Goal: Task Accomplishment & Management: Use online tool/utility

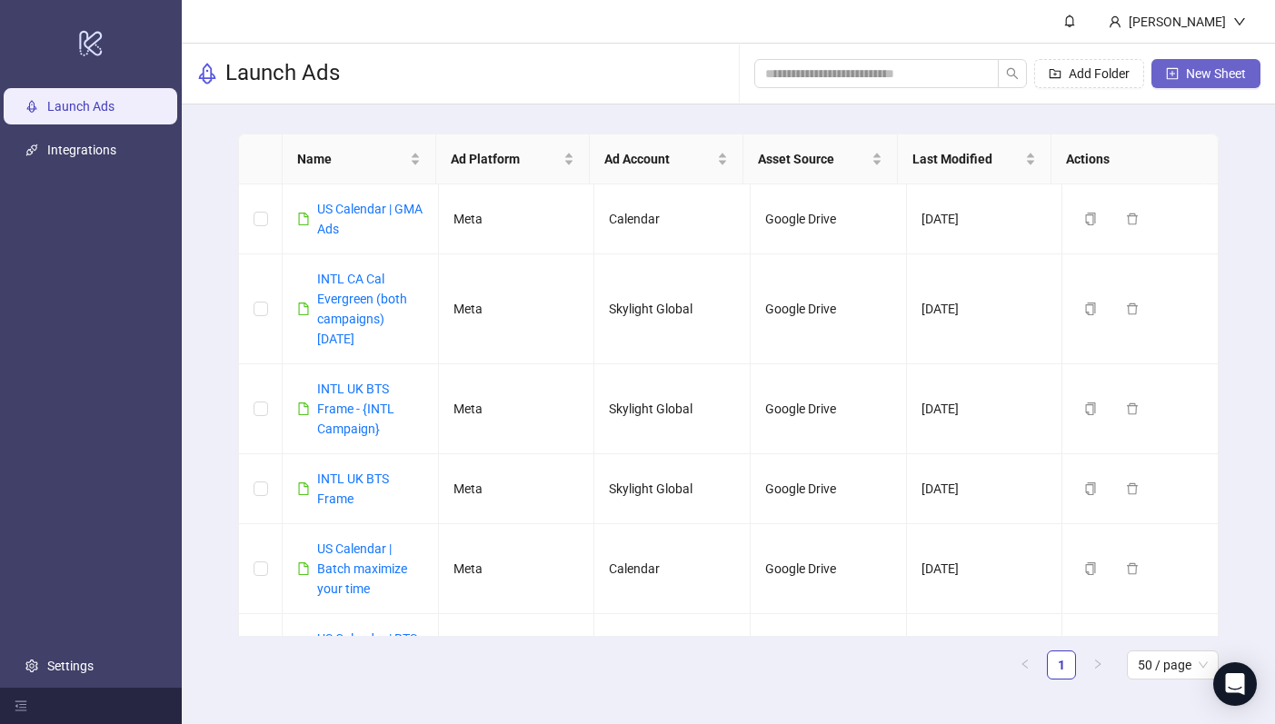
click at [1232, 74] on span "New Sheet" at bounding box center [1216, 73] width 60 height 15
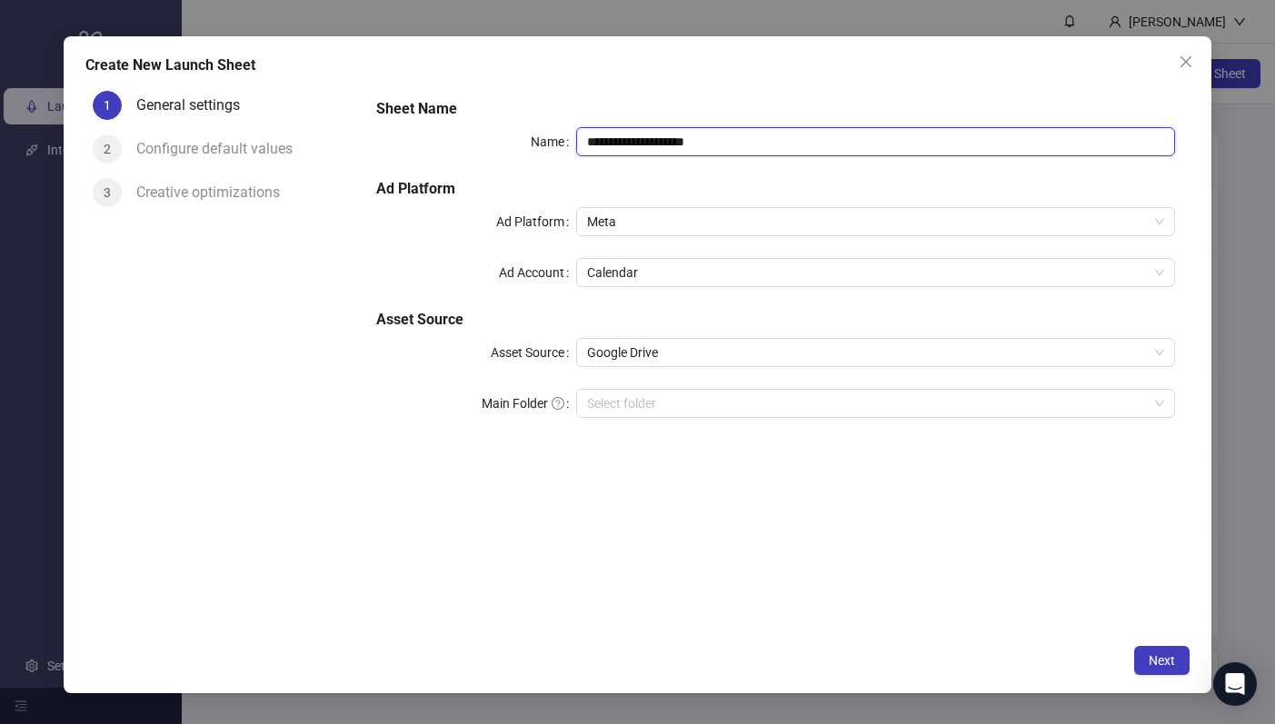
click at [633, 147] on input "**********" at bounding box center [875, 141] width 599 height 29
click at [597, 142] on input "**********" at bounding box center [875, 141] width 599 height 29
type input "**********"
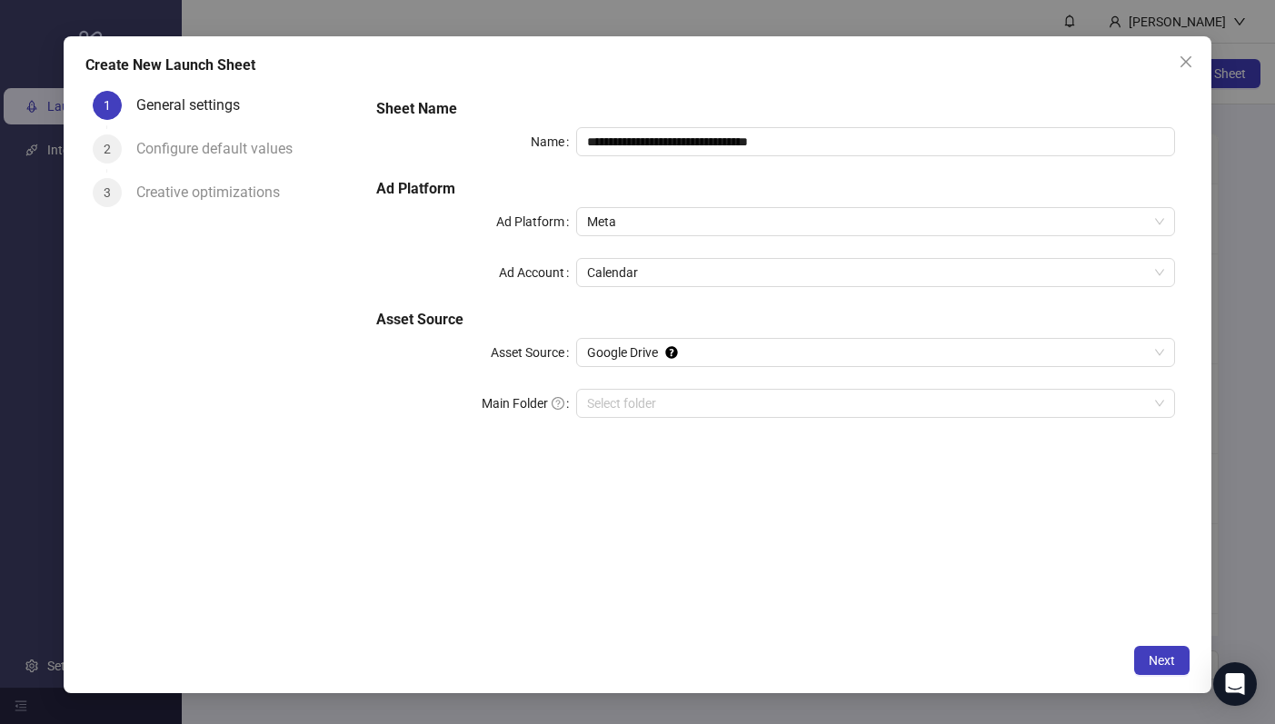
click at [564, 491] on div "**********" at bounding box center [776, 360] width 828 height 552
click at [581, 432] on div "**********" at bounding box center [776, 269] width 814 height 356
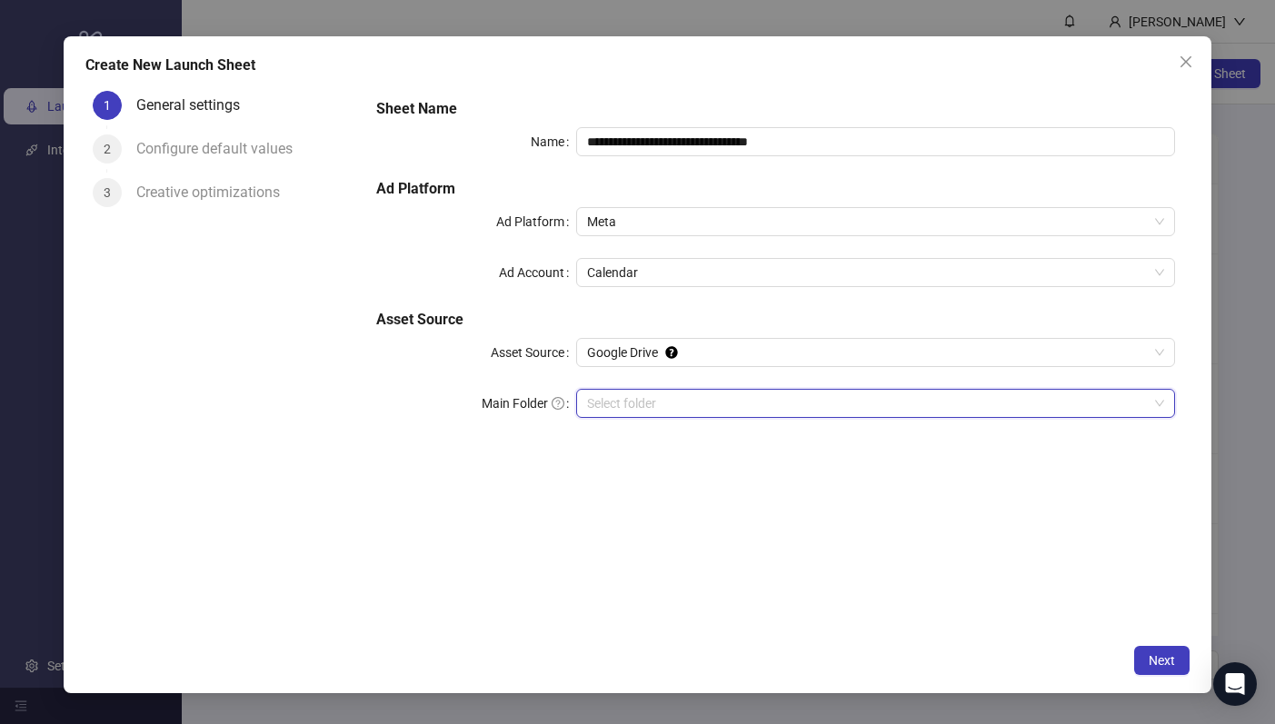
click at [604, 398] on input "Main Folder" at bounding box center [867, 403] width 561 height 27
click at [958, 563] on div "**********" at bounding box center [776, 360] width 828 height 552
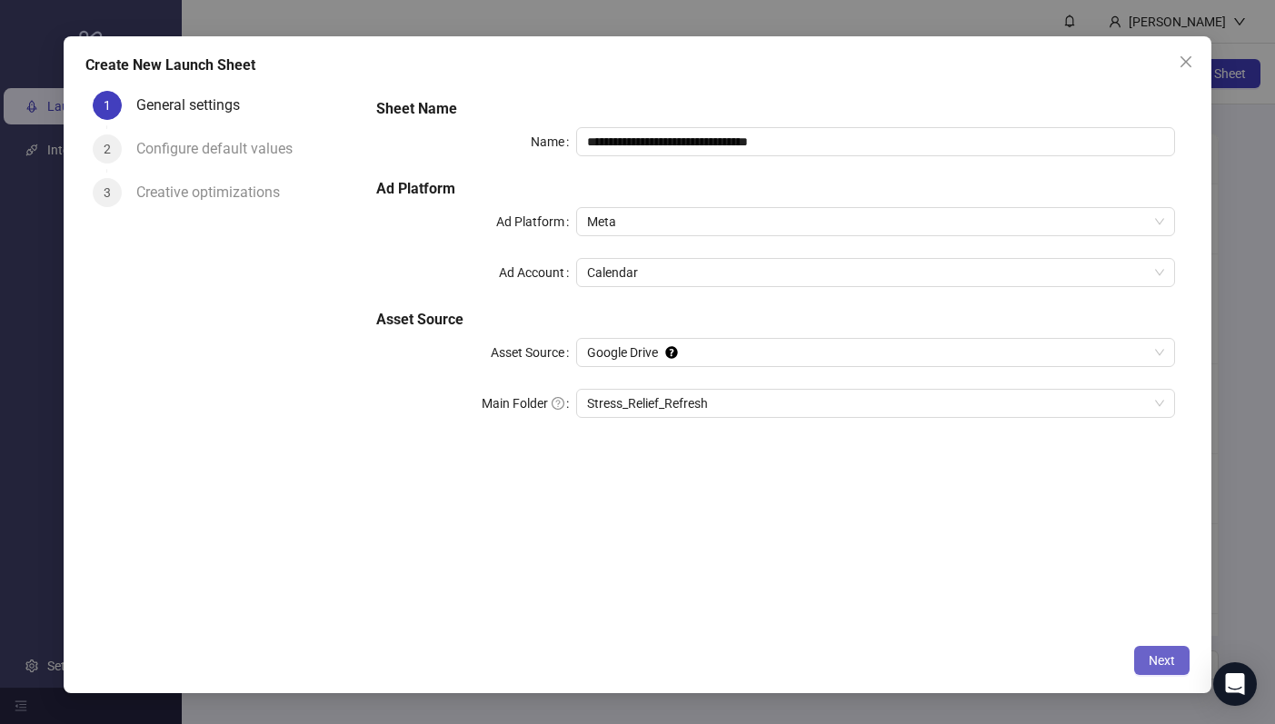
click at [1156, 672] on button "Next" at bounding box center [1161, 660] width 55 height 29
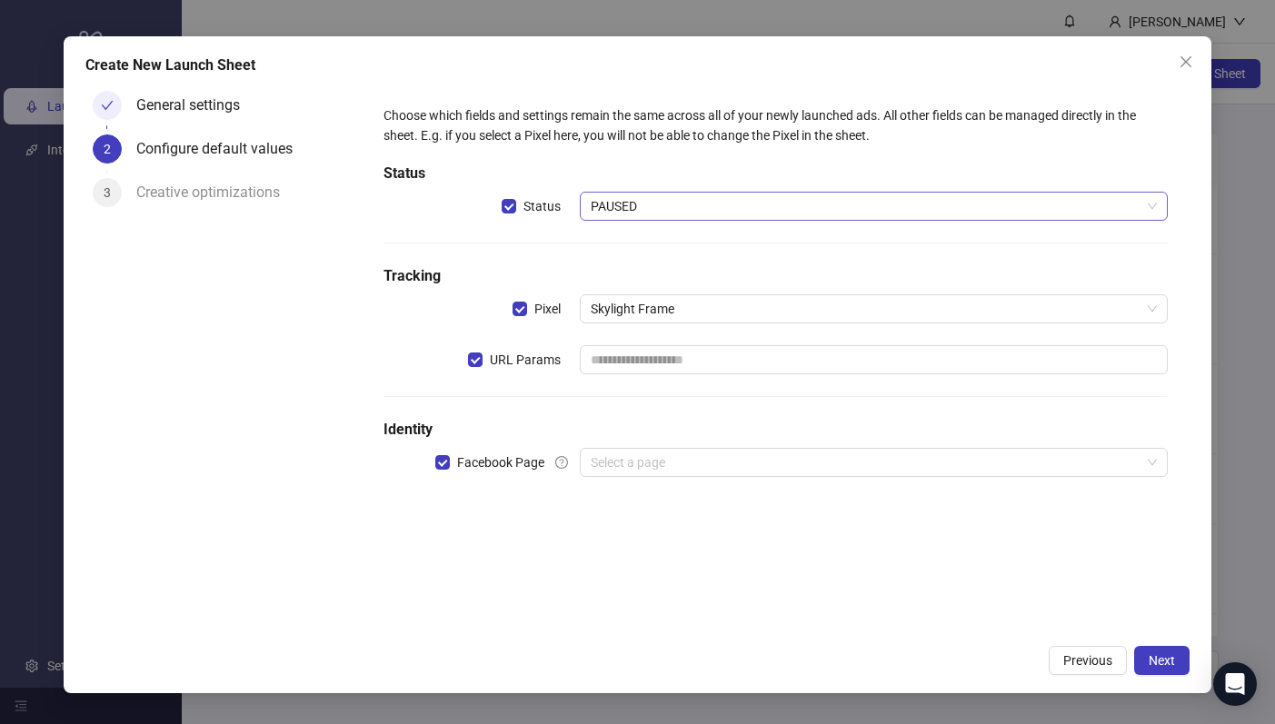
click at [647, 204] on span "PAUSED" at bounding box center [874, 206] width 566 height 27
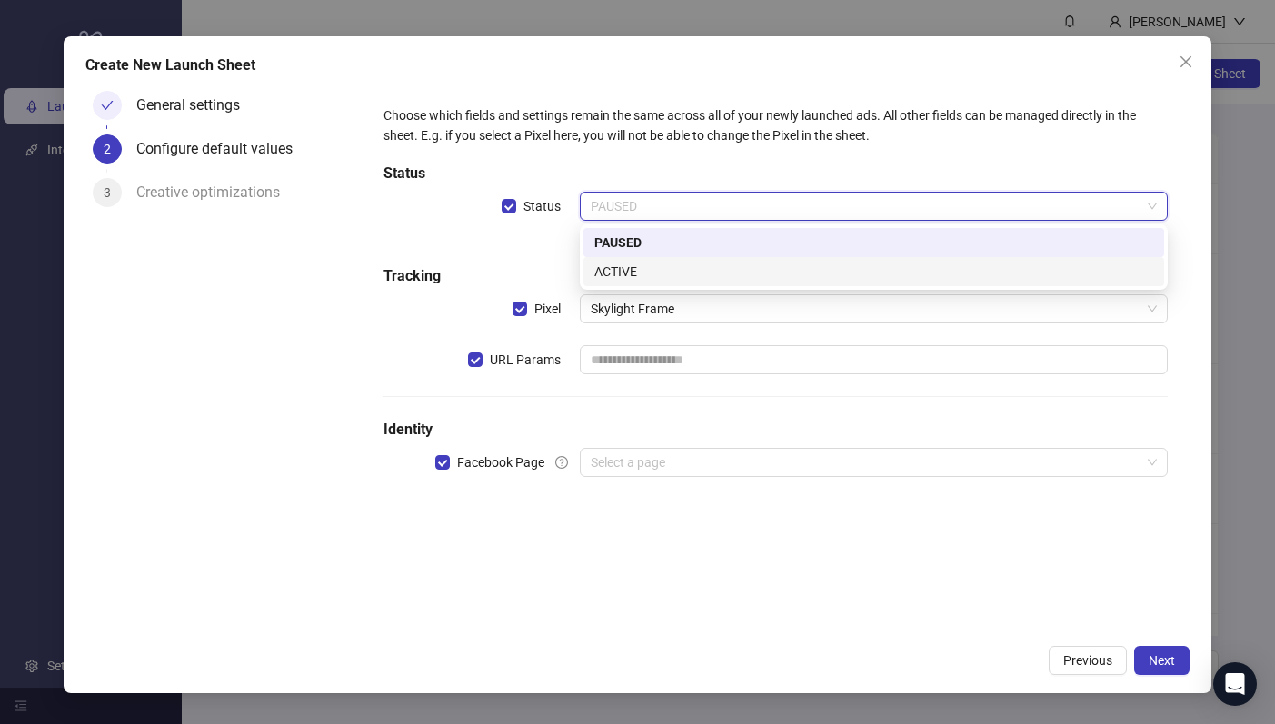
click at [634, 265] on div "ACTIVE" at bounding box center [873, 272] width 559 height 20
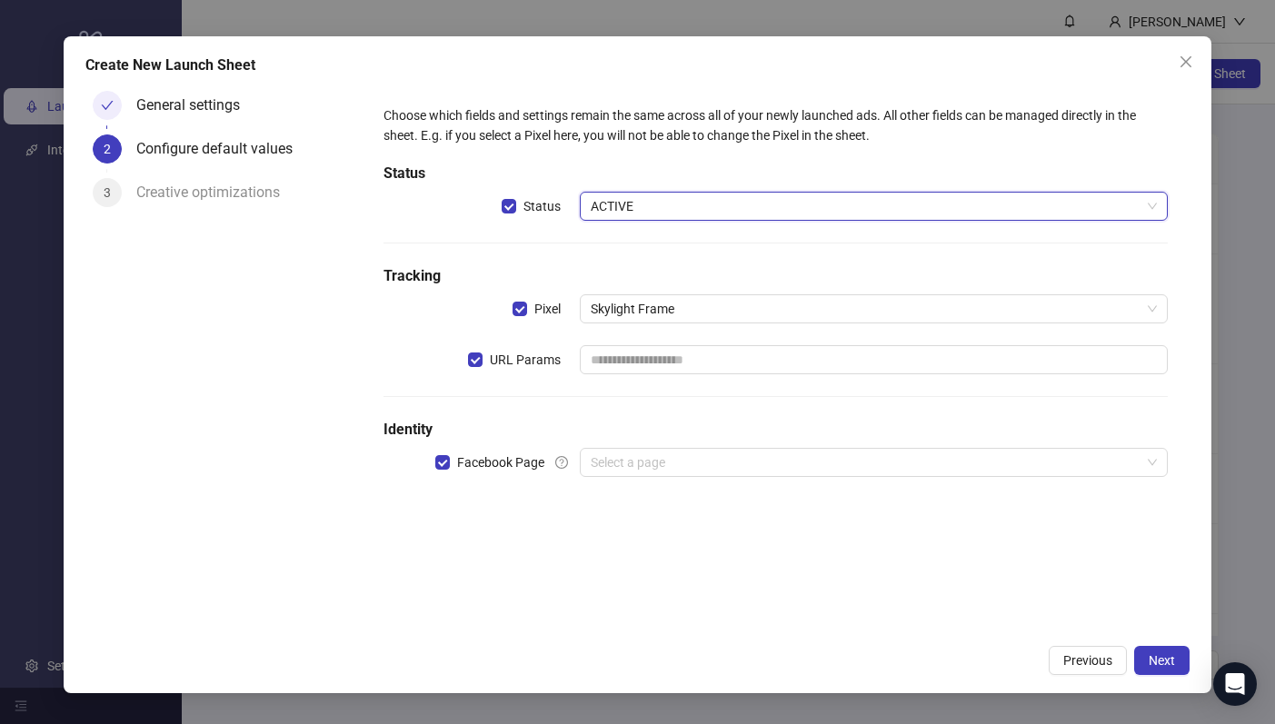
click at [510, 265] on h5 "Tracking" at bounding box center [776, 276] width 784 height 22
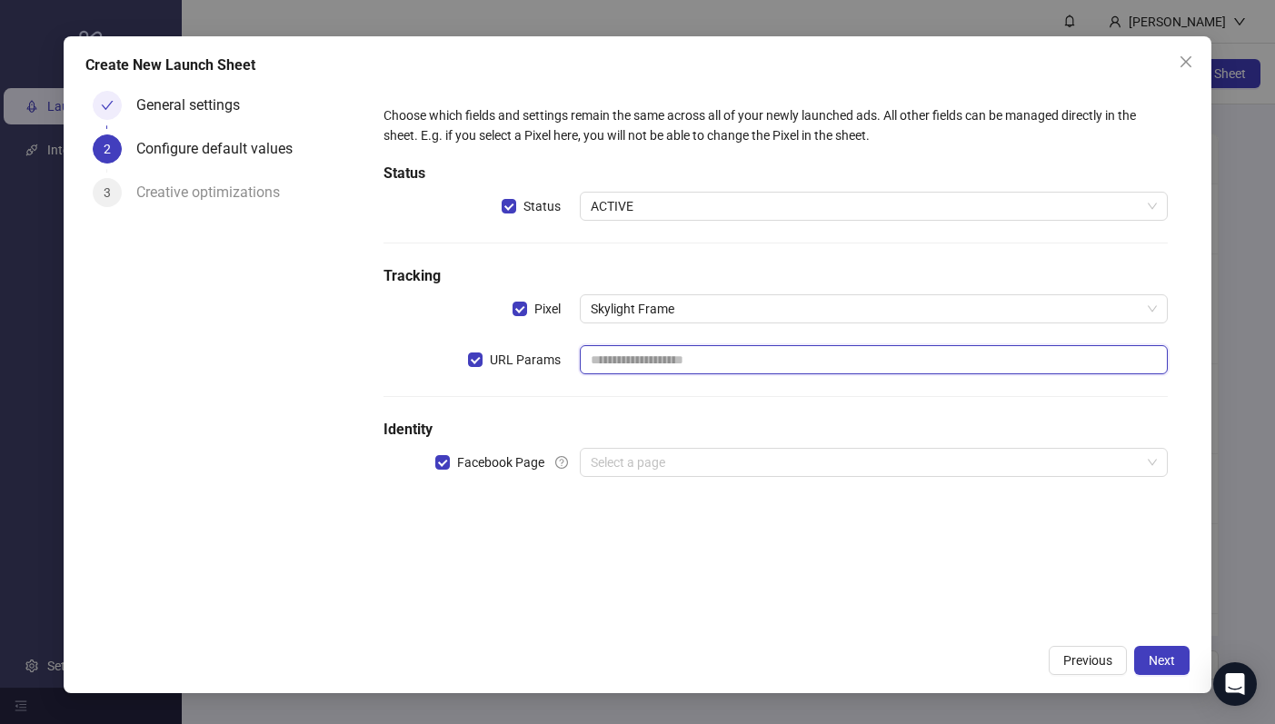
click at [701, 364] on input "text" at bounding box center [874, 359] width 588 height 29
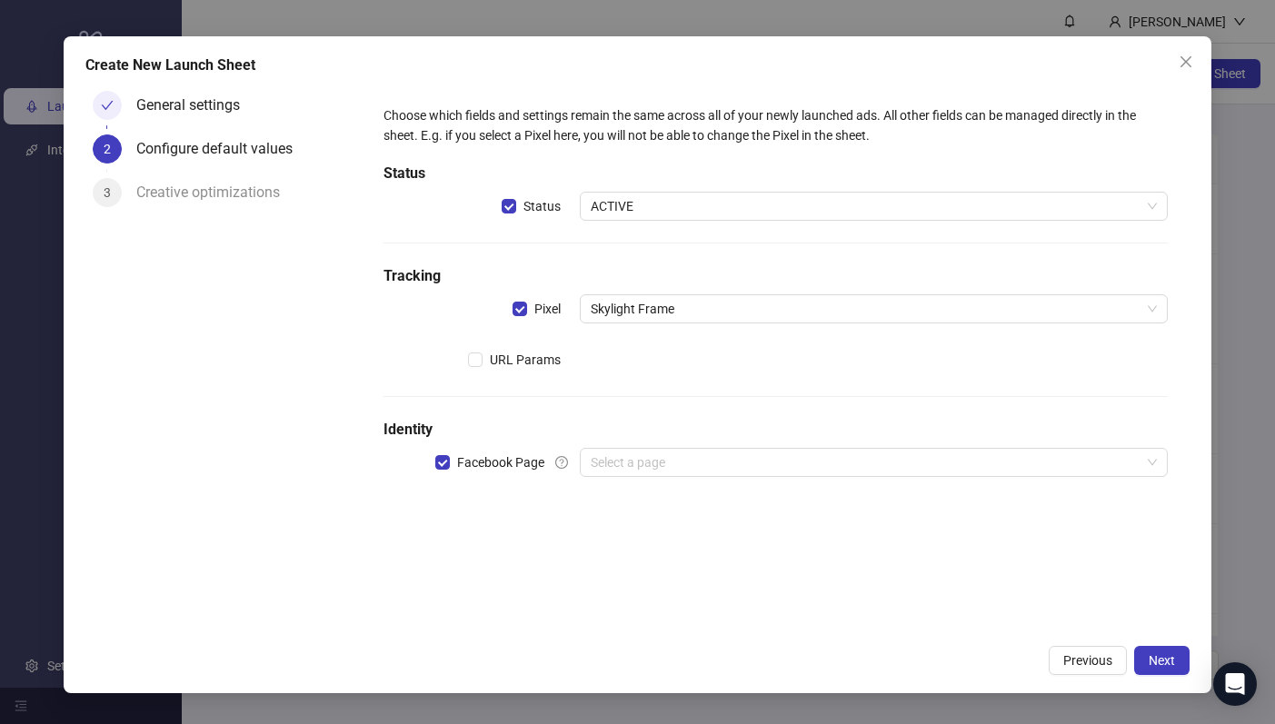
drag, startPoint x: 624, startPoint y: 469, endPoint x: 634, endPoint y: 478, distance: 12.9
click at [624, 469] on input "search" at bounding box center [866, 462] width 550 height 27
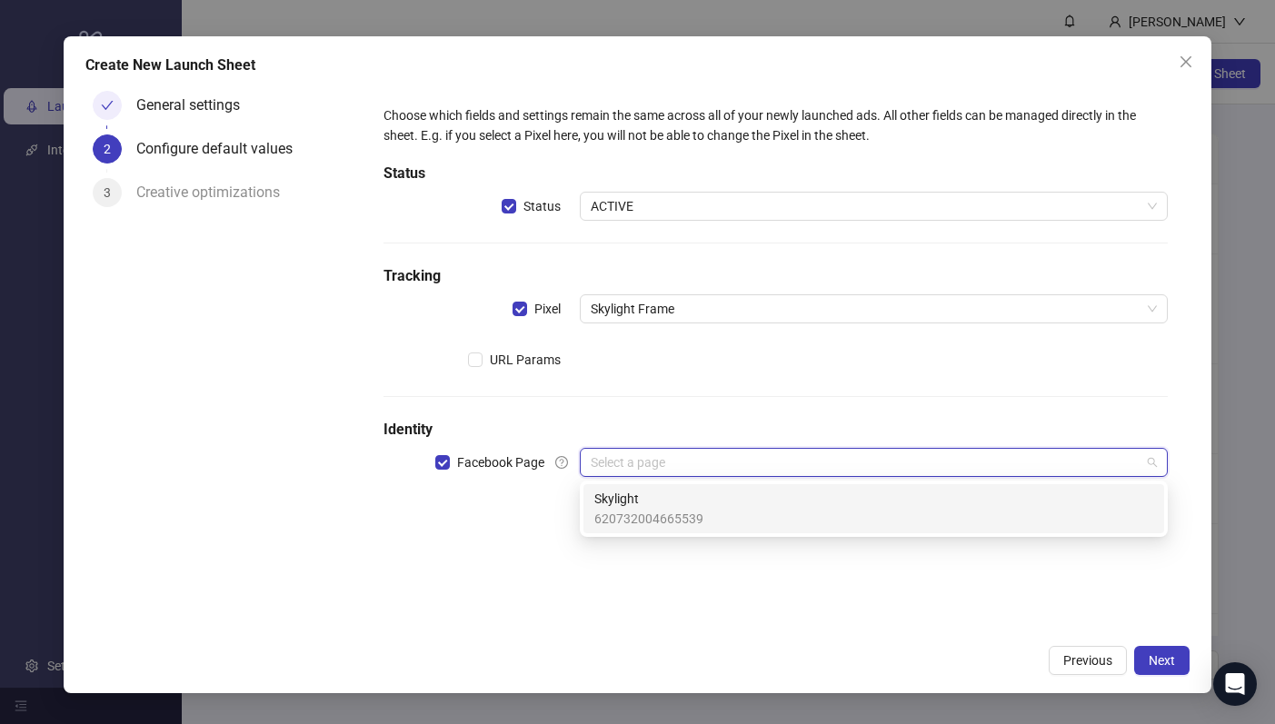
click at [669, 506] on span "Skylight" at bounding box center [648, 499] width 109 height 20
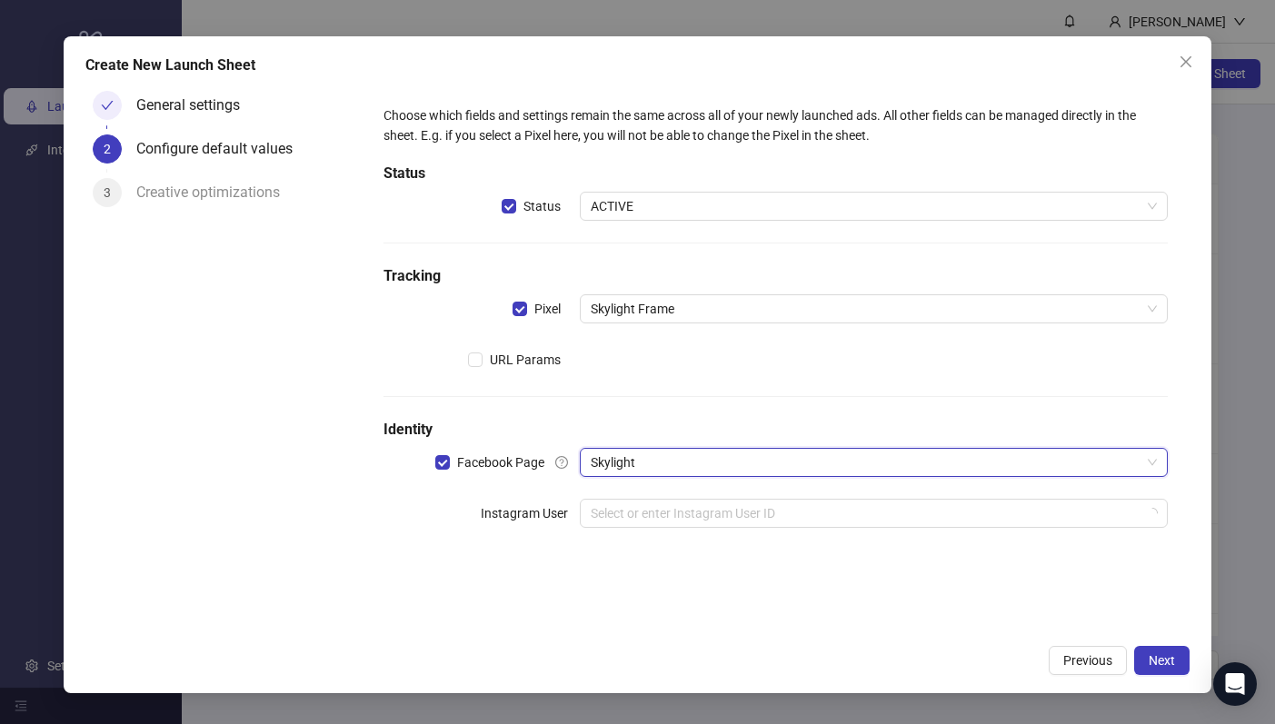
drag, startPoint x: 494, startPoint y: 555, endPoint x: 540, endPoint y: 526, distance: 54.7
click at [494, 555] on div "Choose which fields and settings remain the same across all of your newly launc…" at bounding box center [775, 327] width 799 height 459
click at [714, 508] on input "search" at bounding box center [866, 513] width 550 height 27
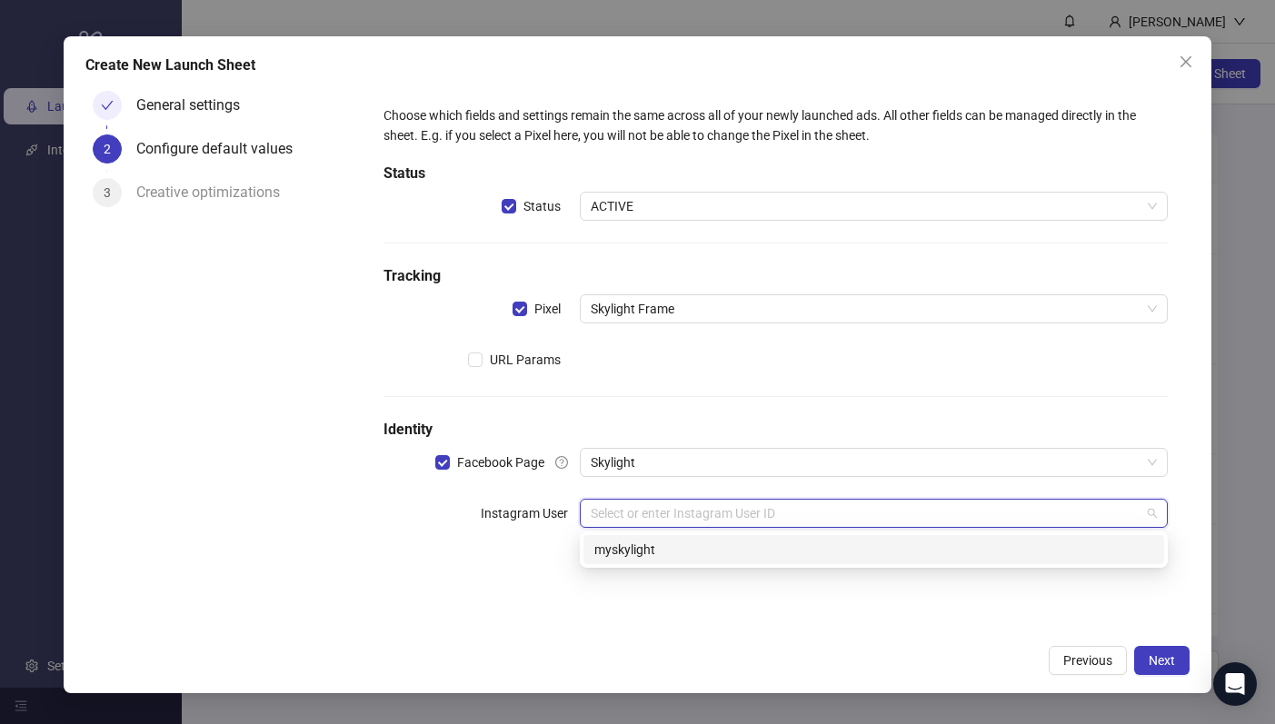
click at [655, 540] on div "myskylight" at bounding box center [873, 550] width 559 height 20
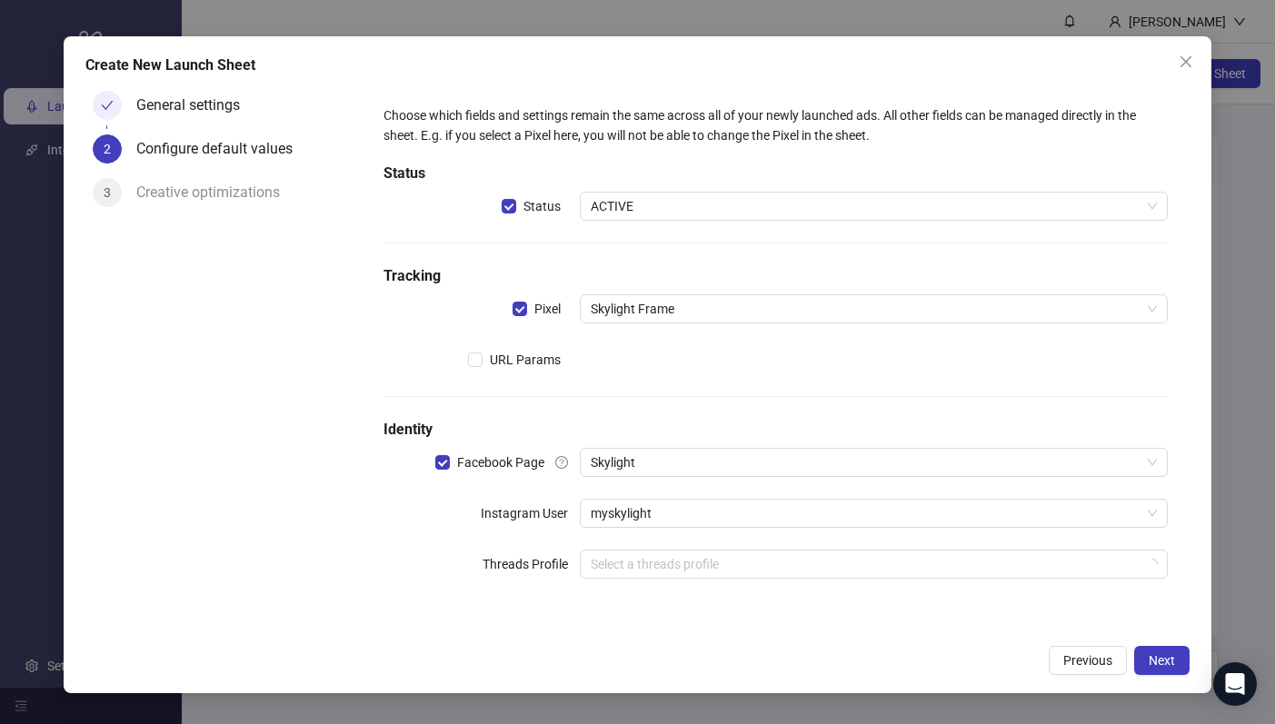
click at [510, 585] on div "Choose which fields and settings remain the same across all of your newly launc…" at bounding box center [775, 353] width 799 height 510
click at [1156, 654] on span "Next" at bounding box center [1162, 661] width 26 height 15
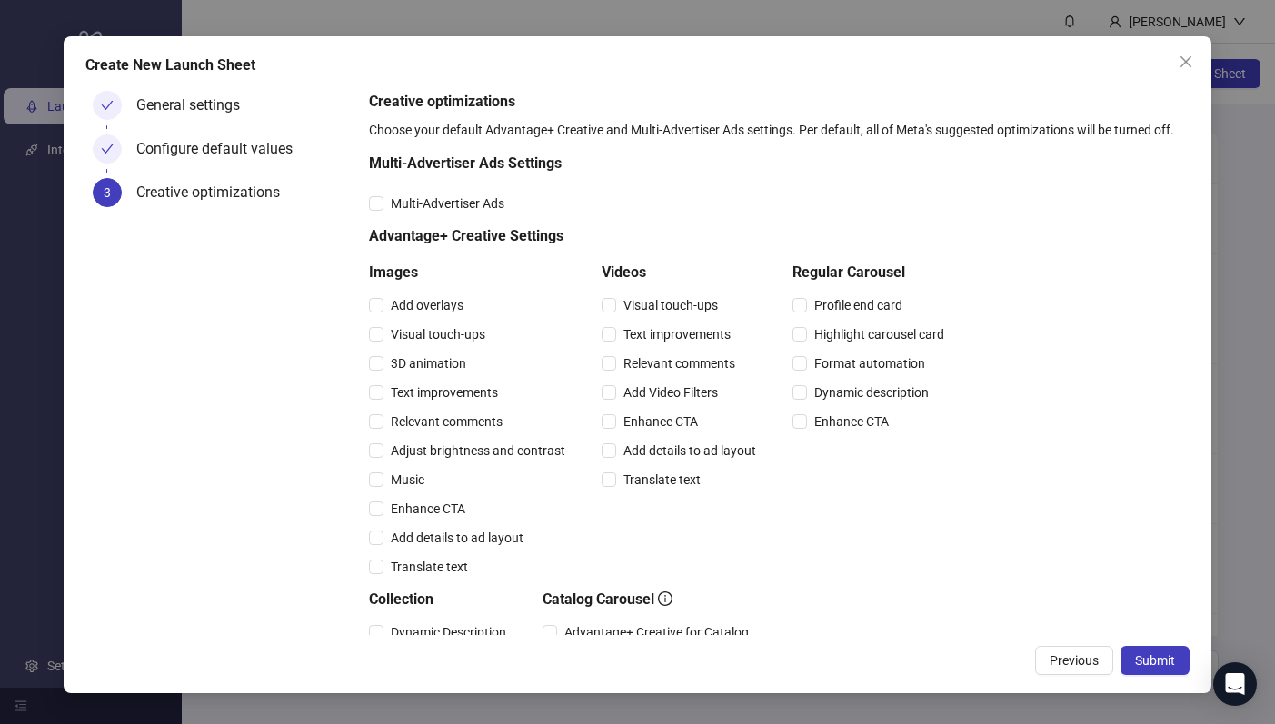
scroll to position [394, 0]
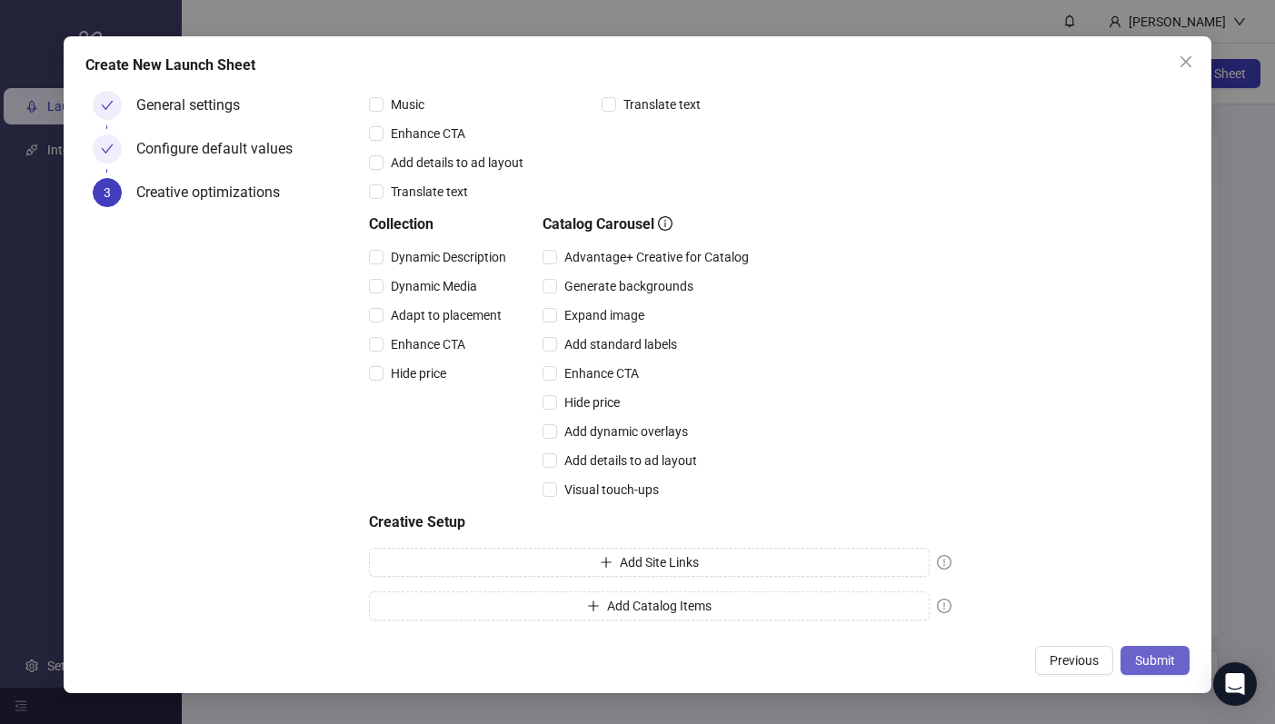
click at [1135, 657] on span "Submit" at bounding box center [1155, 661] width 40 height 15
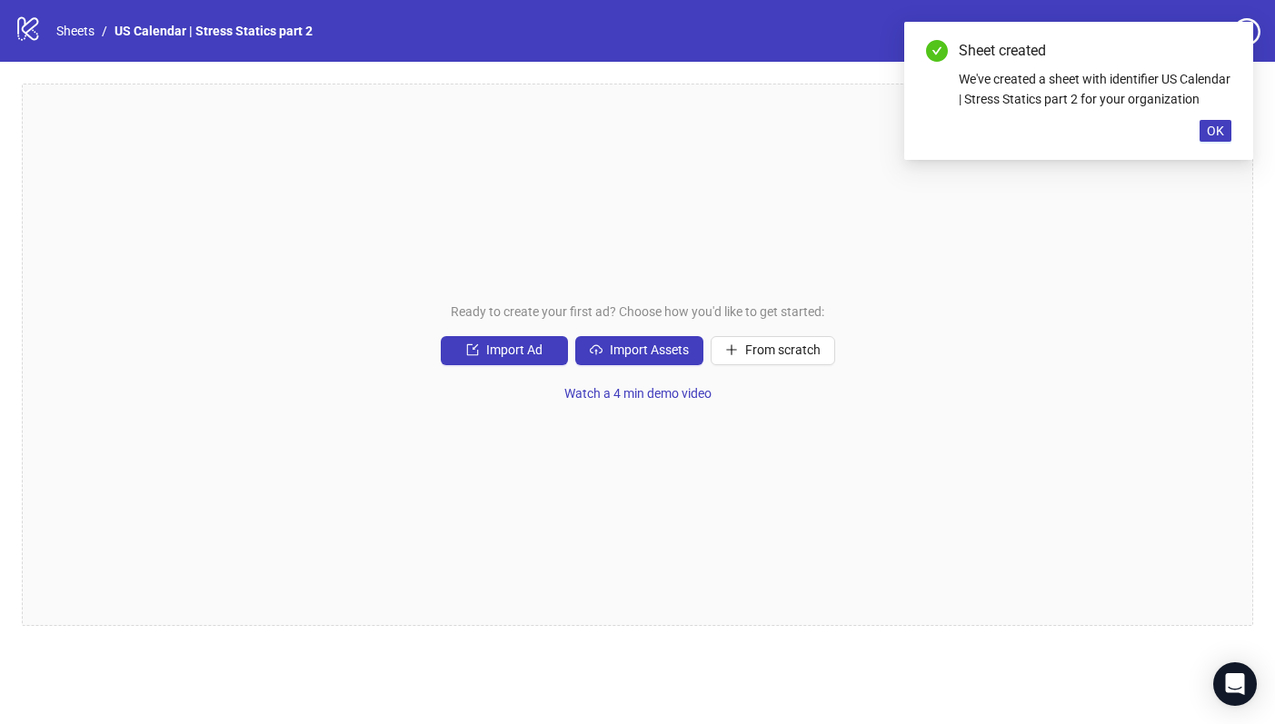
click at [1198, 159] on div "Sheet created We've created a sheet with identifier US Calendar | Stress Static…" at bounding box center [1078, 91] width 349 height 138
click at [1199, 153] on div "Sheet created We've created a sheet with identifier US Calendar | Stress Static…" at bounding box center [1078, 91] width 349 height 138
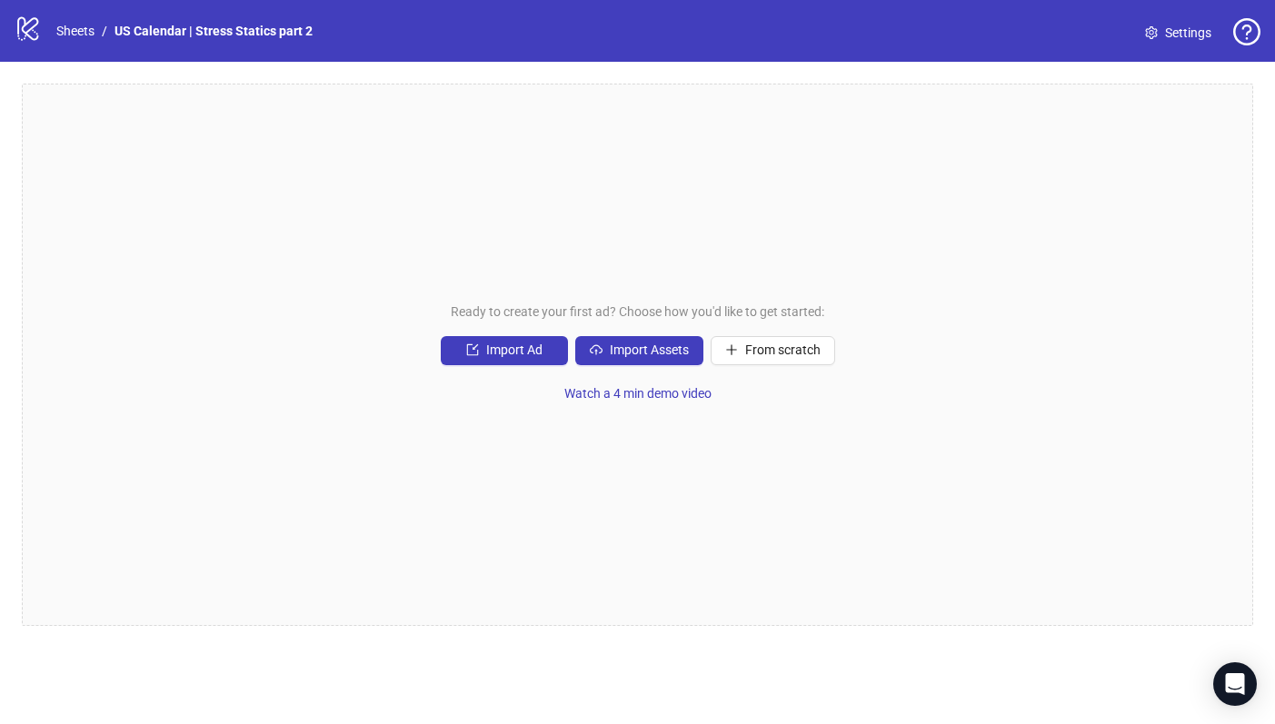
drag, startPoint x: 664, startPoint y: 149, endPoint x: 657, endPoint y: 161, distance: 13.4
click at [663, 148] on div "Ready to create your first ad? Choose how you'd like to get started: Import Ad …" at bounding box center [638, 355] width 1232 height 543
drag, startPoint x: 652, startPoint y: 344, endPoint x: 664, endPoint y: 409, distance: 65.6
click at [664, 413] on div "Ready to create your first ad? Choose how you'd like to get started: Import Ad …" at bounding box center [638, 355] width 1232 height 543
click at [646, 358] on button "Import Assets" at bounding box center [639, 350] width 128 height 29
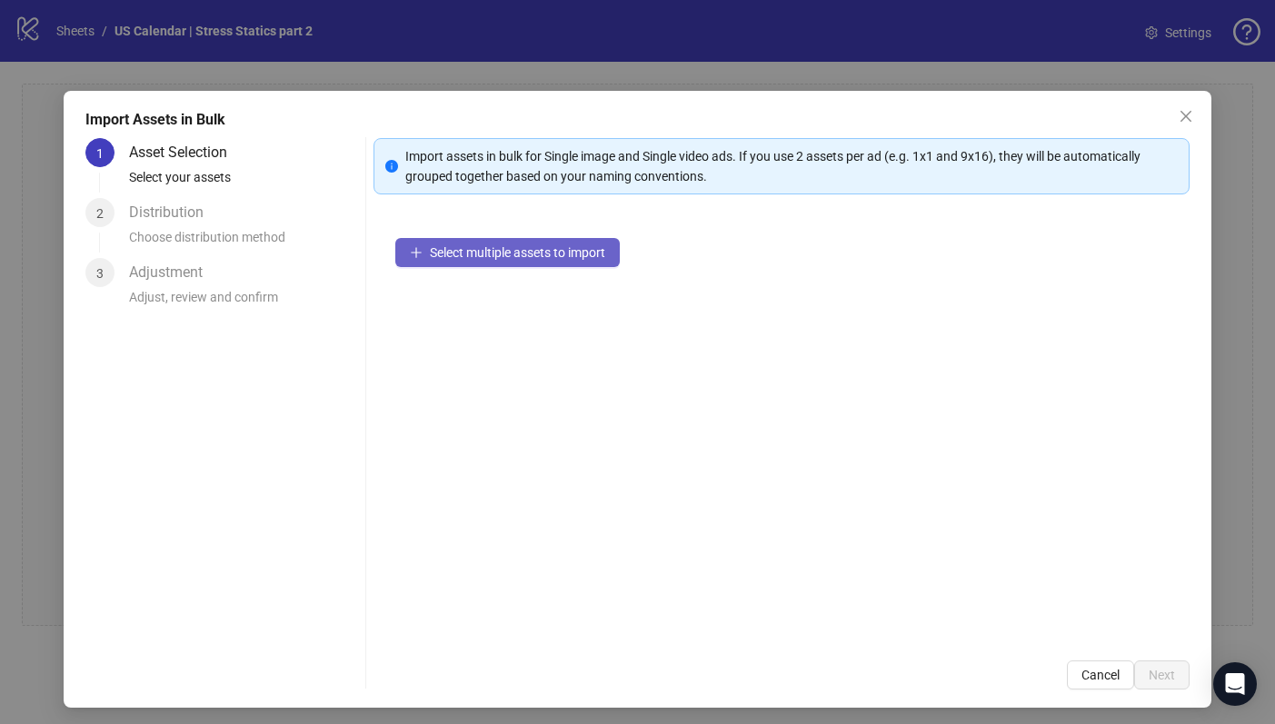
click at [574, 254] on span "Select multiple assets to import" at bounding box center [517, 252] width 175 height 15
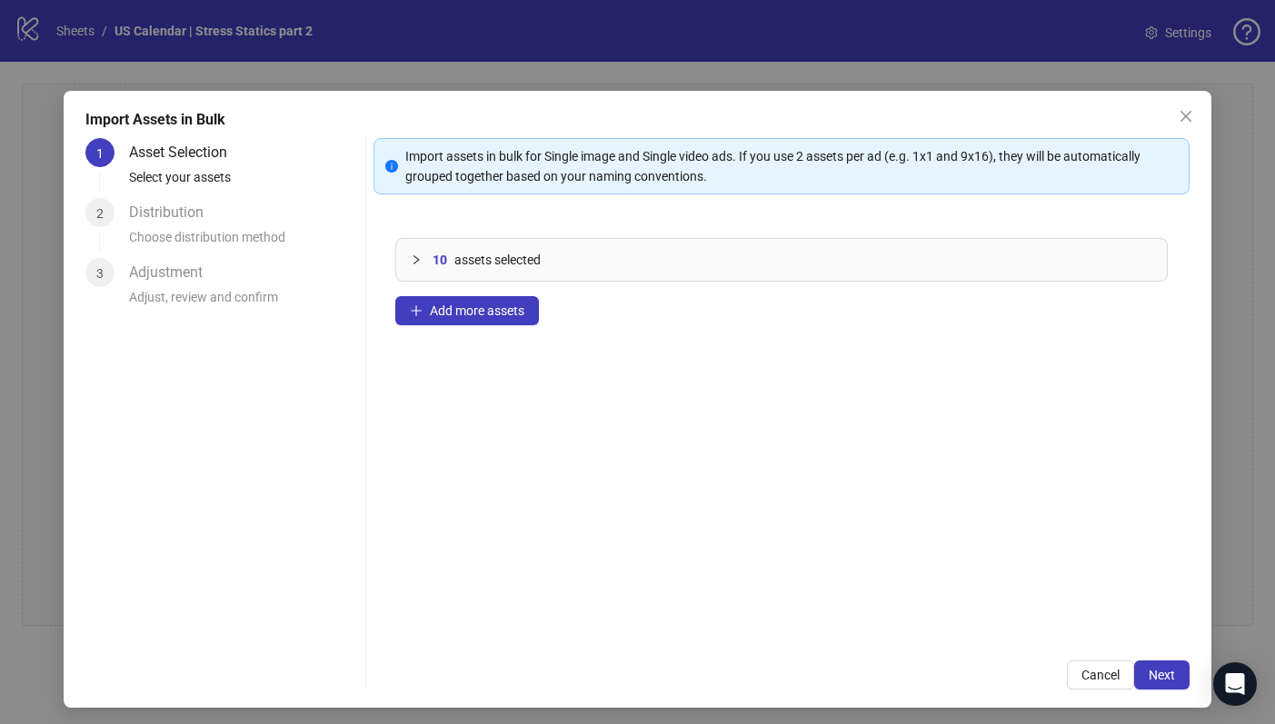
click at [794, 533] on div "10 assets selected Add more assets" at bounding box center [782, 427] width 816 height 423
click at [1149, 676] on span "Next" at bounding box center [1162, 675] width 26 height 15
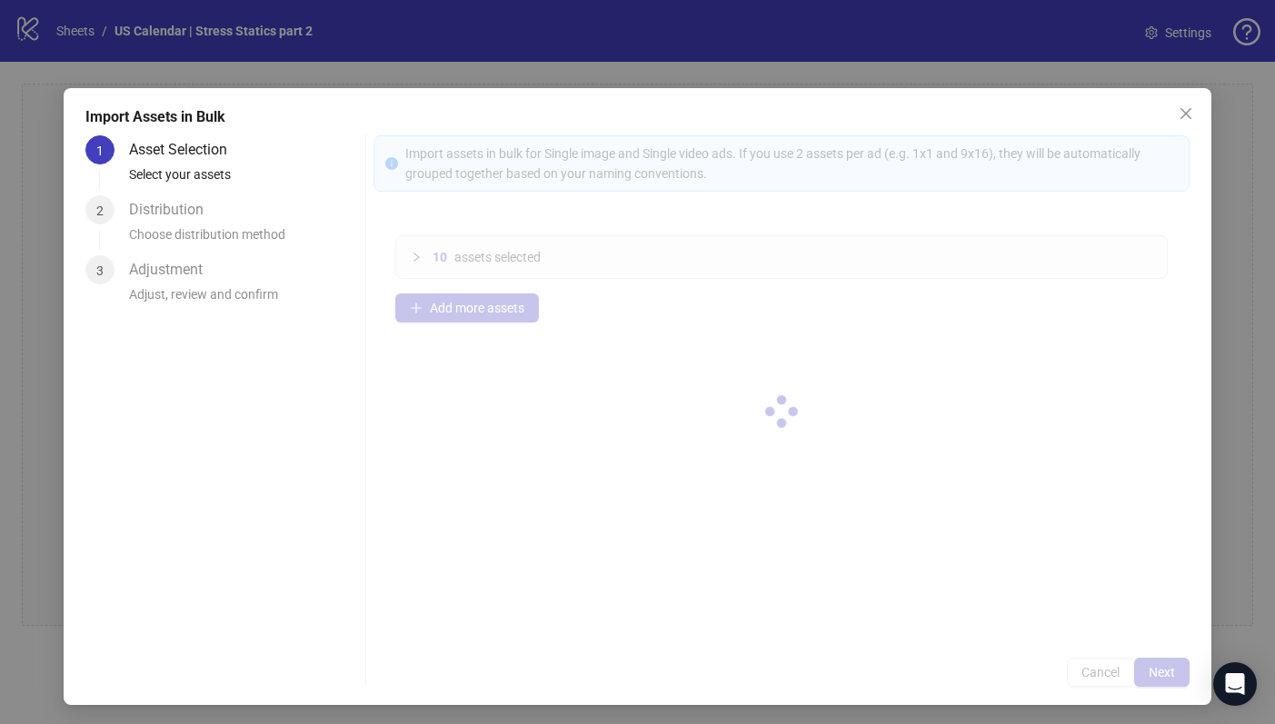
scroll to position [5, 0]
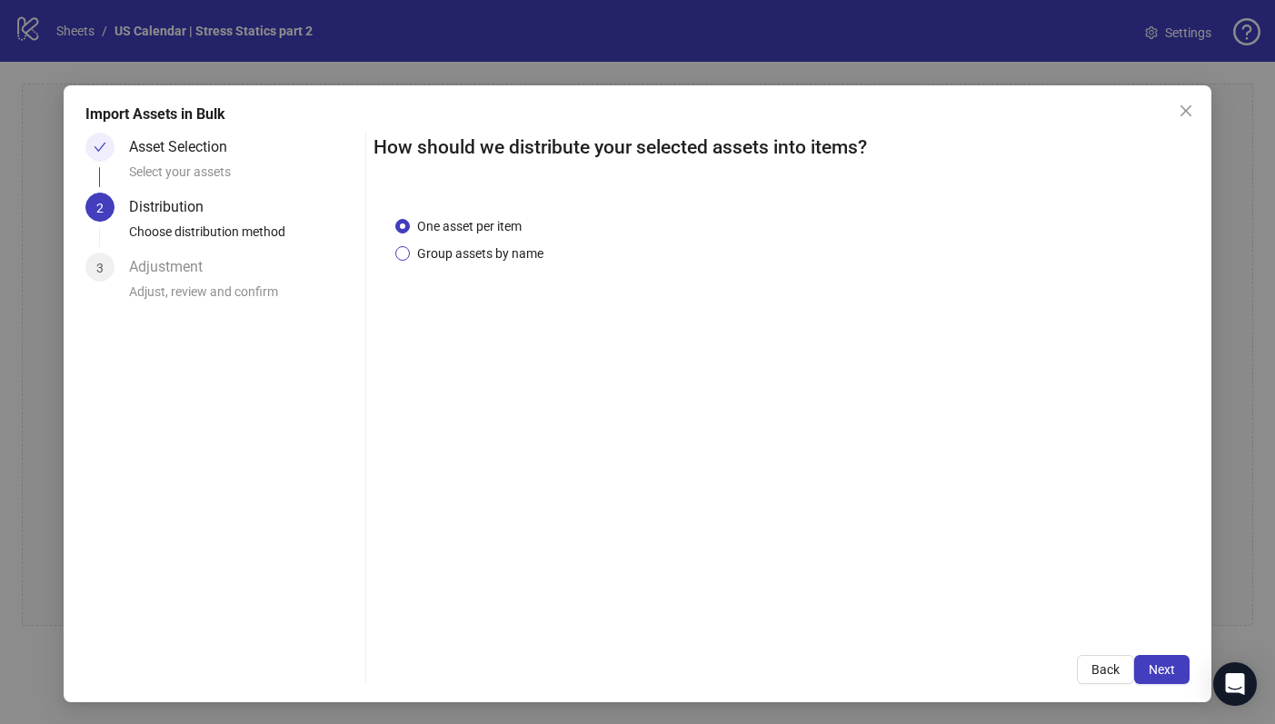
click at [474, 259] on span "Group assets by name" at bounding box center [480, 254] width 141 height 20
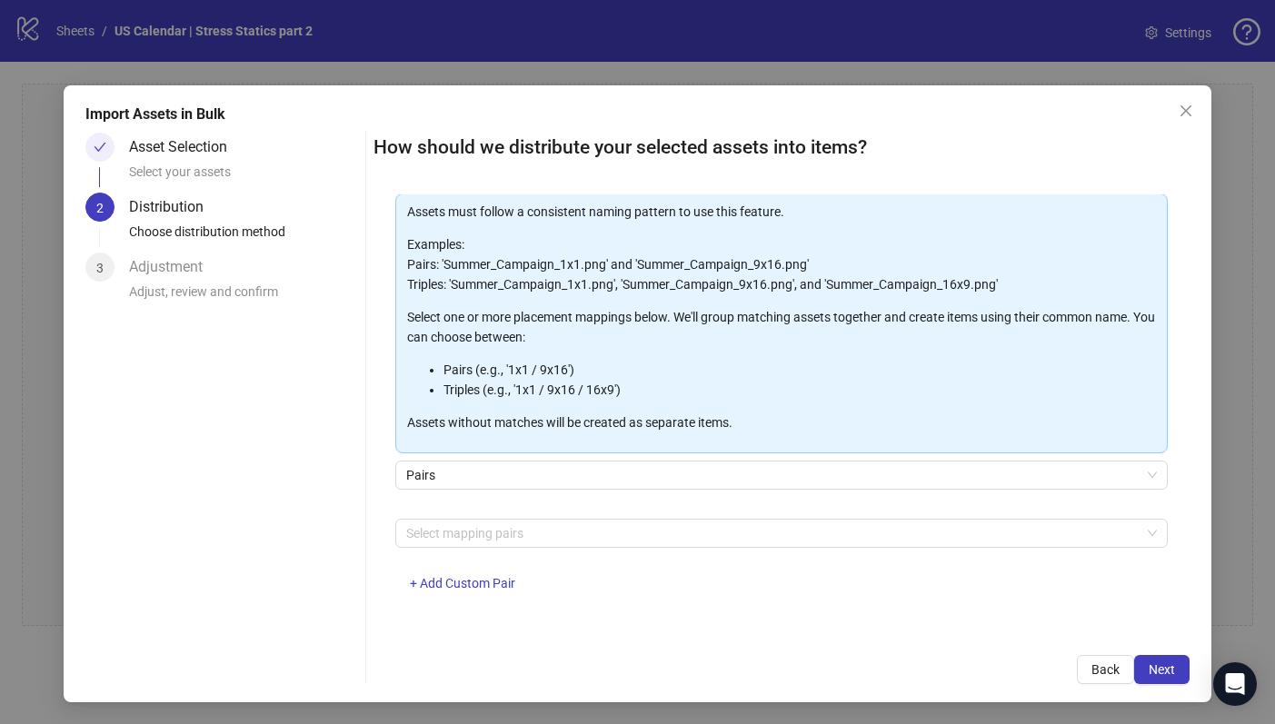
scroll to position [93, 0]
click at [524, 527] on div at bounding box center [772, 532] width 746 height 25
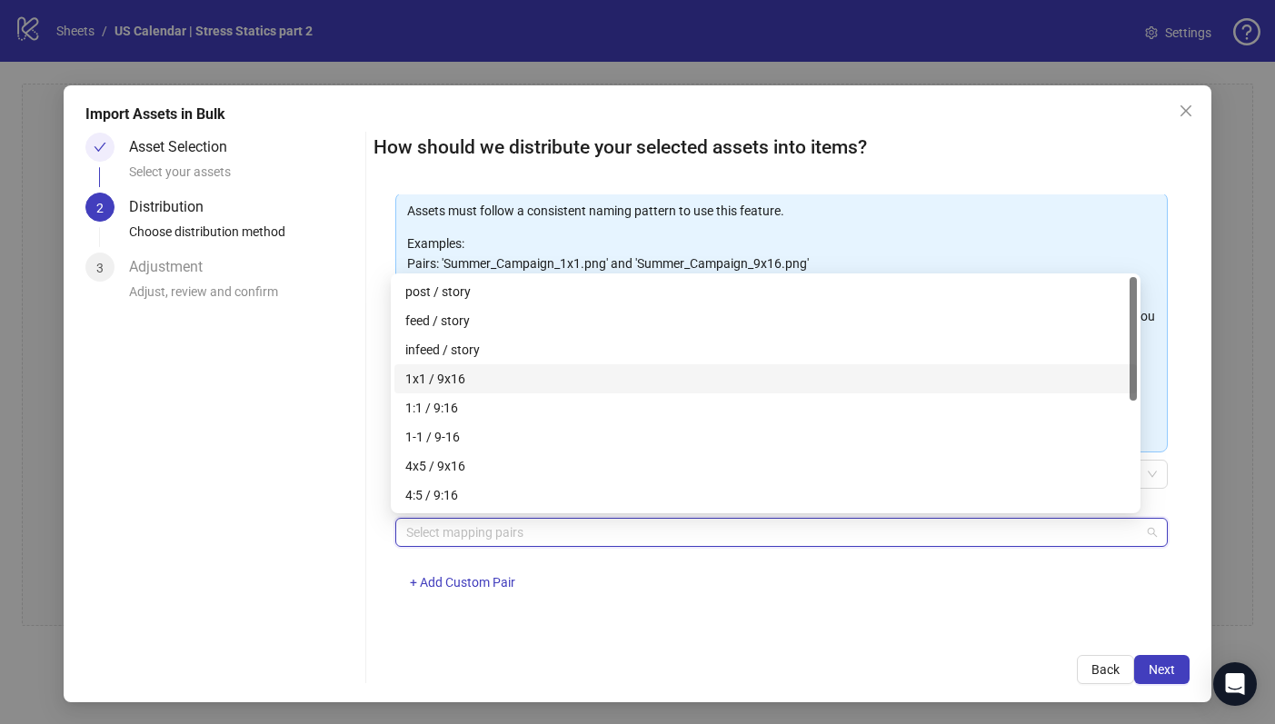
drag, startPoint x: 520, startPoint y: 386, endPoint x: 557, endPoint y: 433, distance: 59.5
click at [520, 387] on div "1x1 / 9x16" at bounding box center [765, 379] width 721 height 20
click at [773, 621] on div "One asset per item Group assets by name Assets must follow a consistent naming …" at bounding box center [782, 415] width 816 height 440
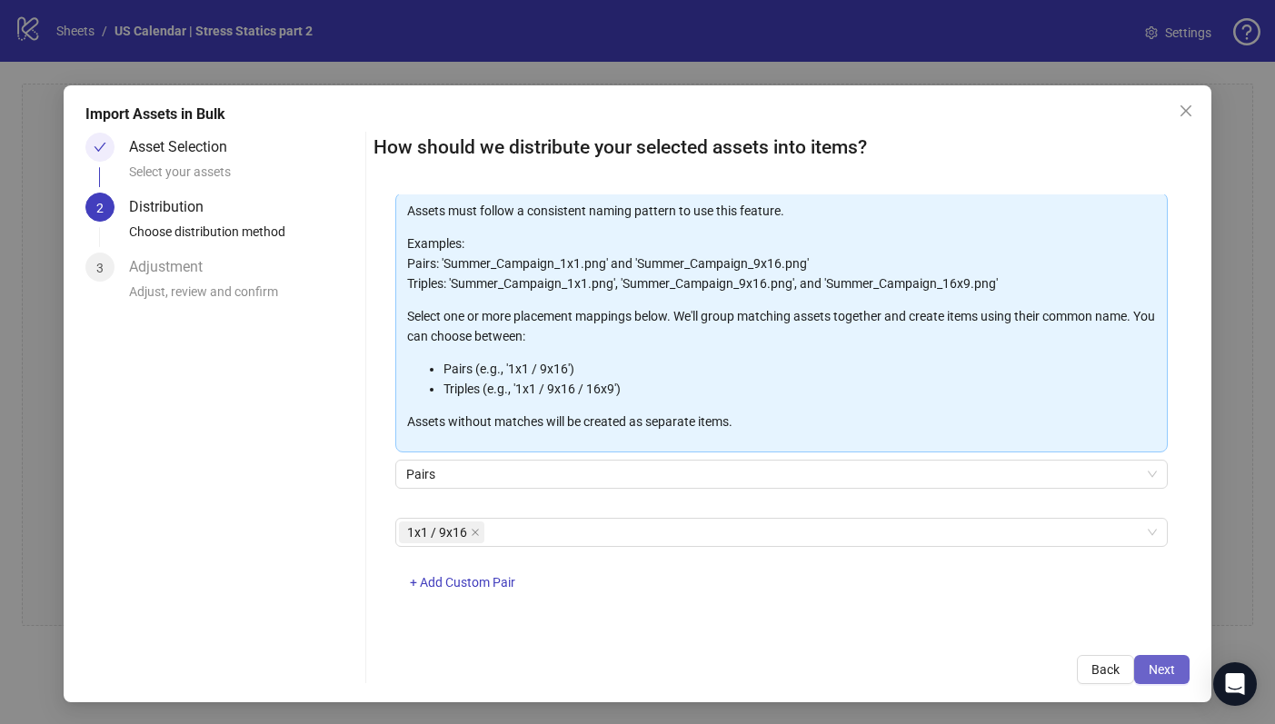
click at [1163, 661] on button "Next" at bounding box center [1161, 669] width 55 height 29
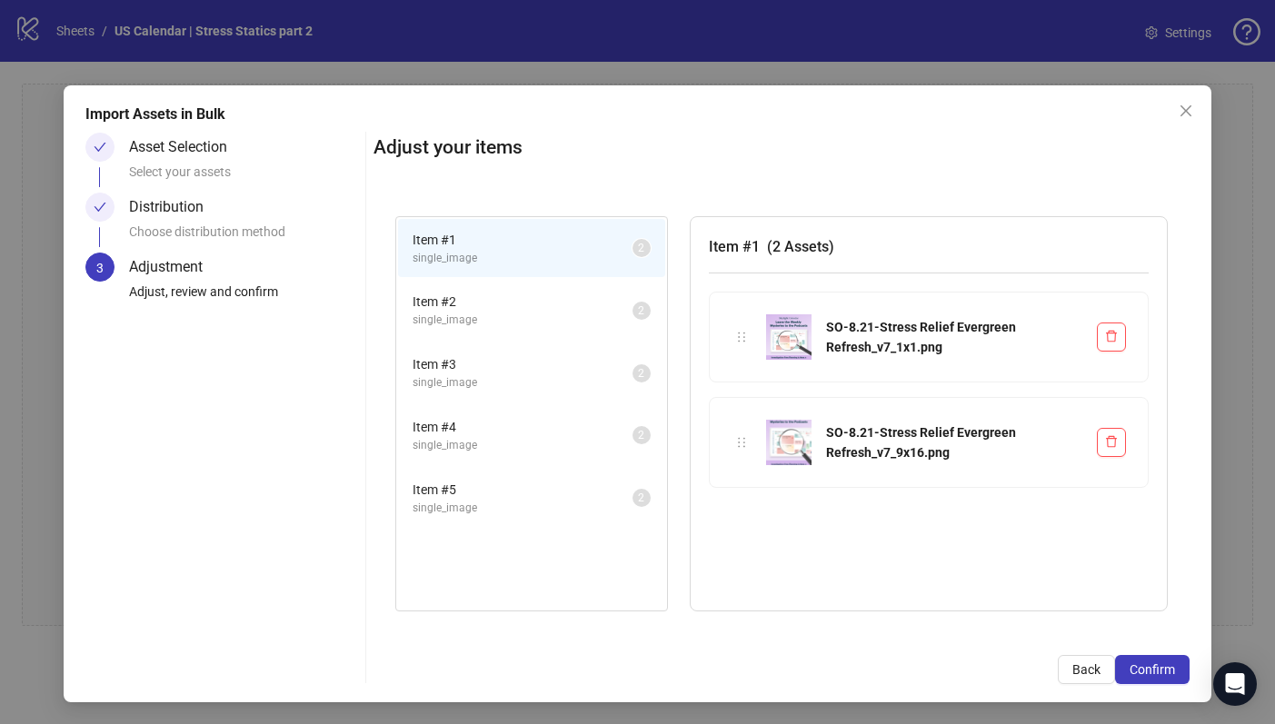
click at [536, 332] on li "Item # 2 single_image 2" at bounding box center [531, 310] width 267 height 59
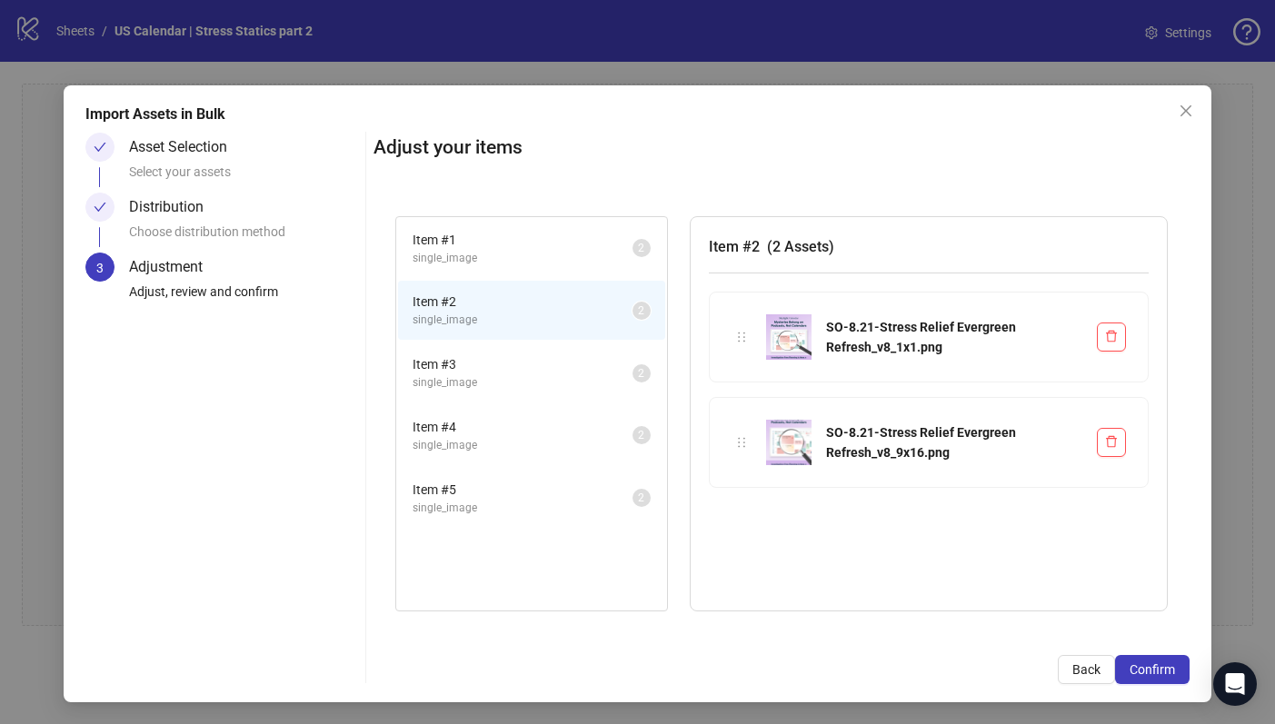
click at [486, 364] on span "Item # 3" at bounding box center [523, 364] width 220 height 20
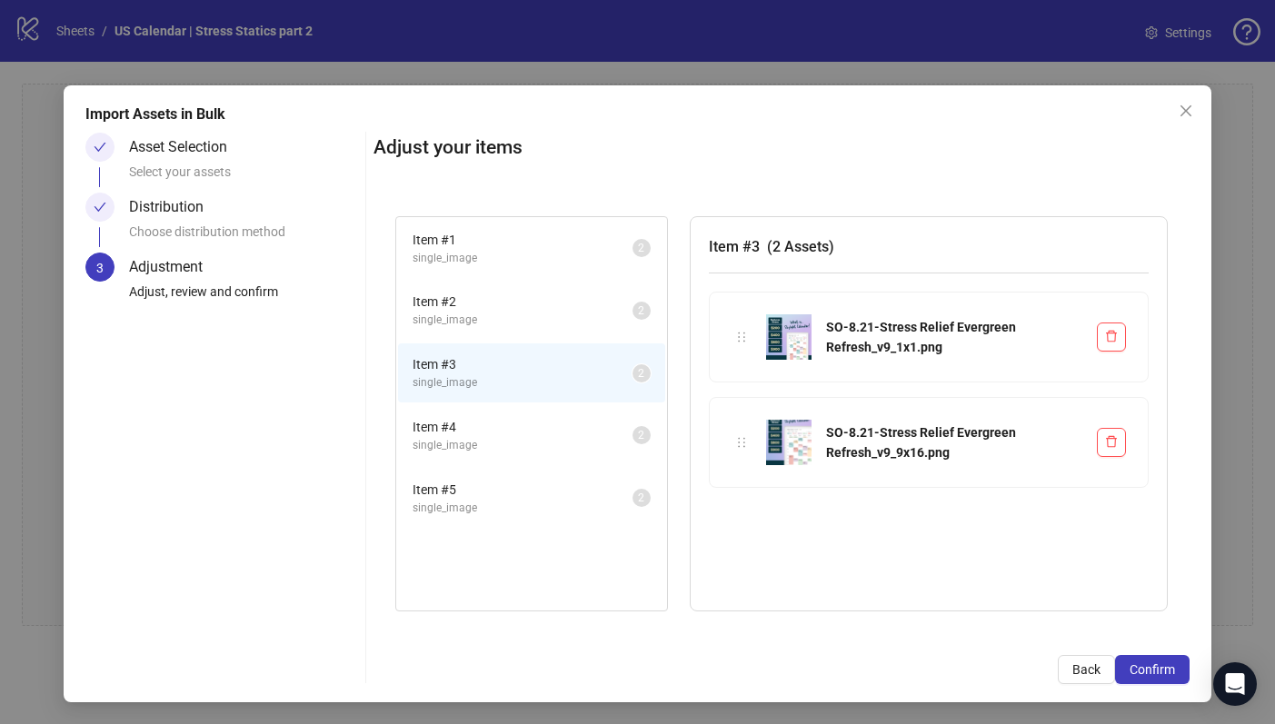
click at [480, 404] on div "Item # 3 single_image 2" at bounding box center [531, 373] width 271 height 63
click at [475, 455] on li "Item # 4 single_image 2" at bounding box center [531, 435] width 267 height 59
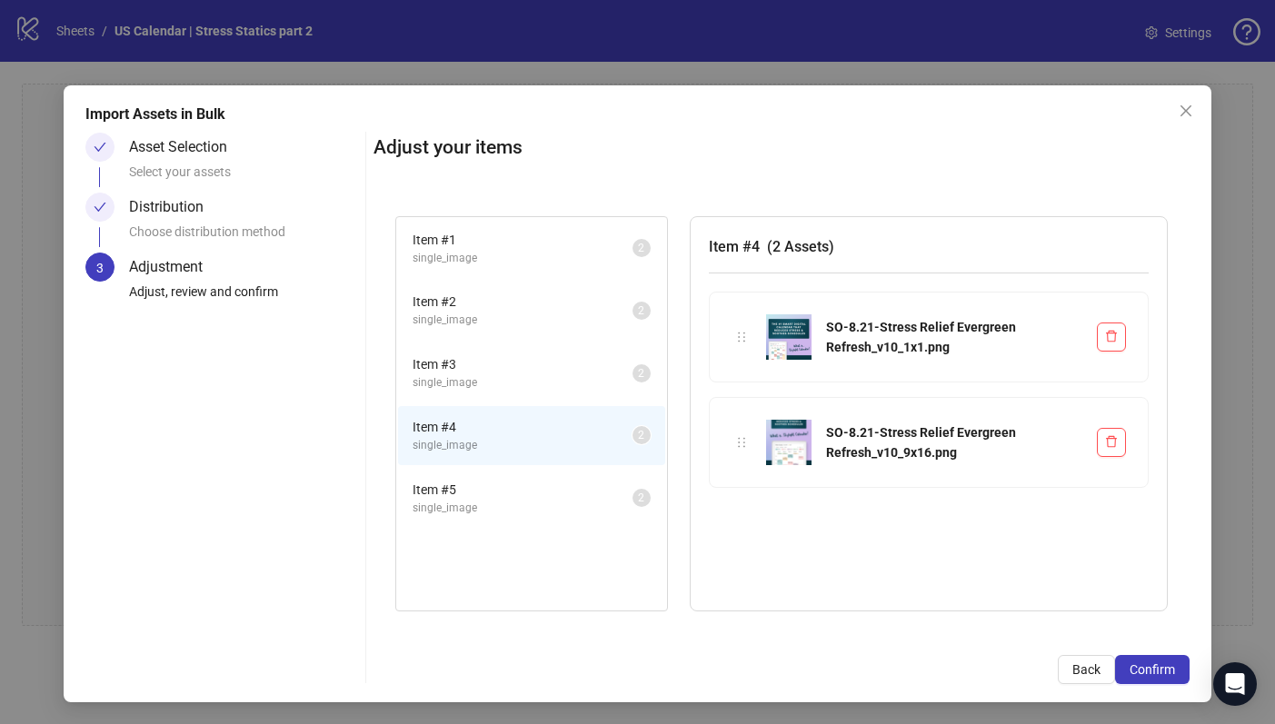
click at [471, 489] on span "Item # 5" at bounding box center [523, 490] width 220 height 20
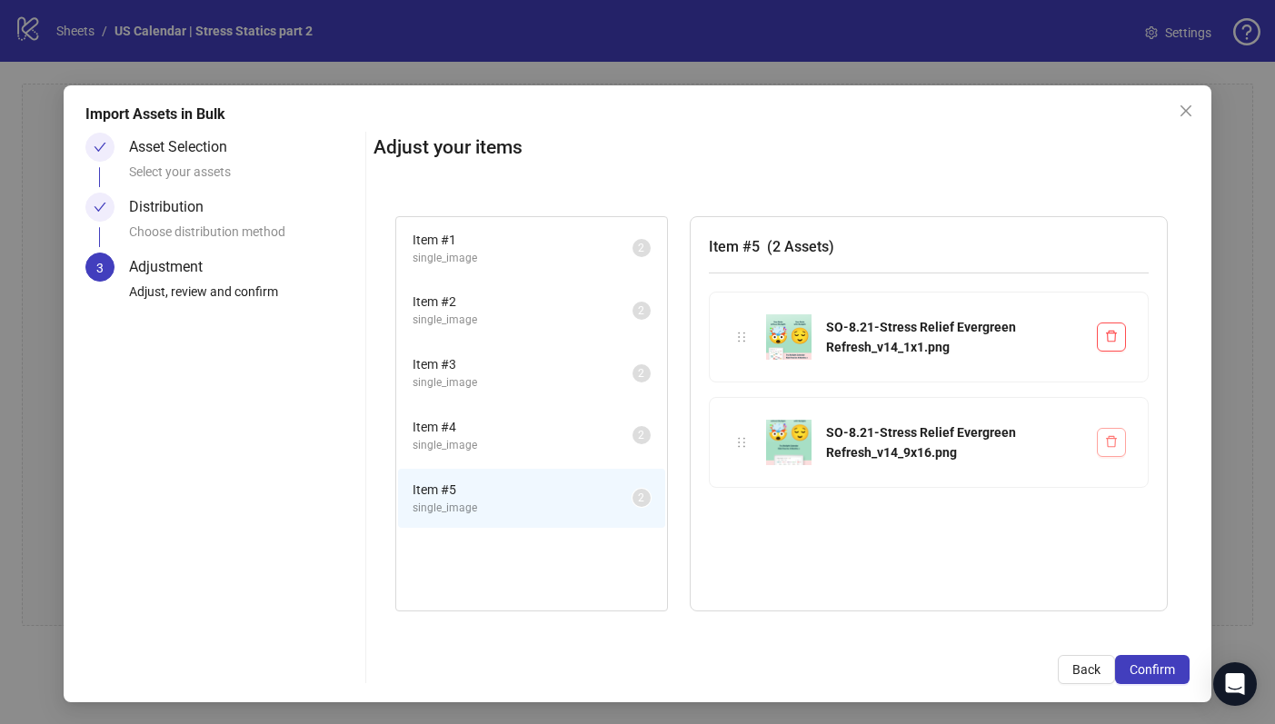
click at [1106, 445] on icon "delete" at bounding box center [1111, 442] width 11 height 12
click at [1073, 668] on span "Back" at bounding box center [1087, 670] width 28 height 15
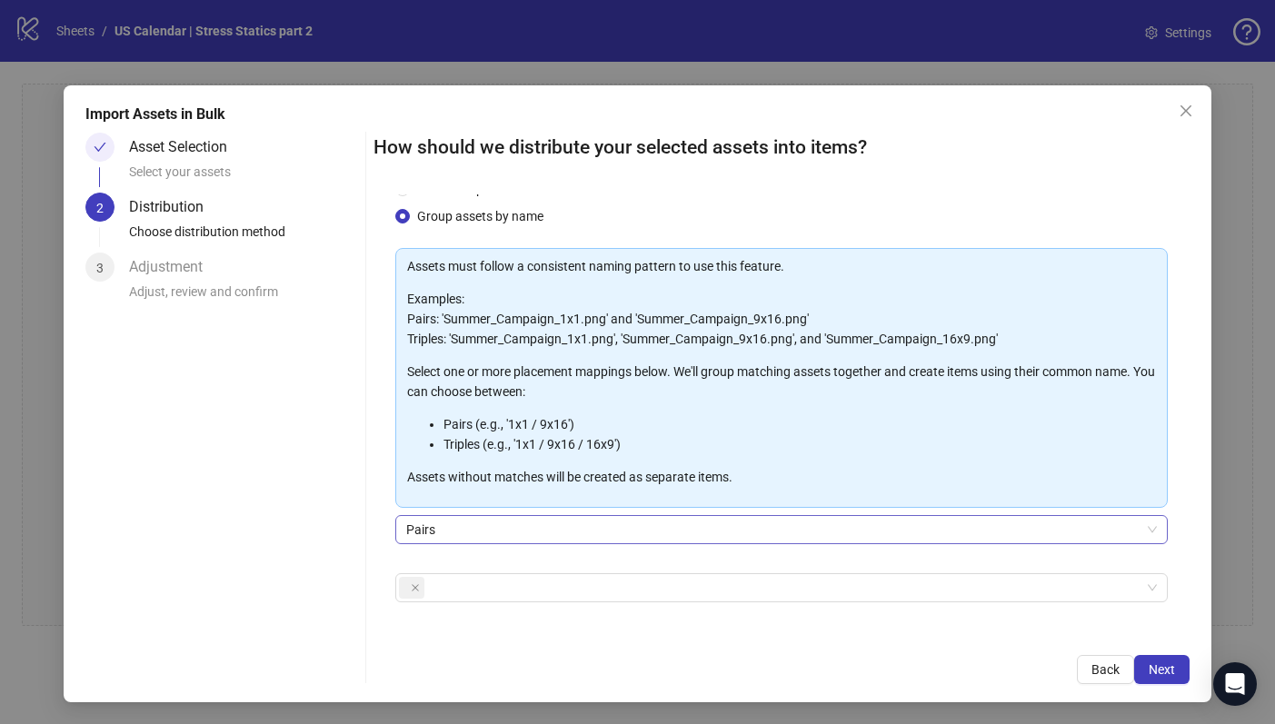
scroll to position [94, 0]
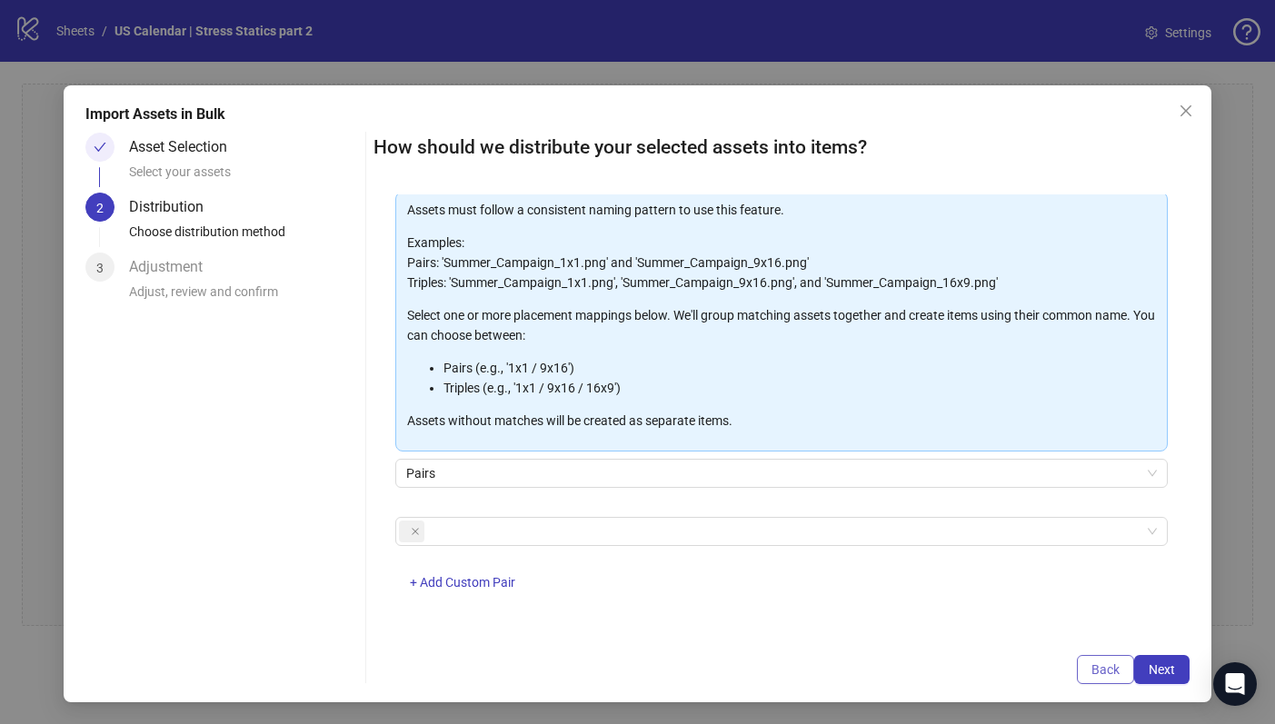
click at [1092, 673] on span "Back" at bounding box center [1106, 670] width 28 height 15
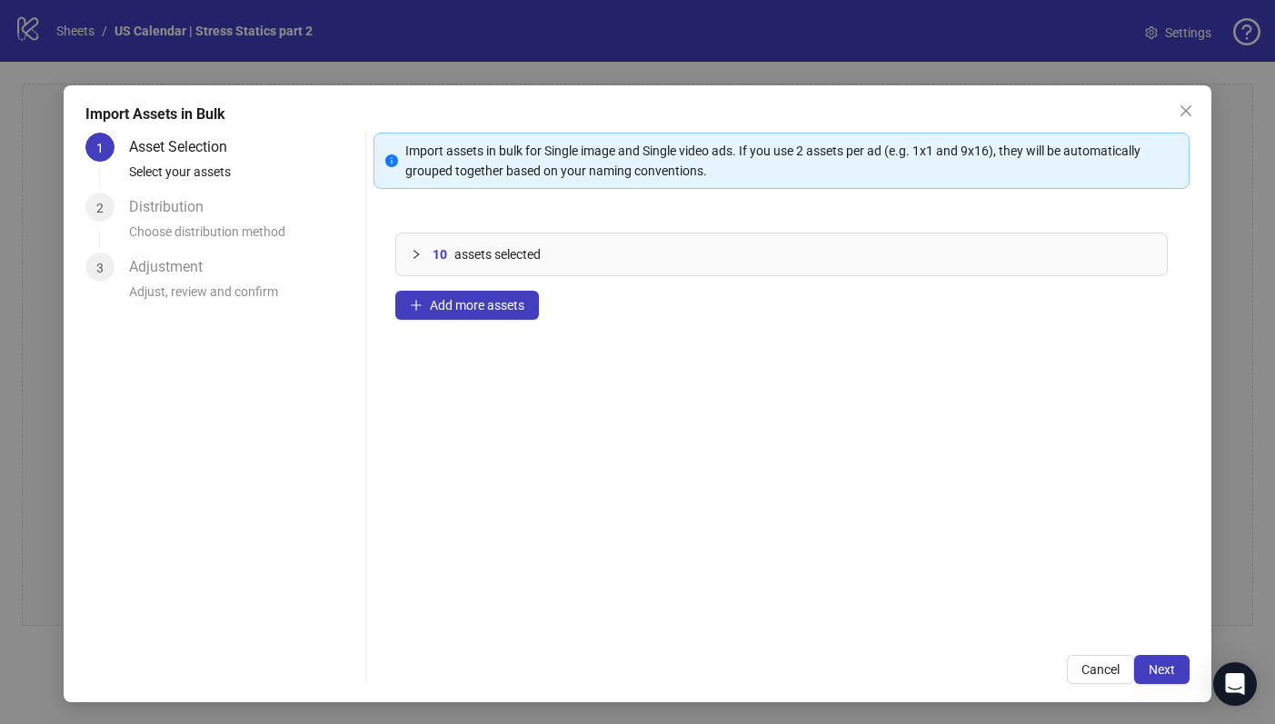
click at [411, 253] on icon "collapsed" at bounding box center [416, 254] width 11 height 11
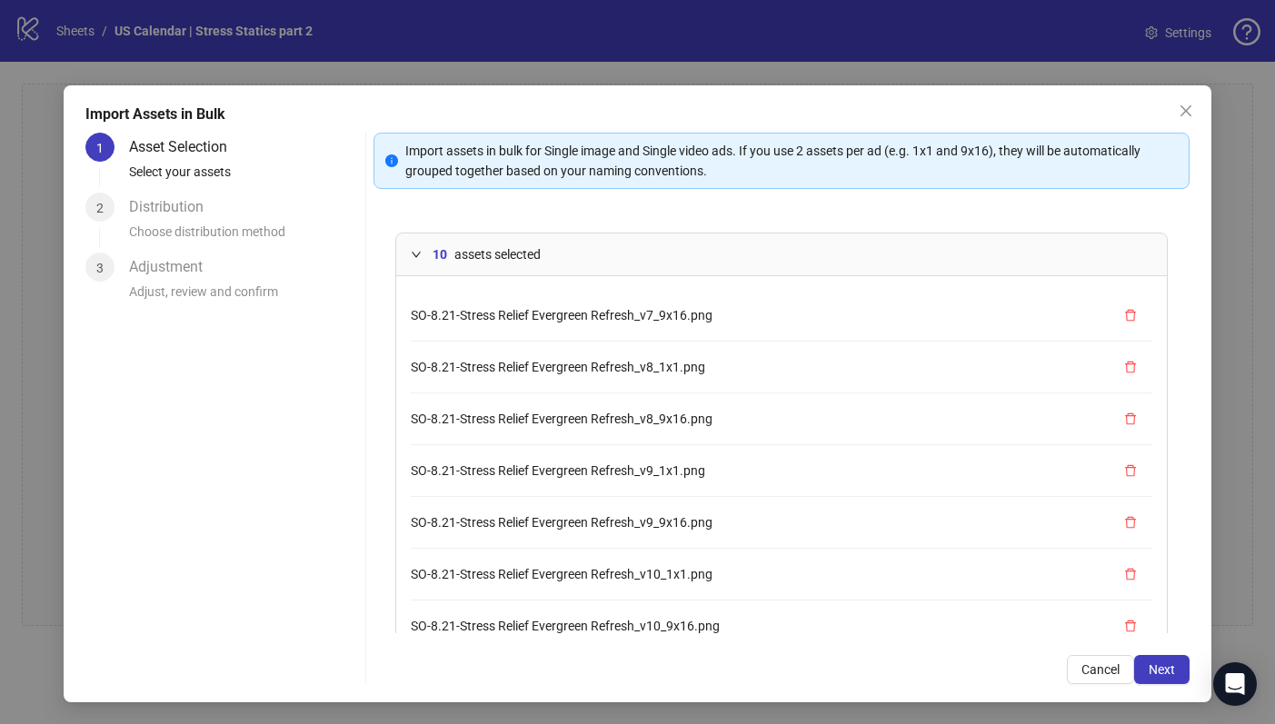
scroll to position [154, 0]
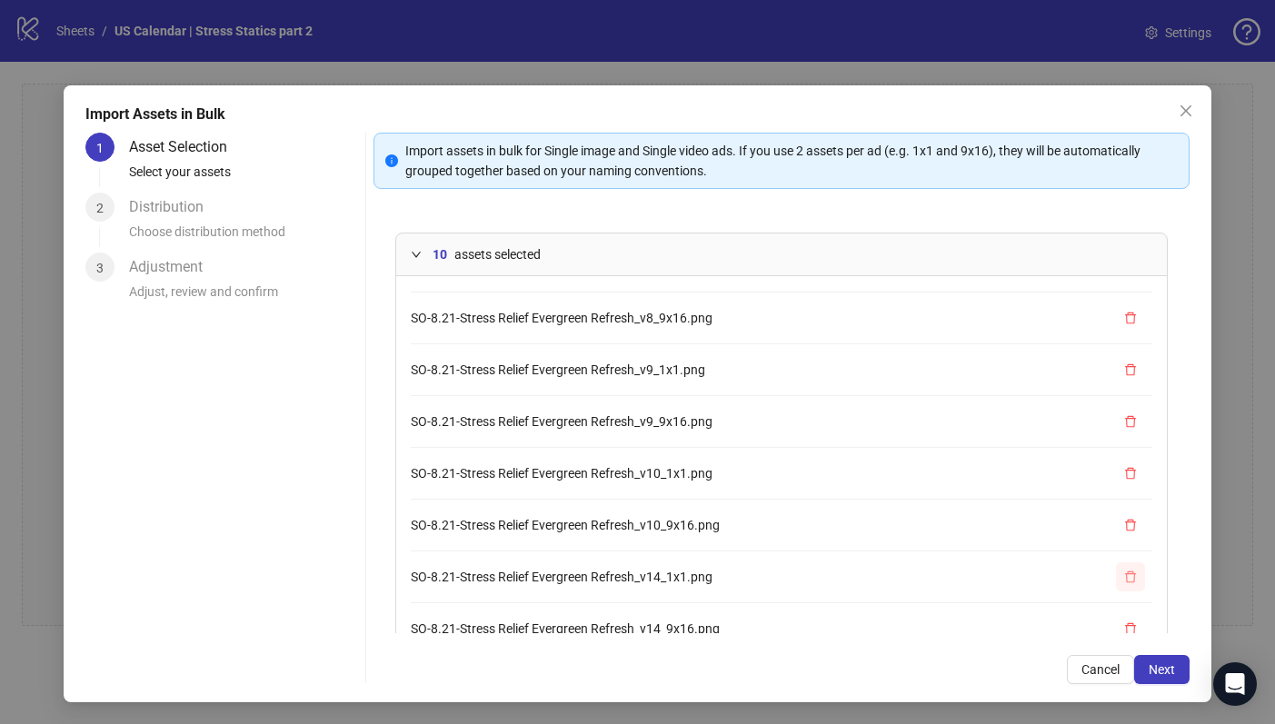
click at [1116, 580] on button "button" at bounding box center [1130, 577] width 29 height 29
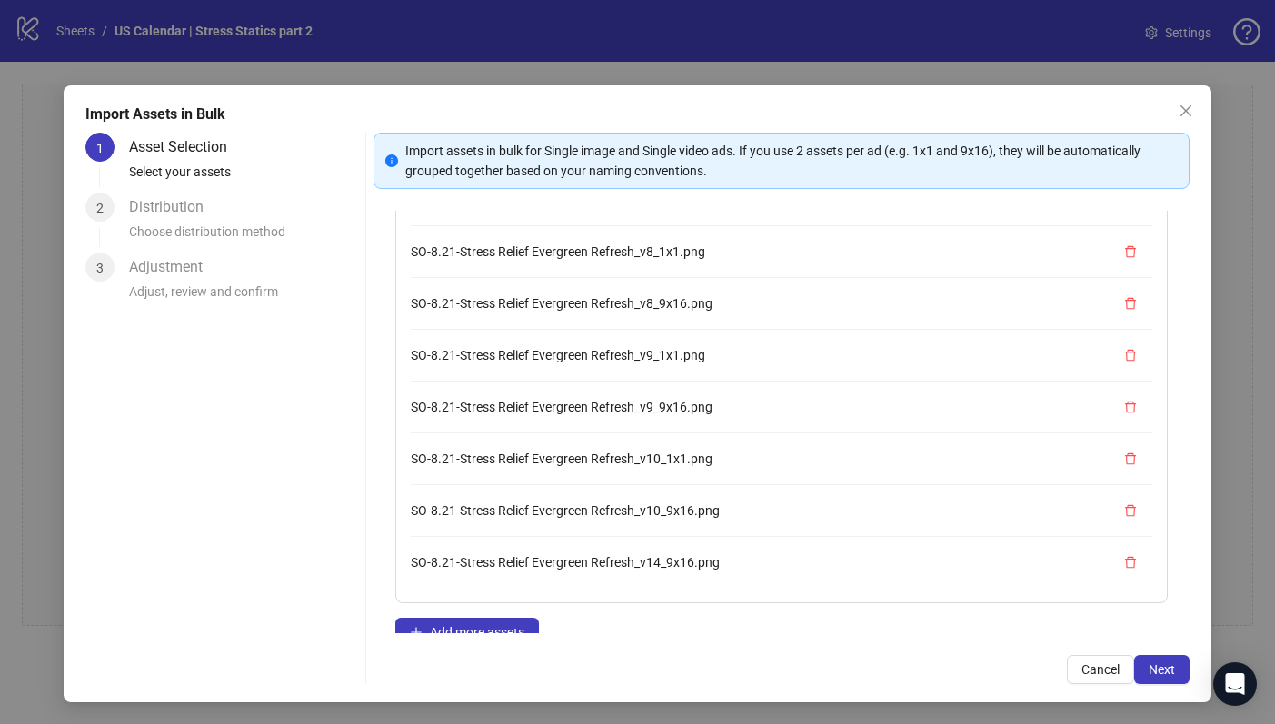
scroll to position [101, 0]
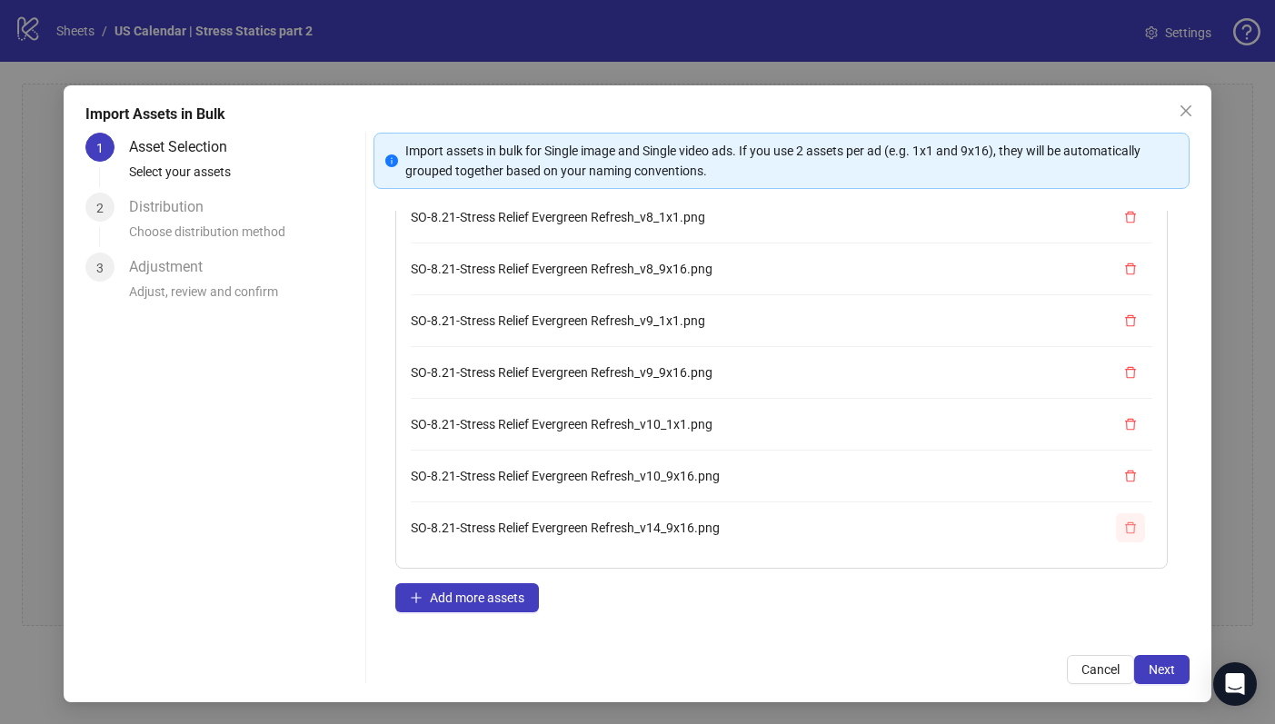
click at [1124, 533] on span "button" at bounding box center [1130, 528] width 13 height 15
click at [446, 584] on button "Add more assets" at bounding box center [467, 598] width 144 height 29
click at [1134, 672] on button "Next" at bounding box center [1161, 669] width 55 height 29
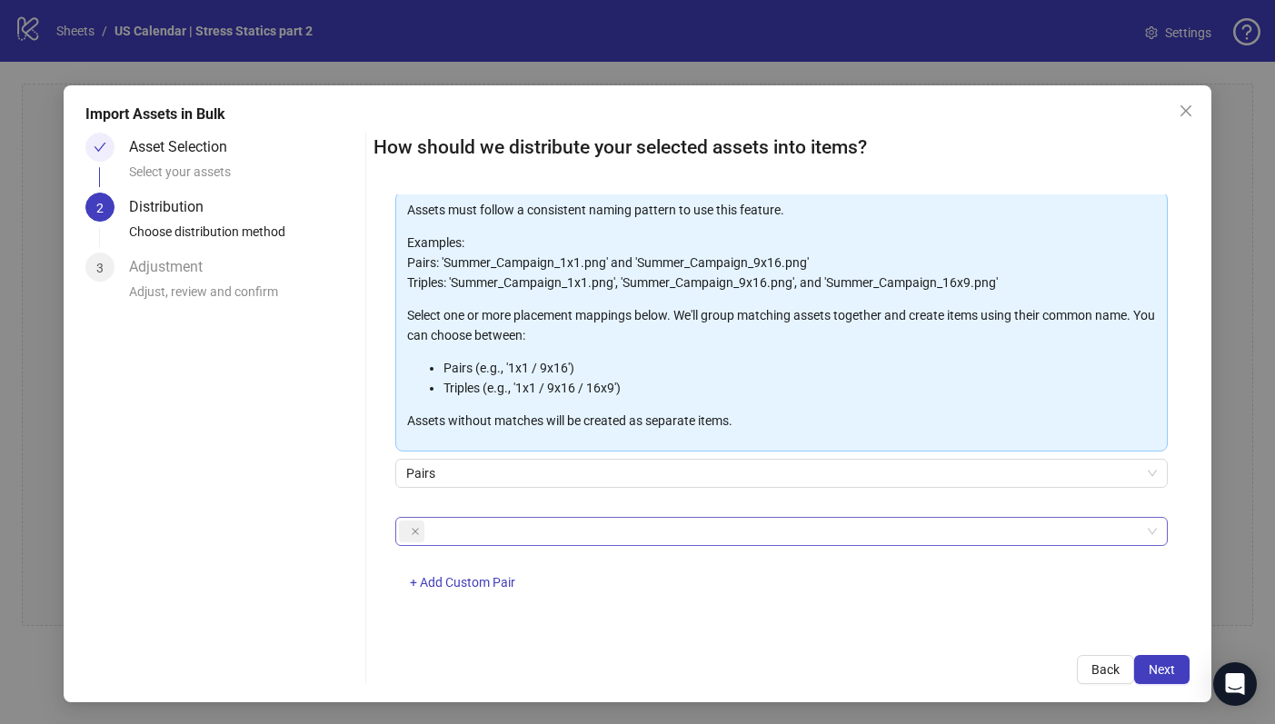
click at [506, 542] on div at bounding box center [772, 531] width 746 height 25
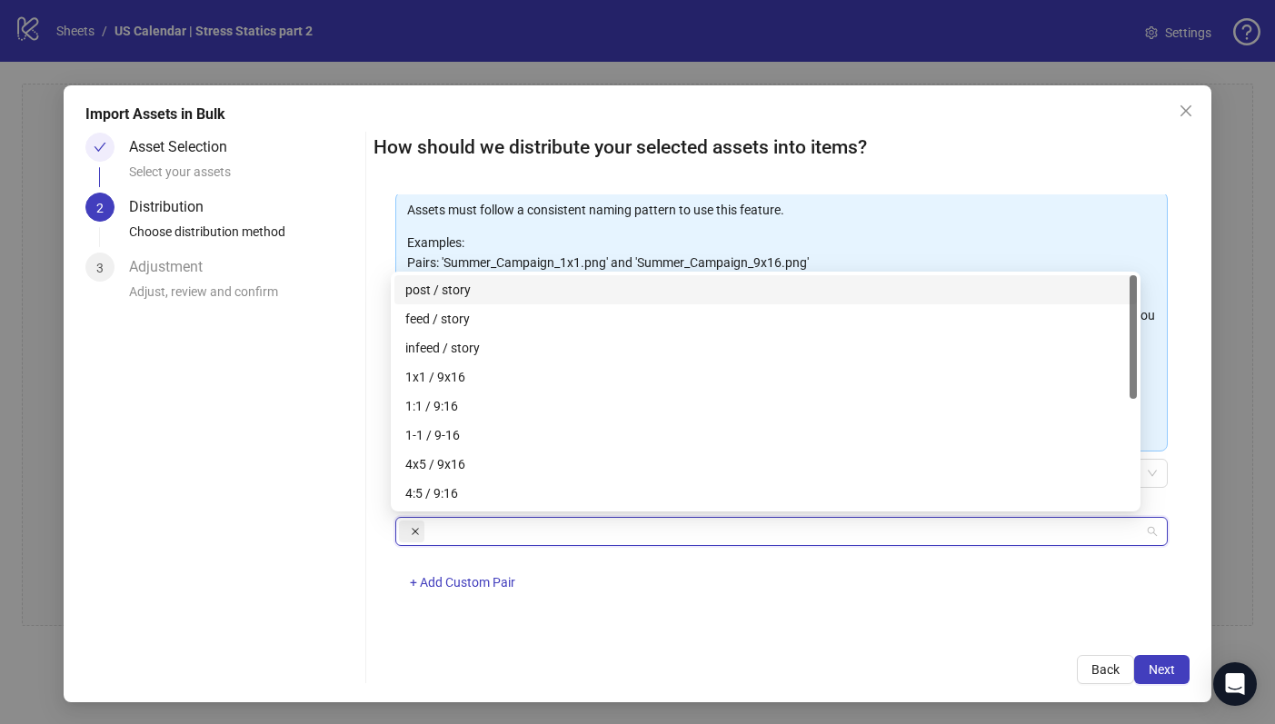
click at [411, 537] on span at bounding box center [415, 532] width 9 height 20
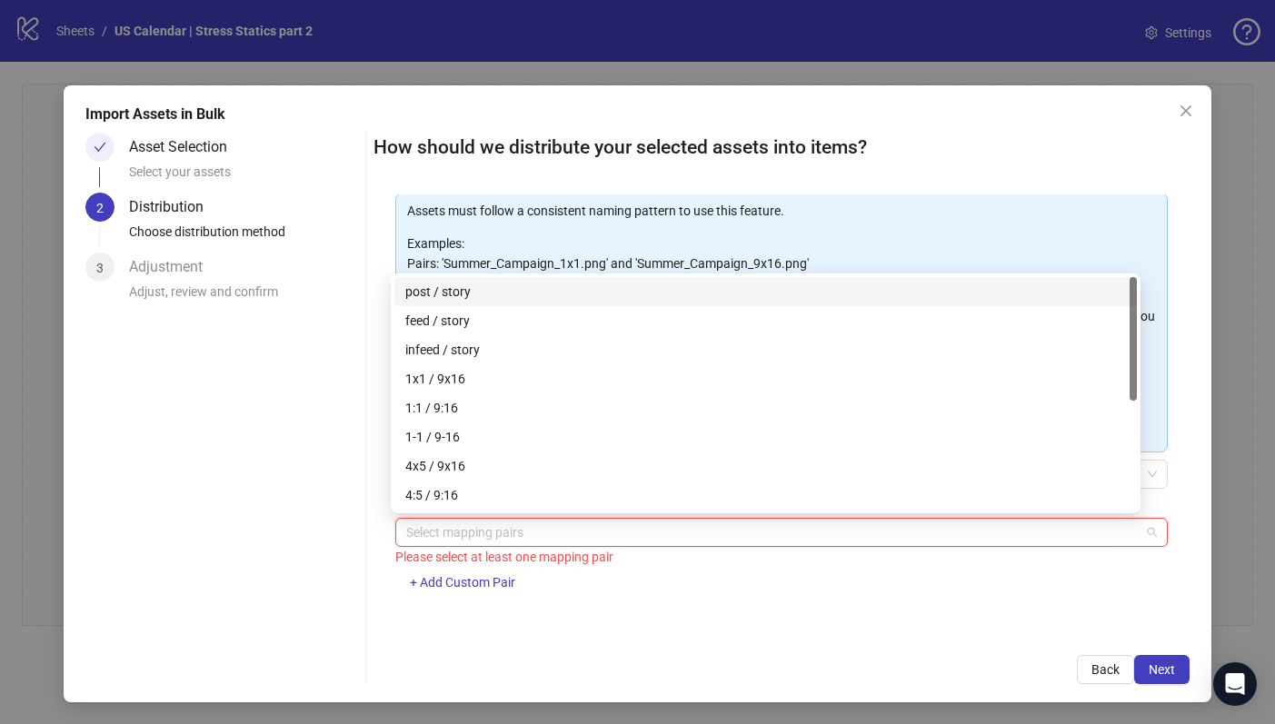
scroll to position [93, 0]
click at [484, 542] on div at bounding box center [772, 532] width 746 height 25
click at [463, 540] on div at bounding box center [772, 532] width 746 height 25
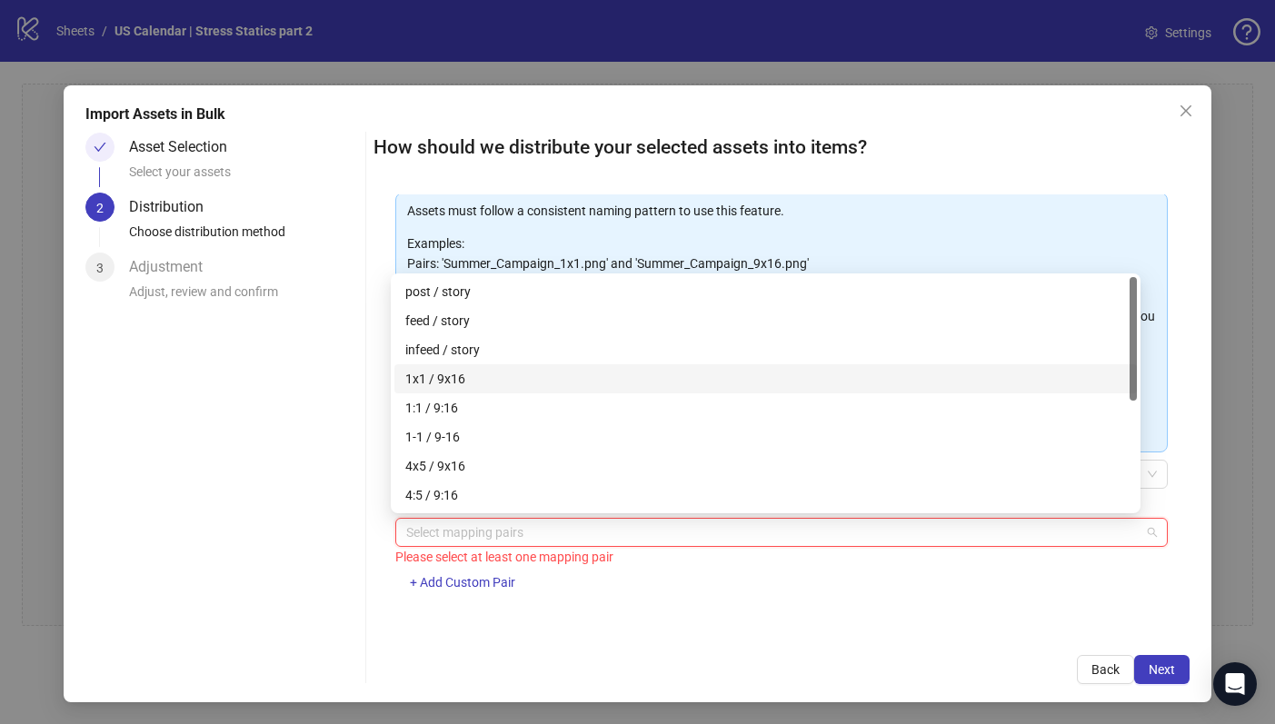
drag, startPoint x: 521, startPoint y: 379, endPoint x: 574, endPoint y: 446, distance: 85.5
click at [521, 380] on div "1x1 / 9x16" at bounding box center [765, 379] width 721 height 20
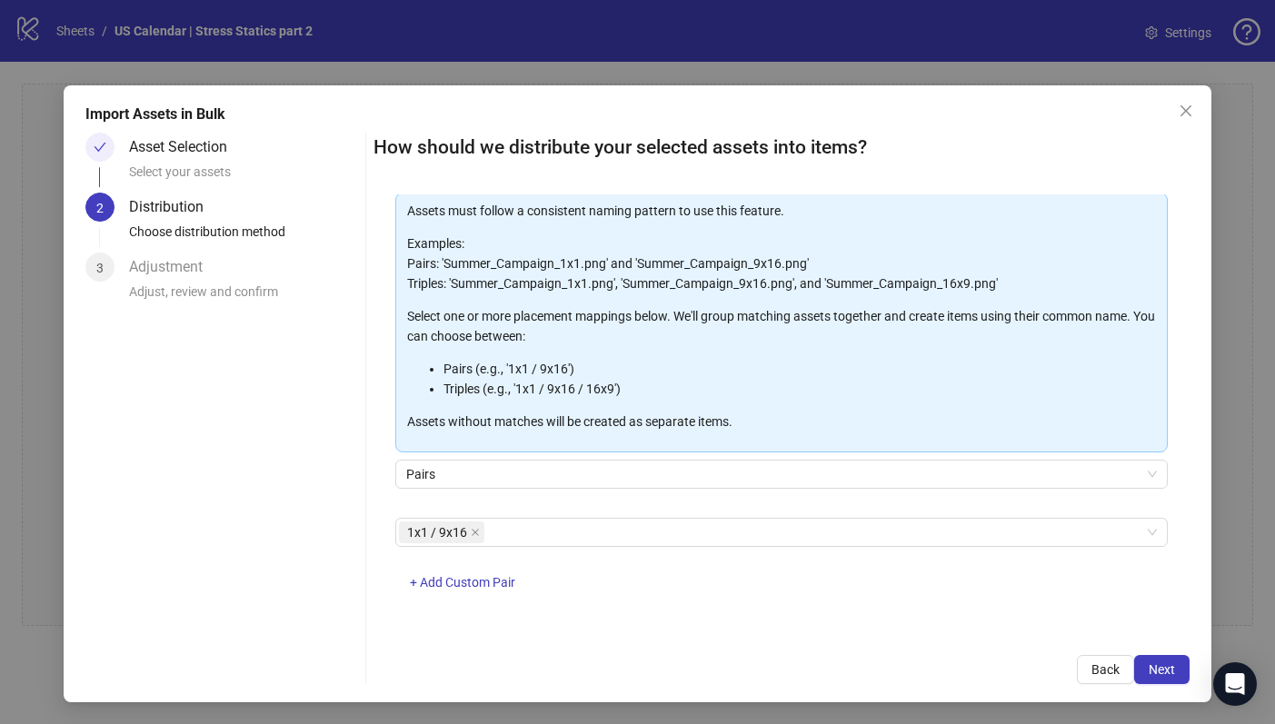
click at [694, 651] on div "How should we distribute your selected assets into items? One asset per item Gr…" at bounding box center [782, 409] width 816 height 552
click at [1167, 672] on button "Next" at bounding box center [1161, 669] width 55 height 29
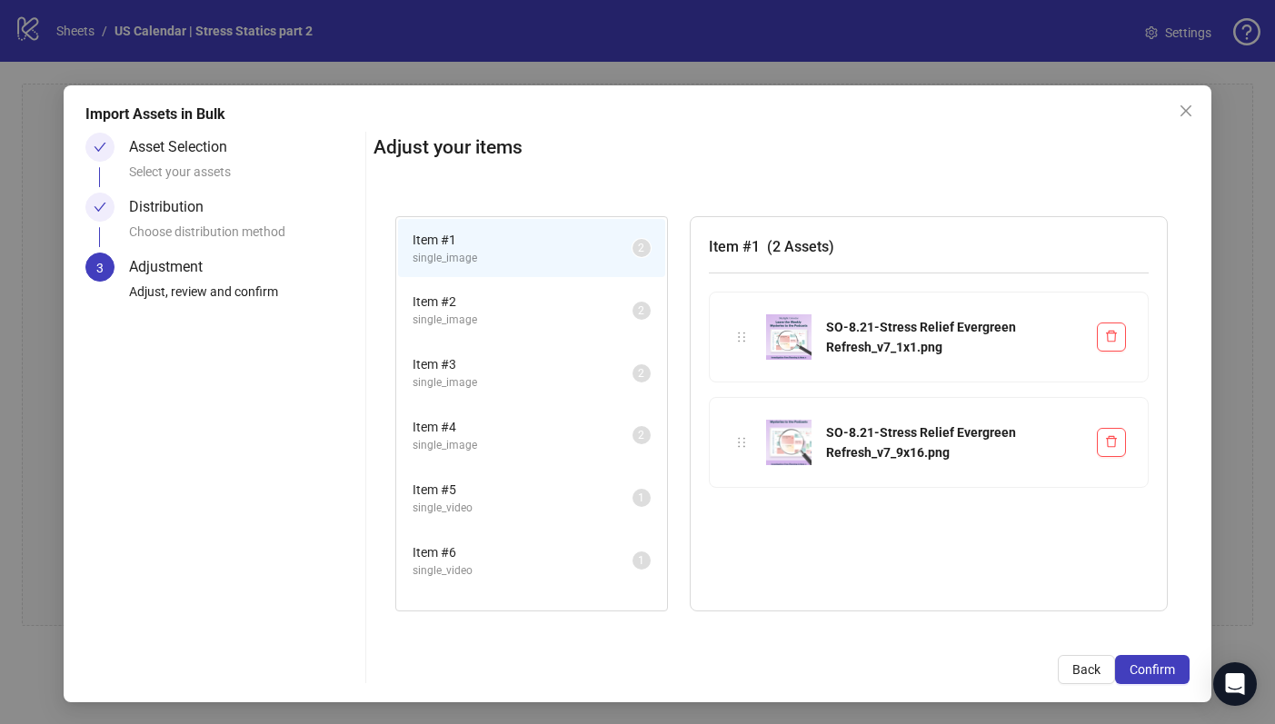
click at [465, 306] on span "Item # 2" at bounding box center [523, 302] width 220 height 20
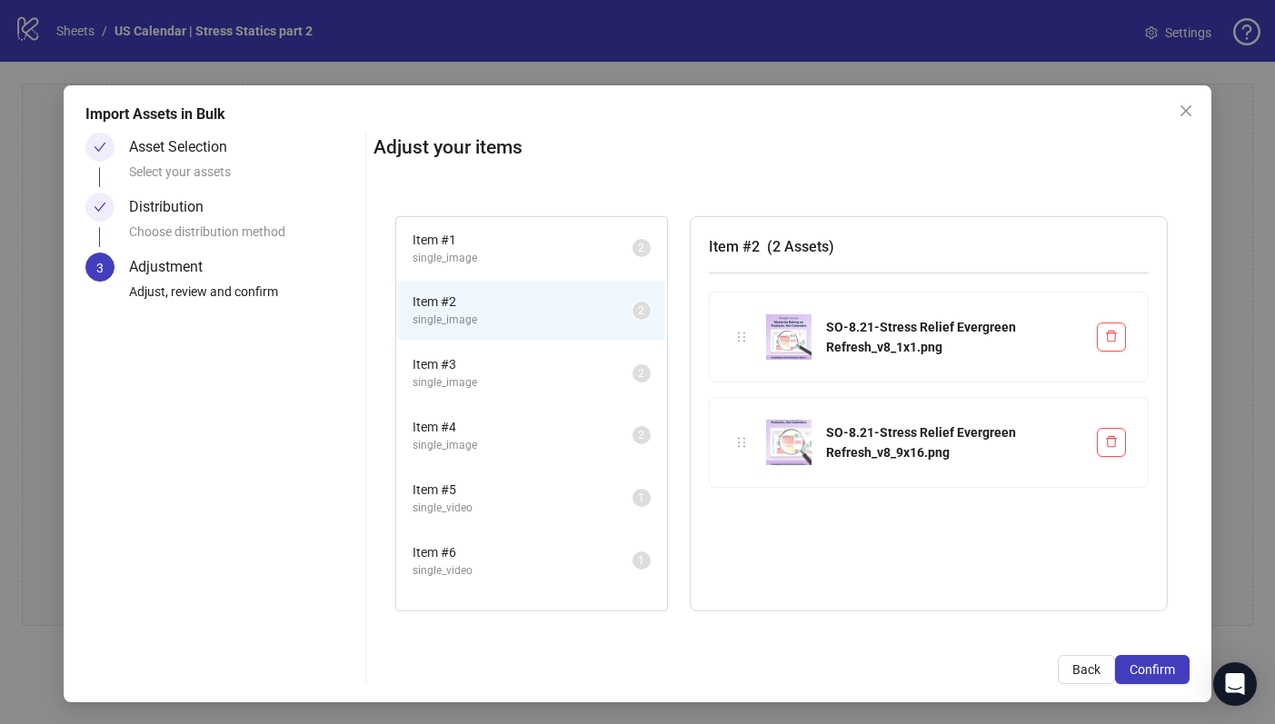
click at [463, 350] on li "Item # 3 single_image 2" at bounding box center [531, 373] width 267 height 59
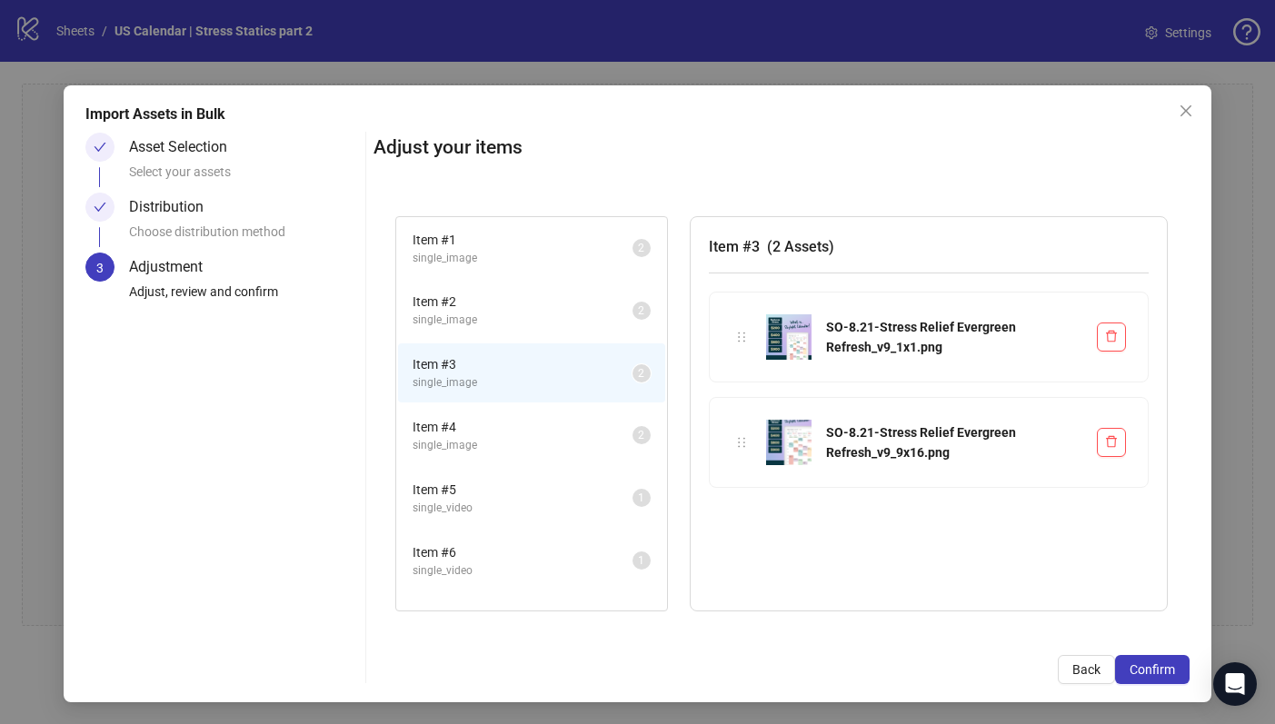
click at [460, 427] on span "Item # 4" at bounding box center [523, 427] width 220 height 20
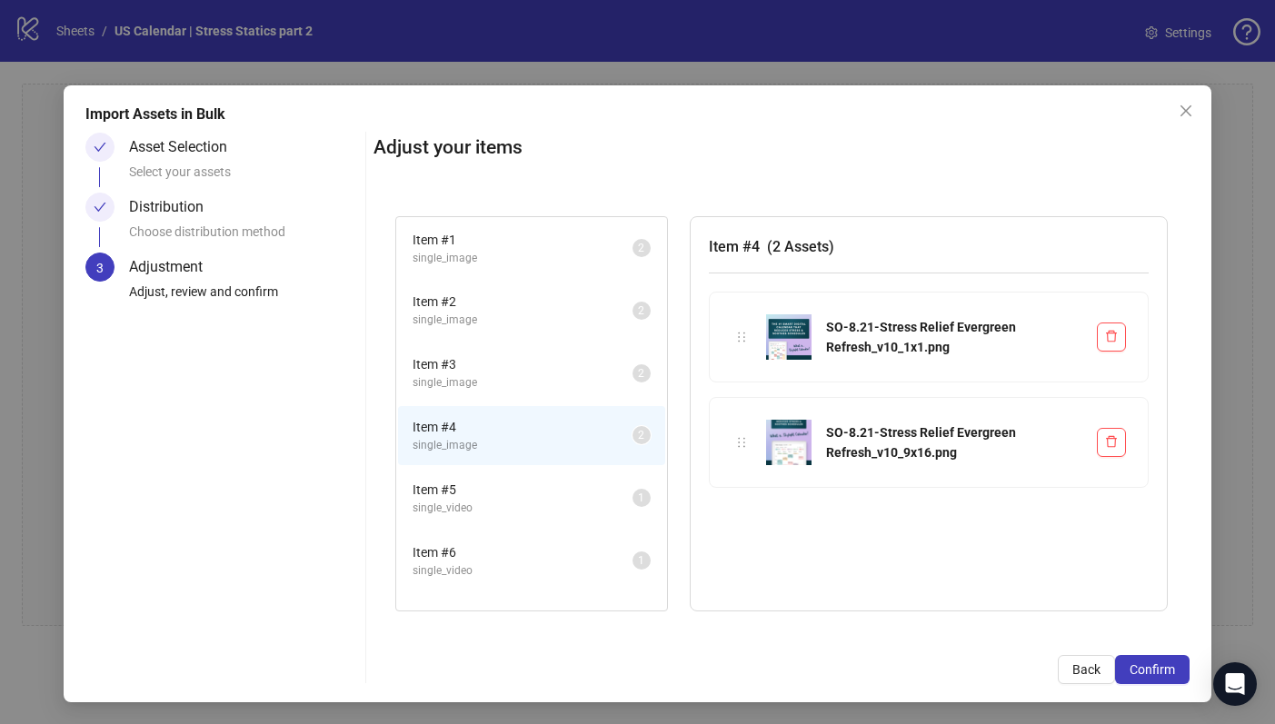
click at [457, 487] on span "Item # 5" at bounding box center [523, 490] width 220 height 20
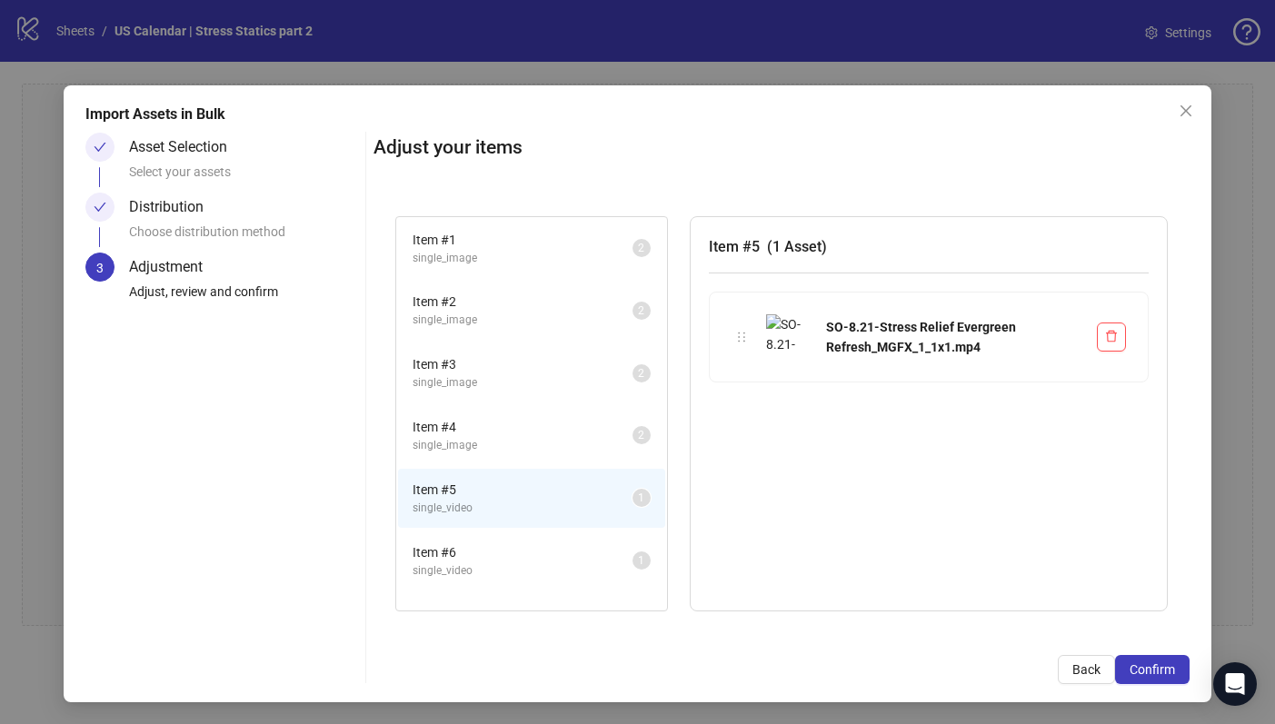
click at [450, 547] on span "Item # 6" at bounding box center [523, 553] width 220 height 20
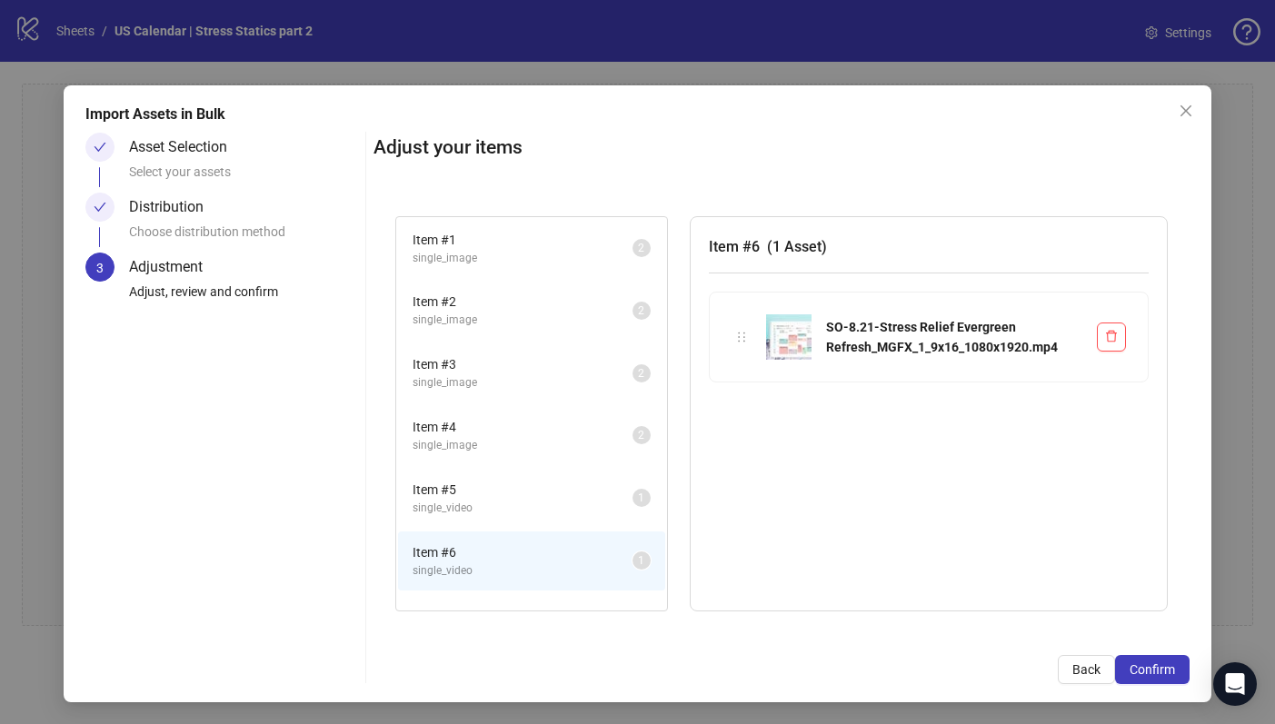
click at [500, 511] on span "single_video" at bounding box center [523, 508] width 220 height 17
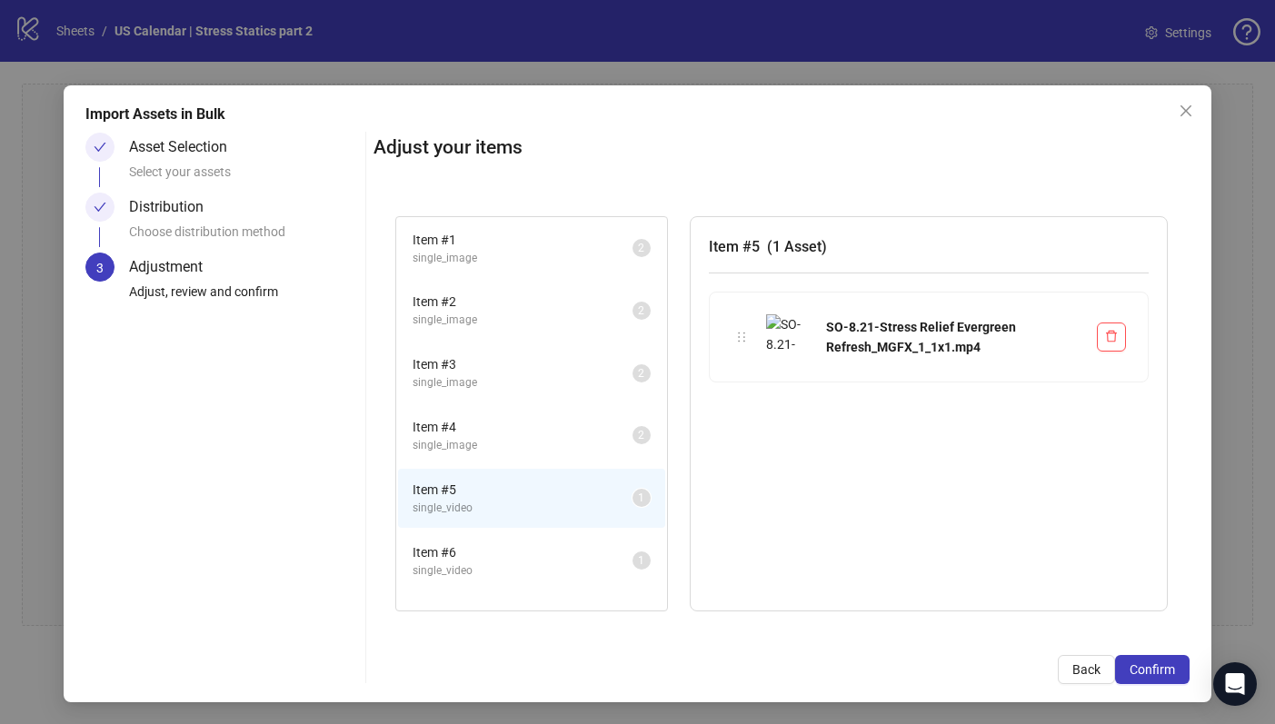
click at [474, 569] on span "single_video" at bounding box center [523, 571] width 220 height 17
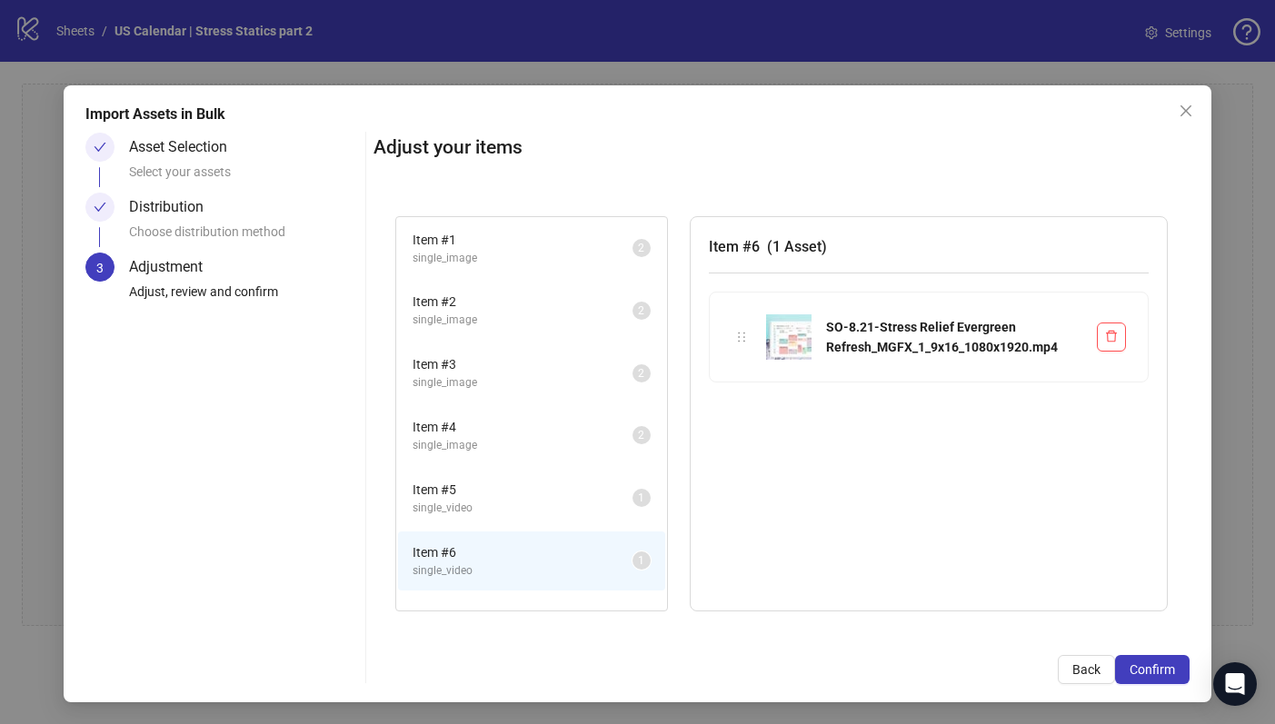
click at [480, 522] on li "Item # 5 single_video 1" at bounding box center [531, 498] width 267 height 59
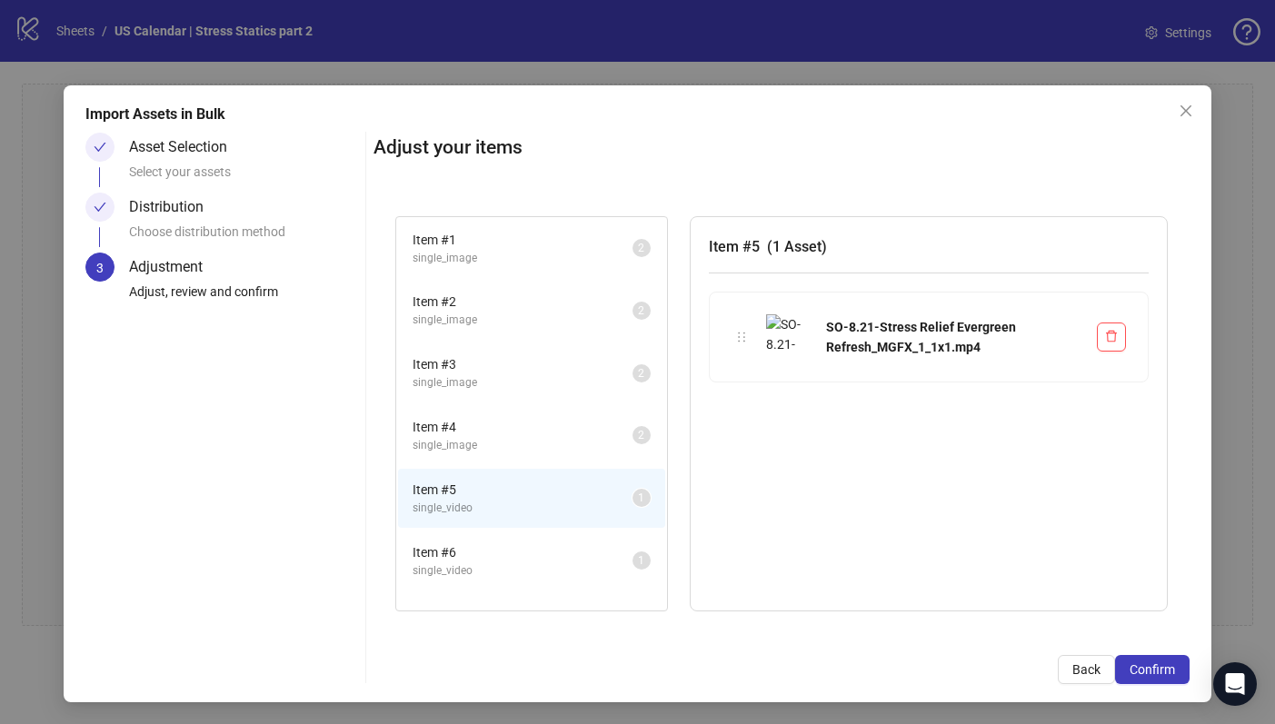
click at [475, 565] on span "single_video" at bounding box center [523, 571] width 220 height 17
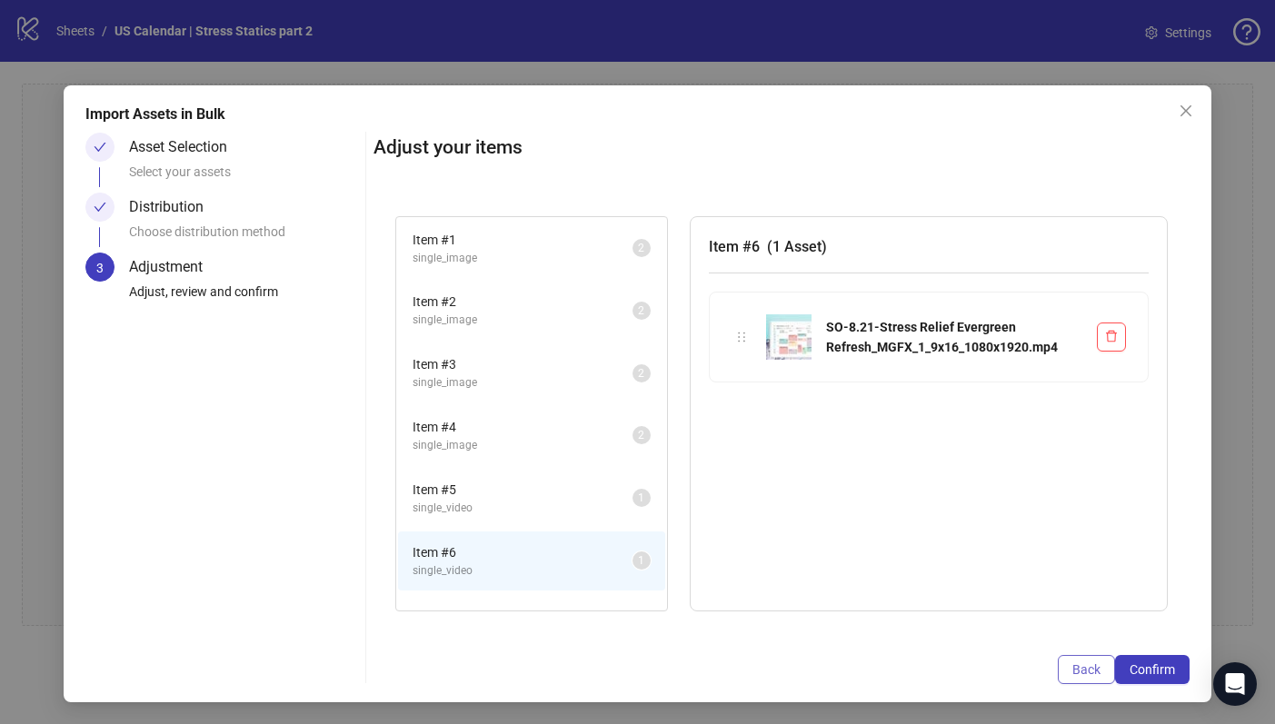
click at [1075, 664] on span "Back" at bounding box center [1087, 670] width 28 height 15
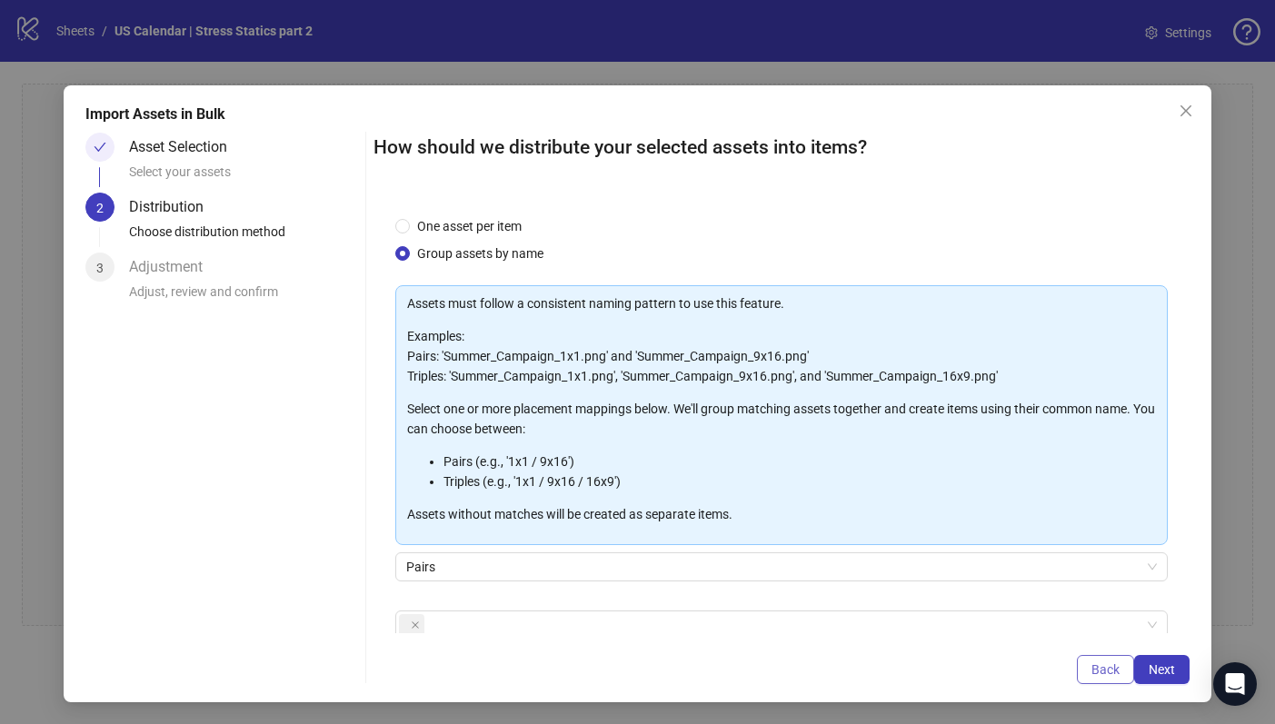
click at [1077, 673] on button "Back" at bounding box center [1105, 669] width 57 height 29
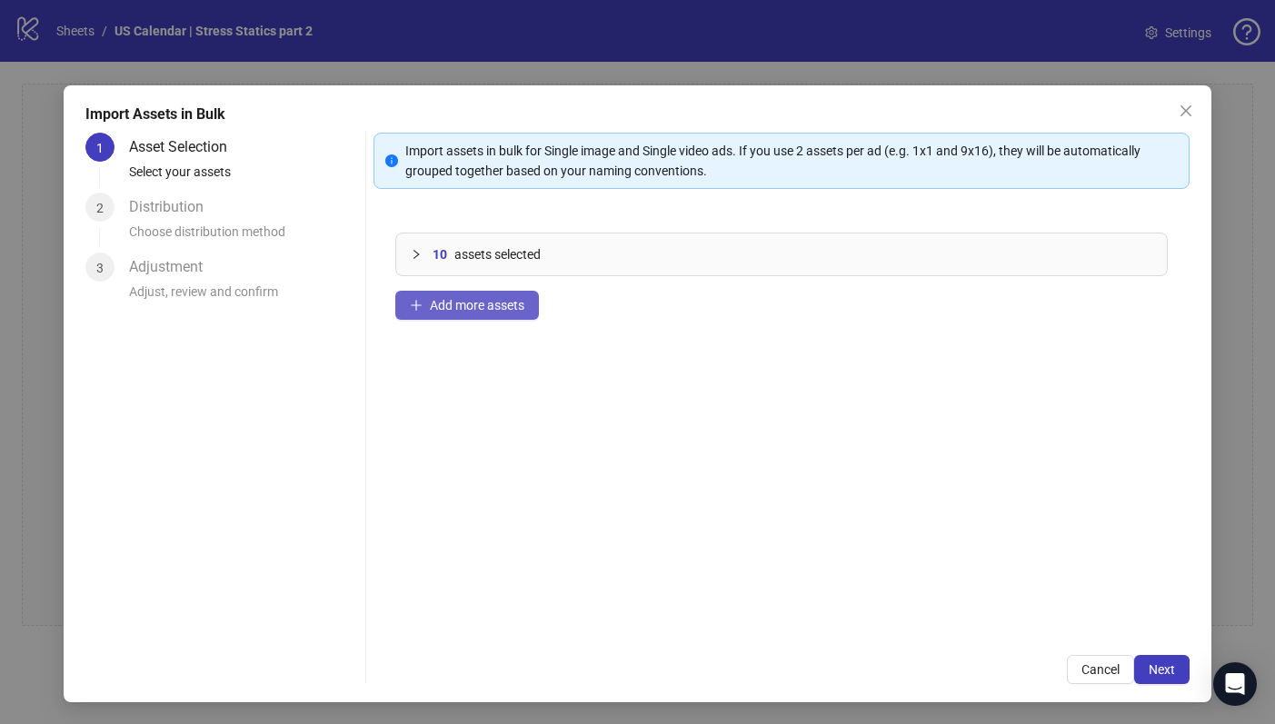
click at [450, 304] on span "Add more assets" at bounding box center [477, 305] width 95 height 15
click at [411, 252] on icon "collapsed" at bounding box center [416, 254] width 11 height 11
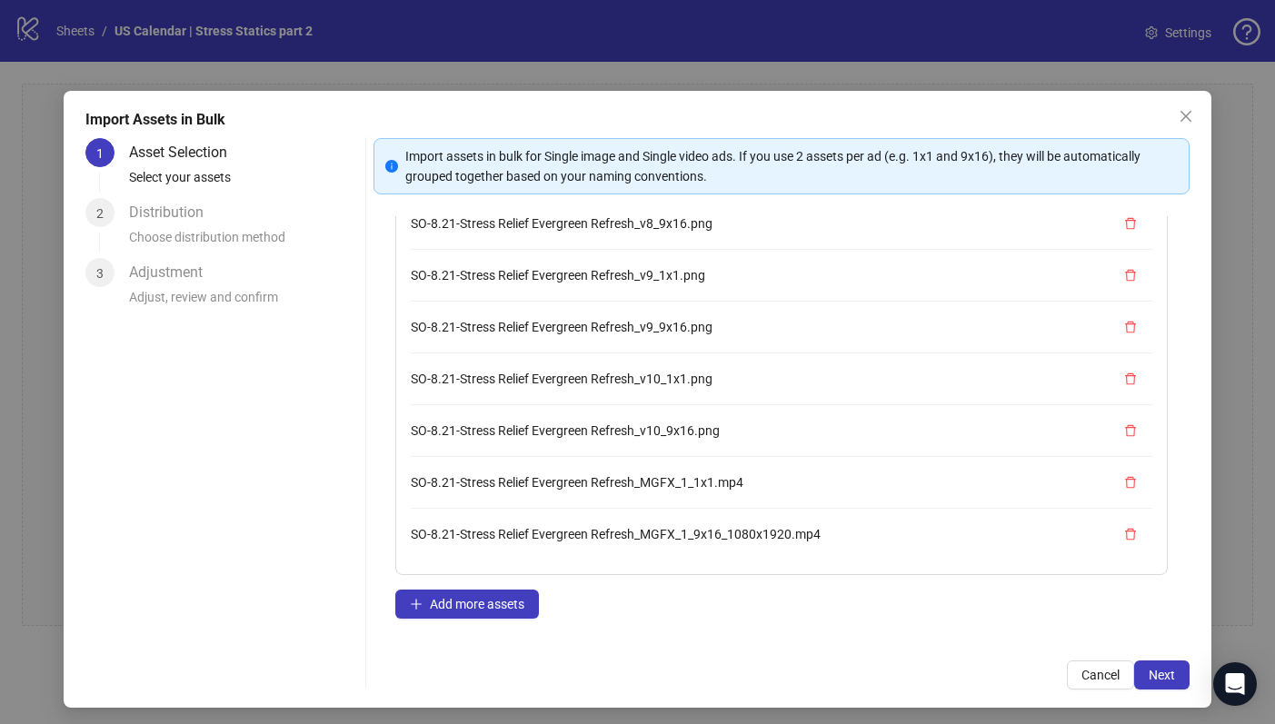
scroll to position [101, 0]
click at [1151, 684] on button "Next" at bounding box center [1161, 675] width 55 height 29
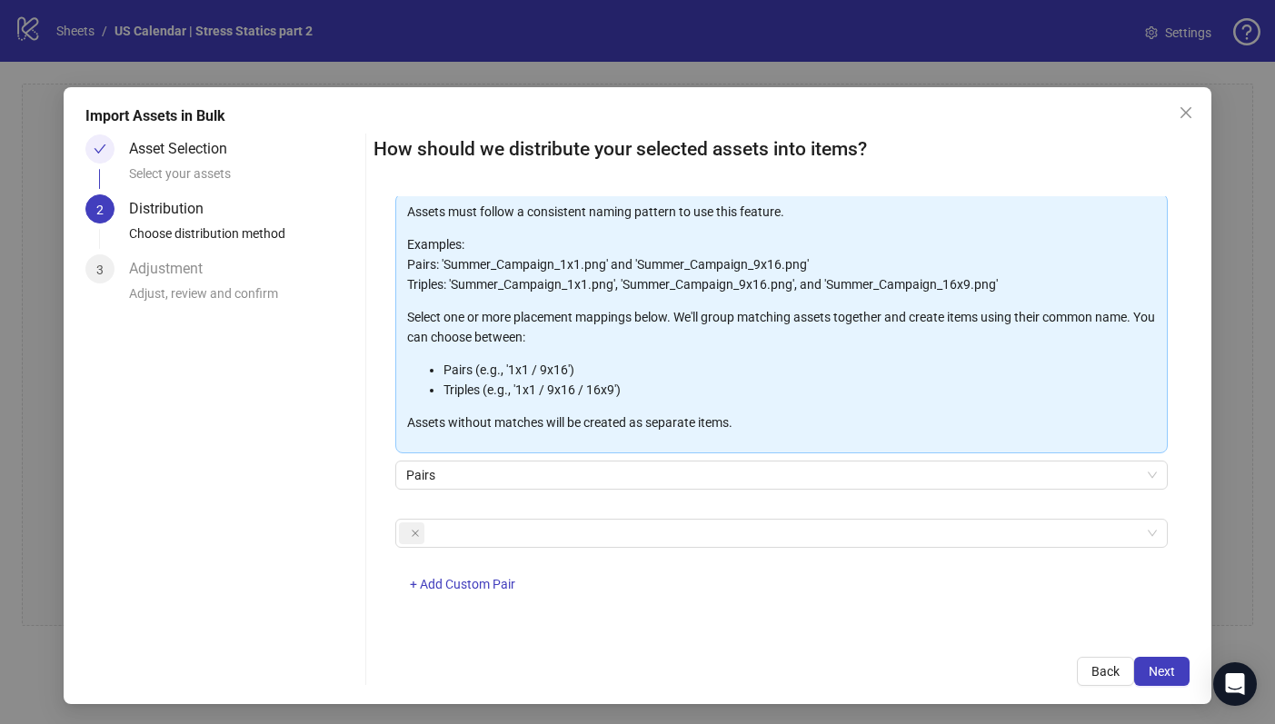
scroll to position [5, 0]
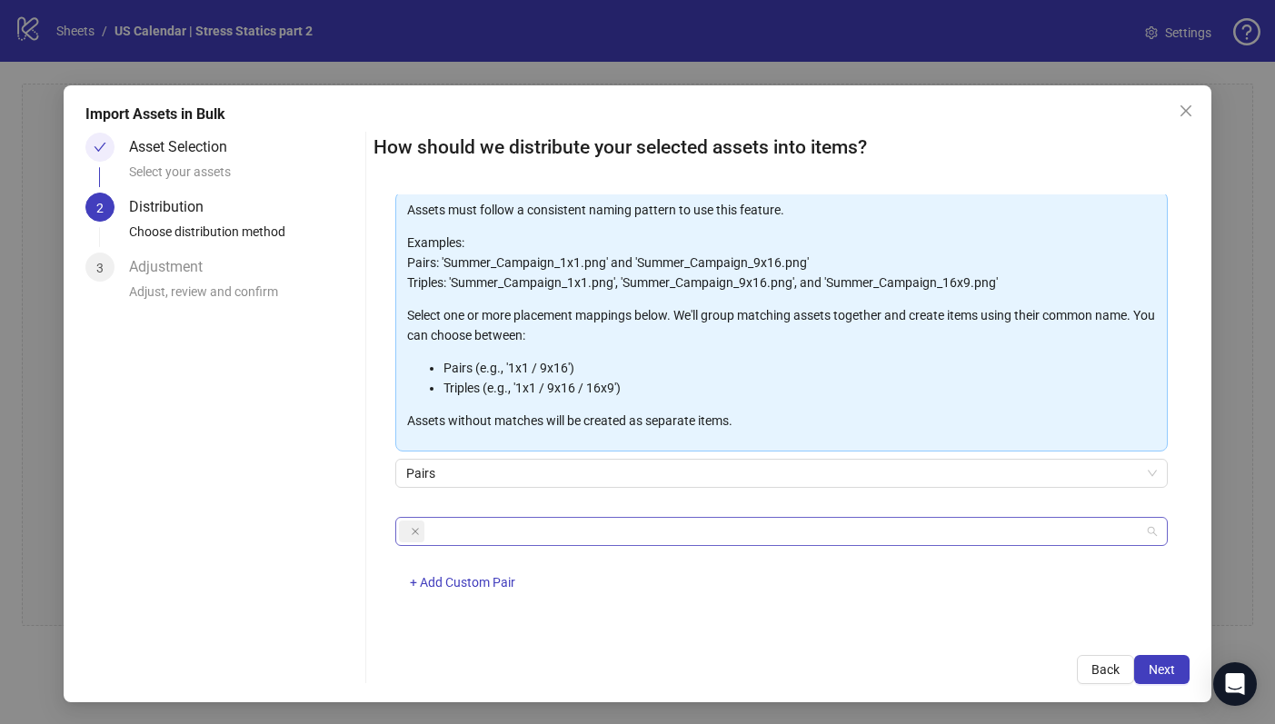
click at [400, 537] on span at bounding box center [411, 532] width 25 height 22
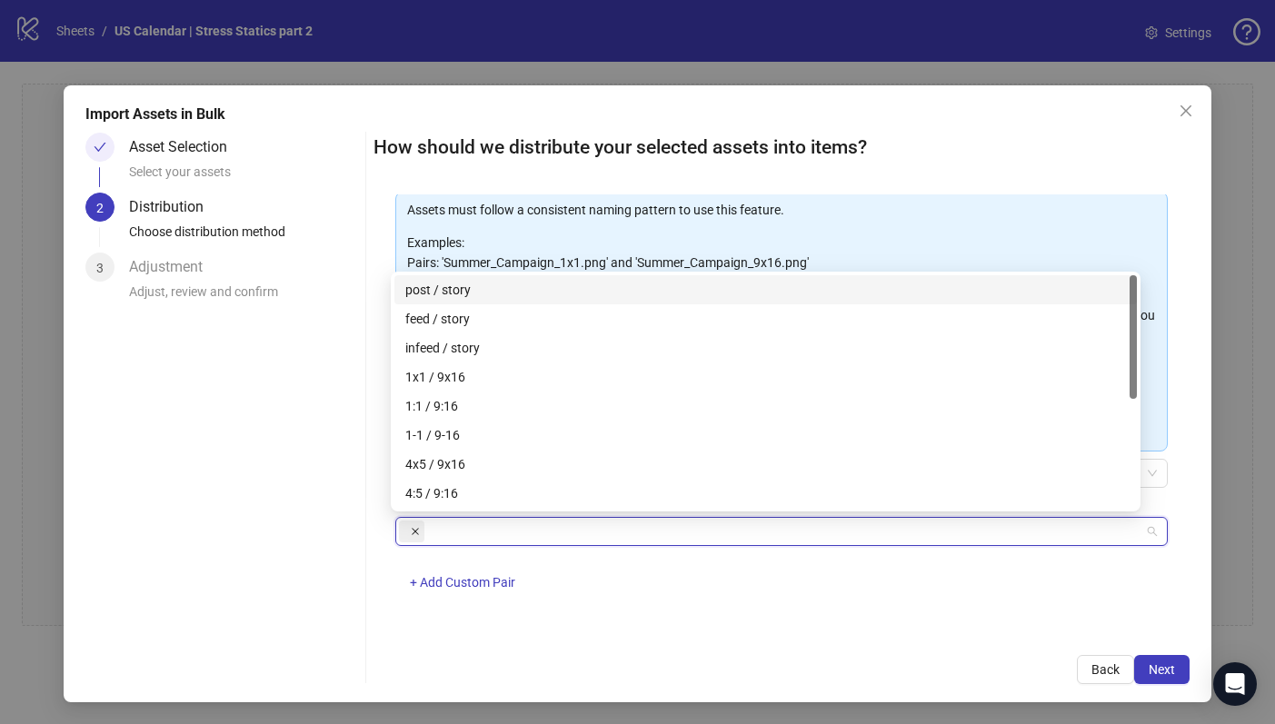
click at [411, 537] on span at bounding box center [415, 532] width 9 height 20
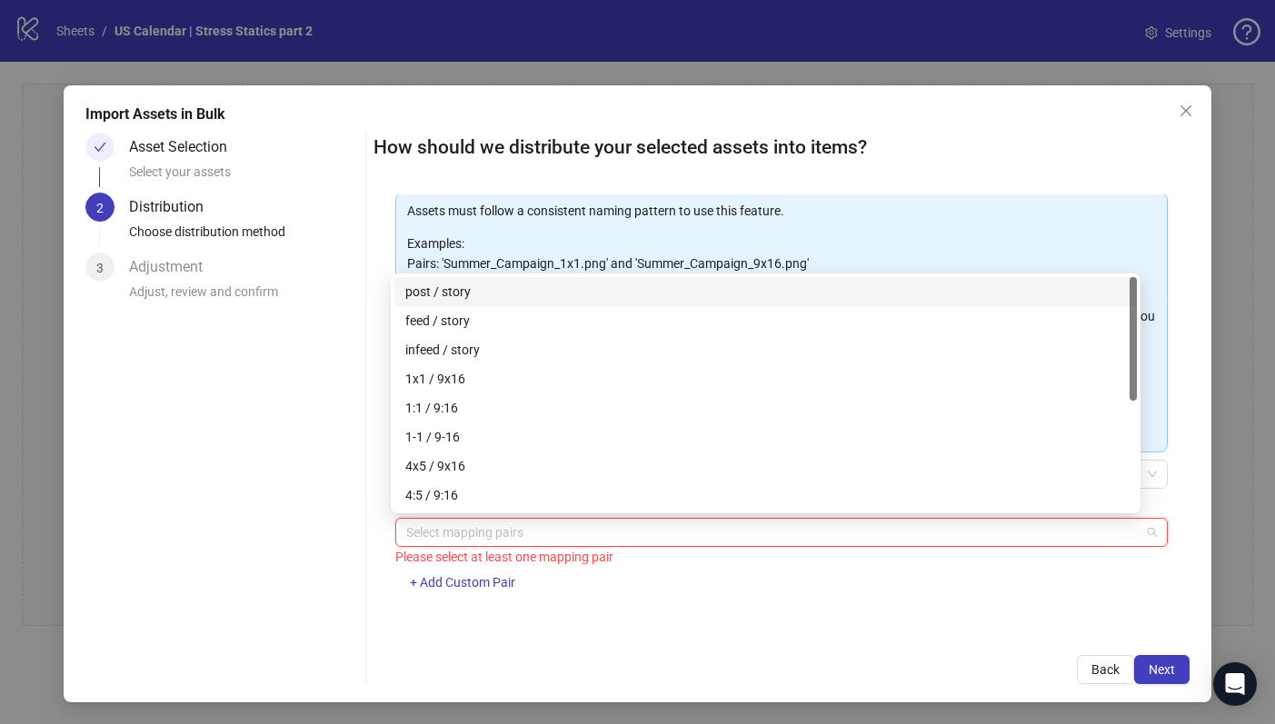
scroll to position [93, 0]
click at [414, 530] on div at bounding box center [772, 532] width 746 height 25
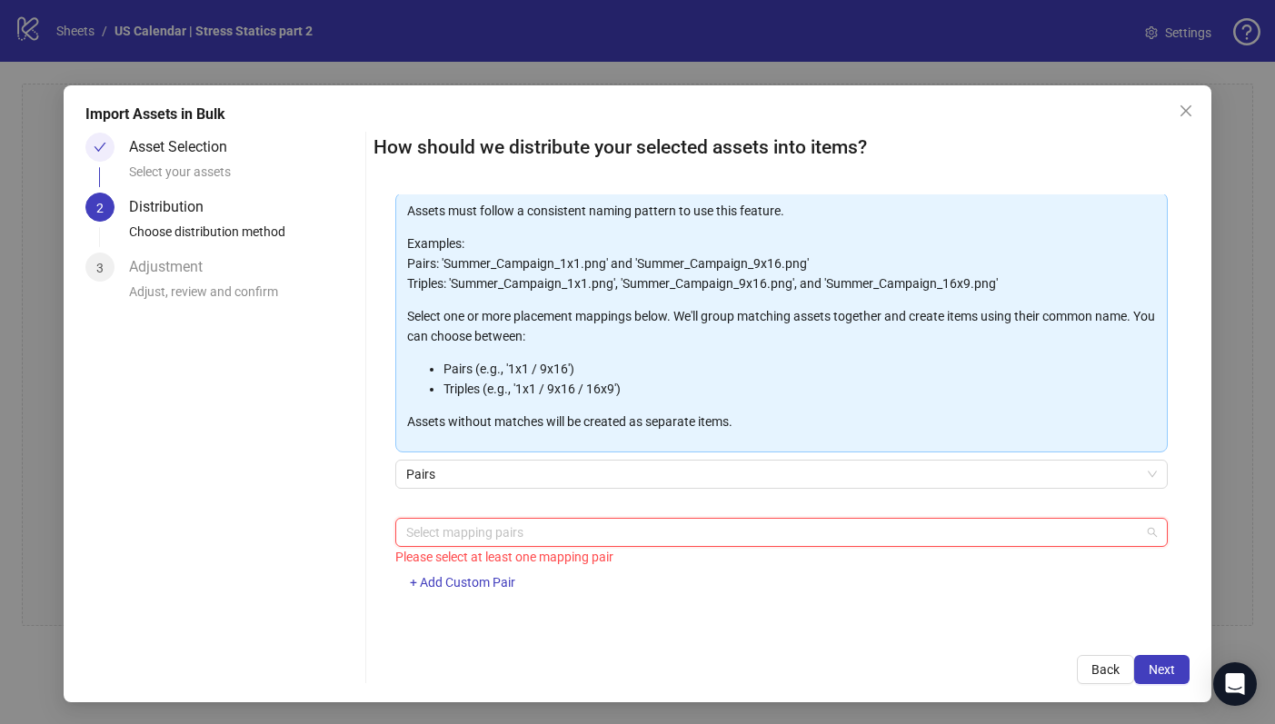
click at [538, 537] on div at bounding box center [772, 532] width 746 height 25
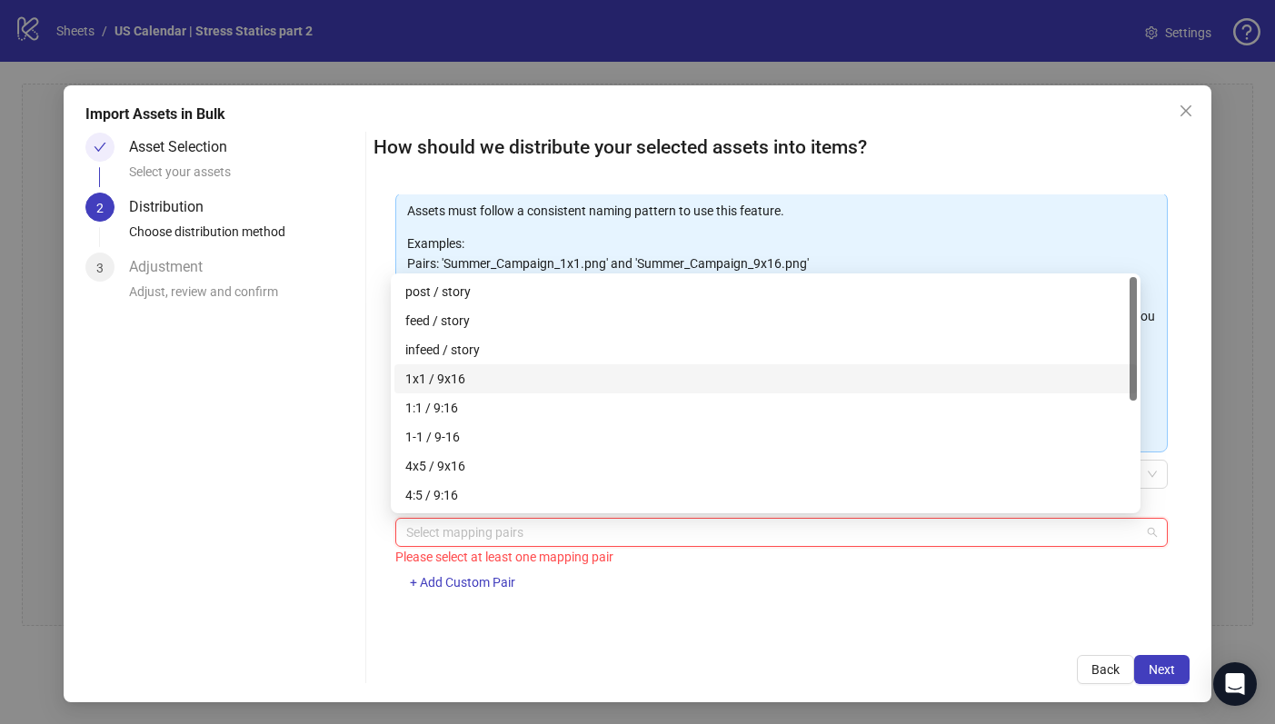
click at [483, 380] on div "1x1 / 9x16" at bounding box center [765, 379] width 721 height 20
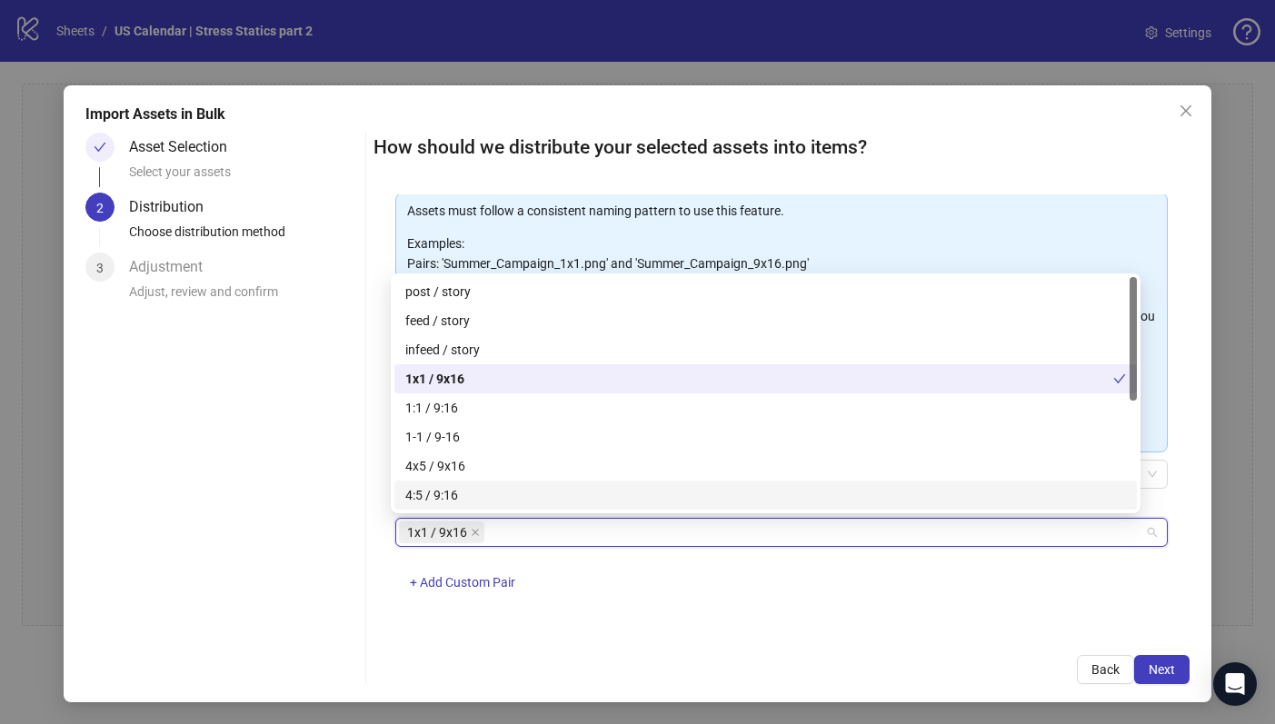
click at [793, 633] on div "How should we distribute your selected assets into items? One asset per item Gr…" at bounding box center [782, 409] width 816 height 552
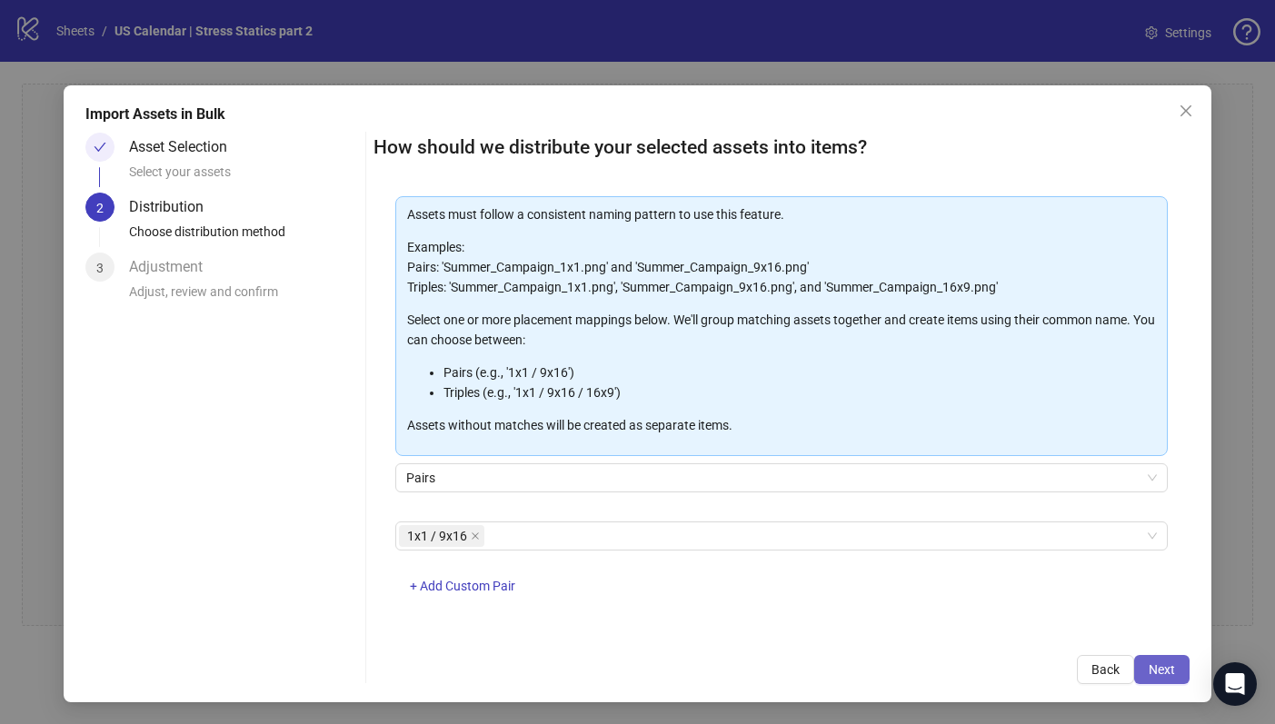
scroll to position [89, 0]
click at [1149, 668] on span "Next" at bounding box center [1162, 670] width 26 height 15
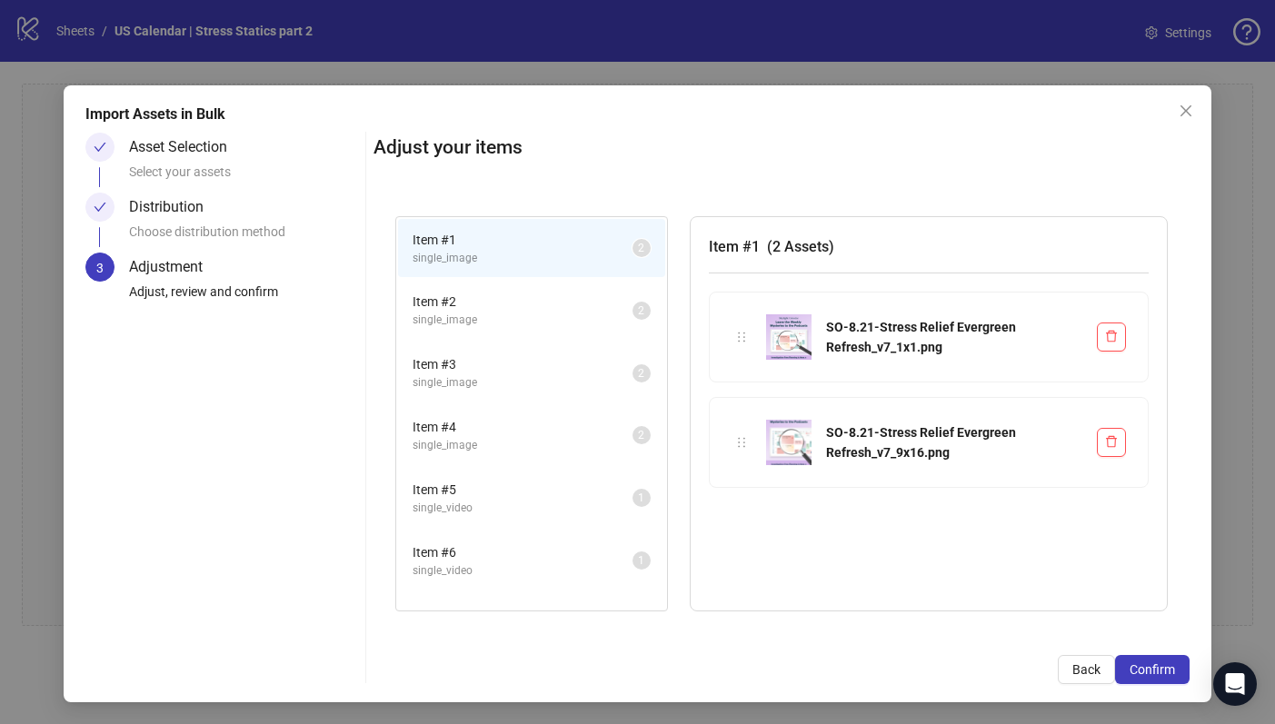
click at [470, 314] on span "single_image" at bounding box center [523, 320] width 220 height 17
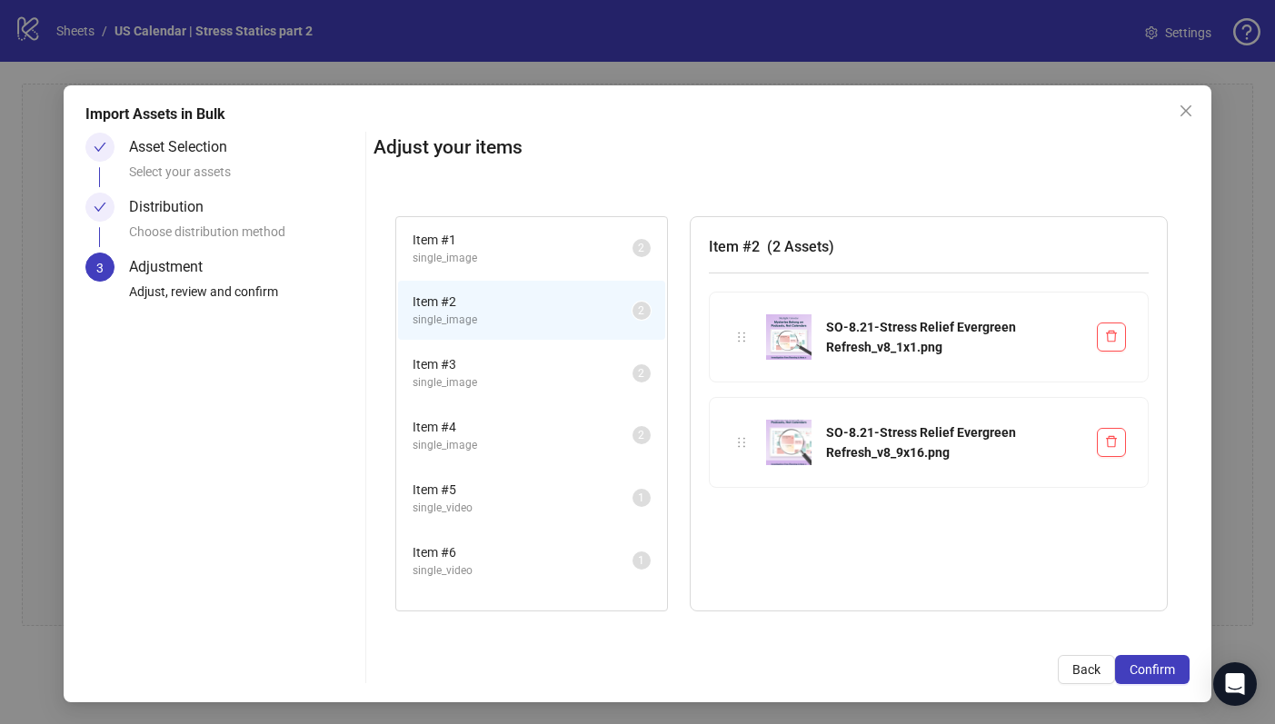
click at [471, 354] on span "Item # 3" at bounding box center [523, 364] width 220 height 20
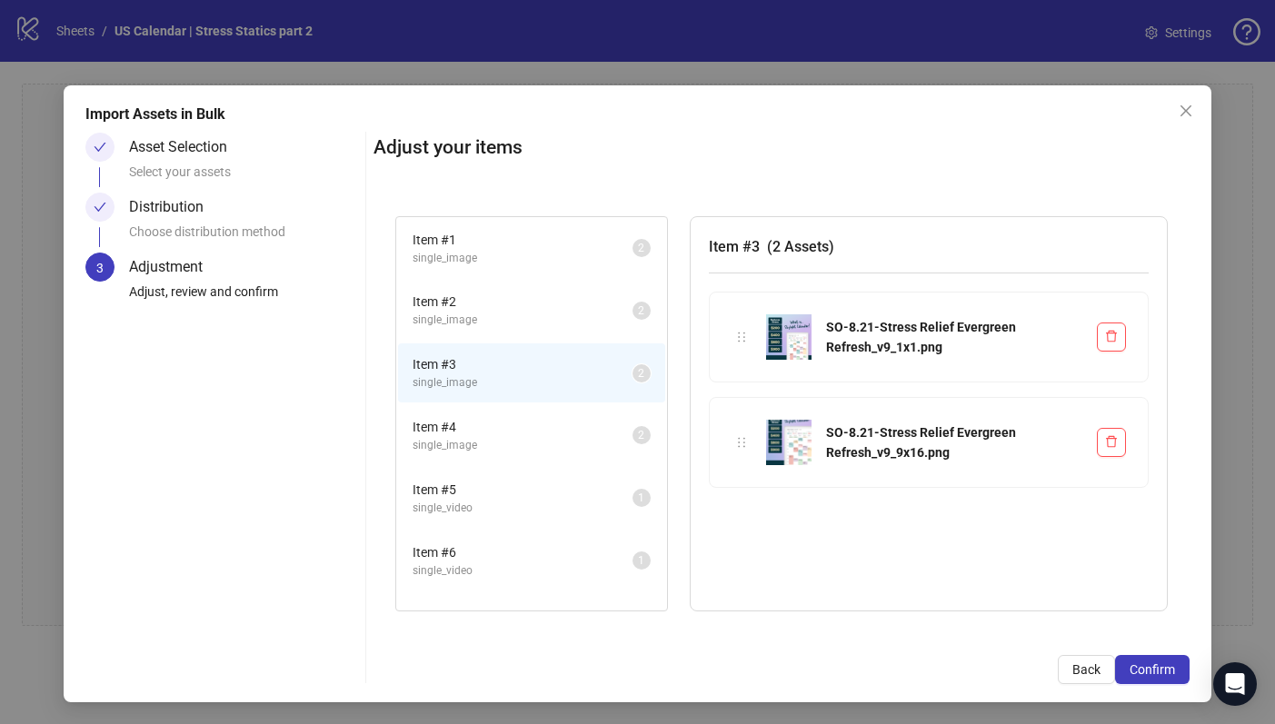
click at [491, 423] on span "Item # 4" at bounding box center [523, 427] width 220 height 20
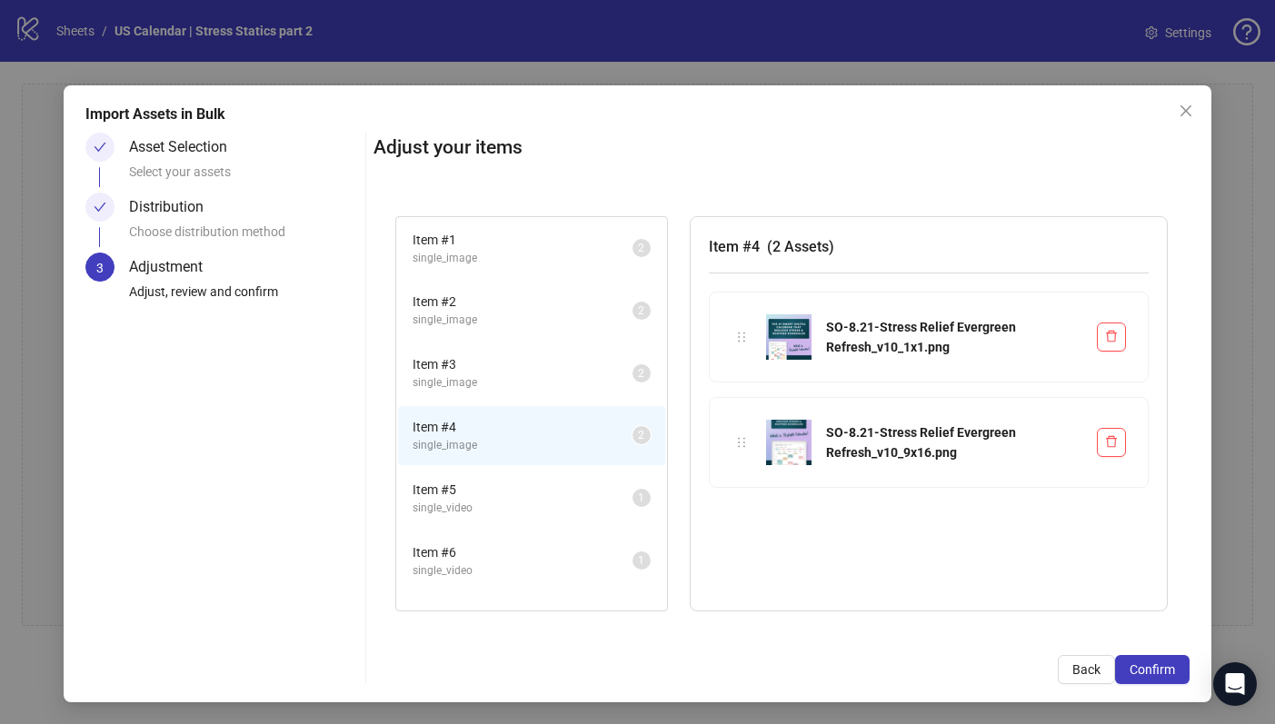
click at [481, 474] on li "Item # 5 single_video 1" at bounding box center [531, 498] width 267 height 59
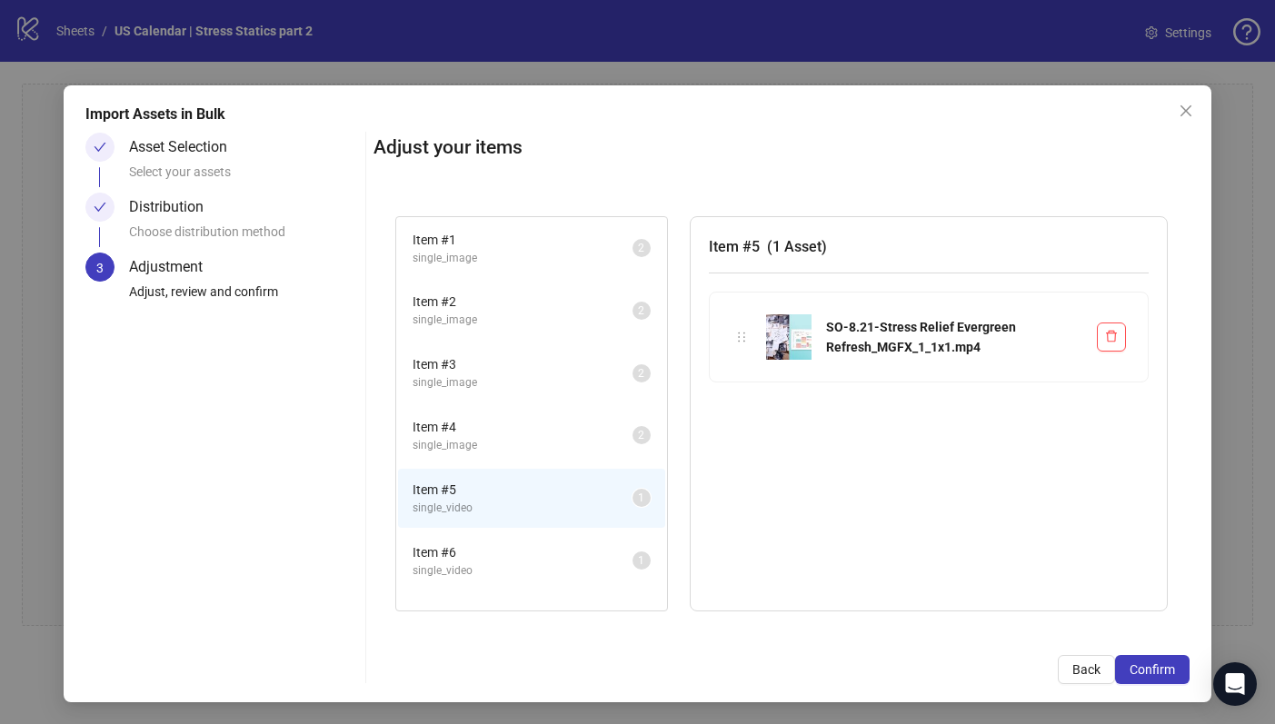
click at [487, 537] on li "Item # 6 single_video 1" at bounding box center [531, 561] width 267 height 59
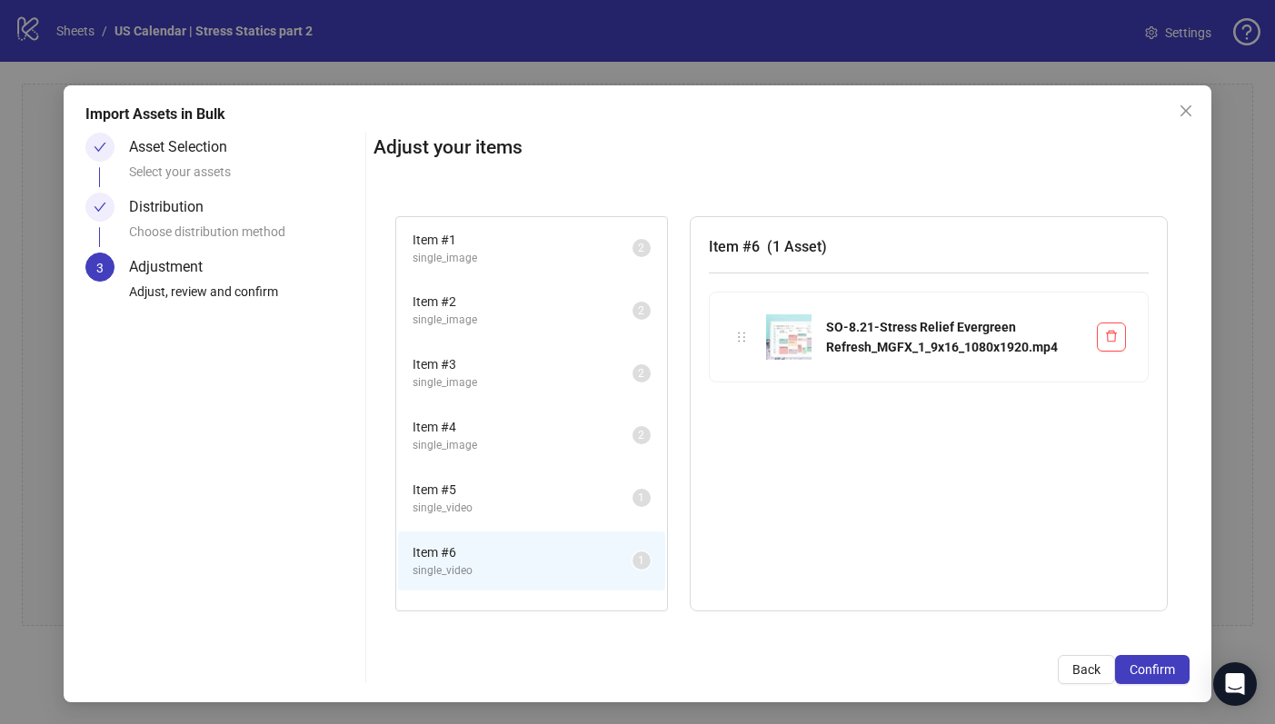
click at [484, 514] on span "single_video" at bounding box center [523, 508] width 220 height 17
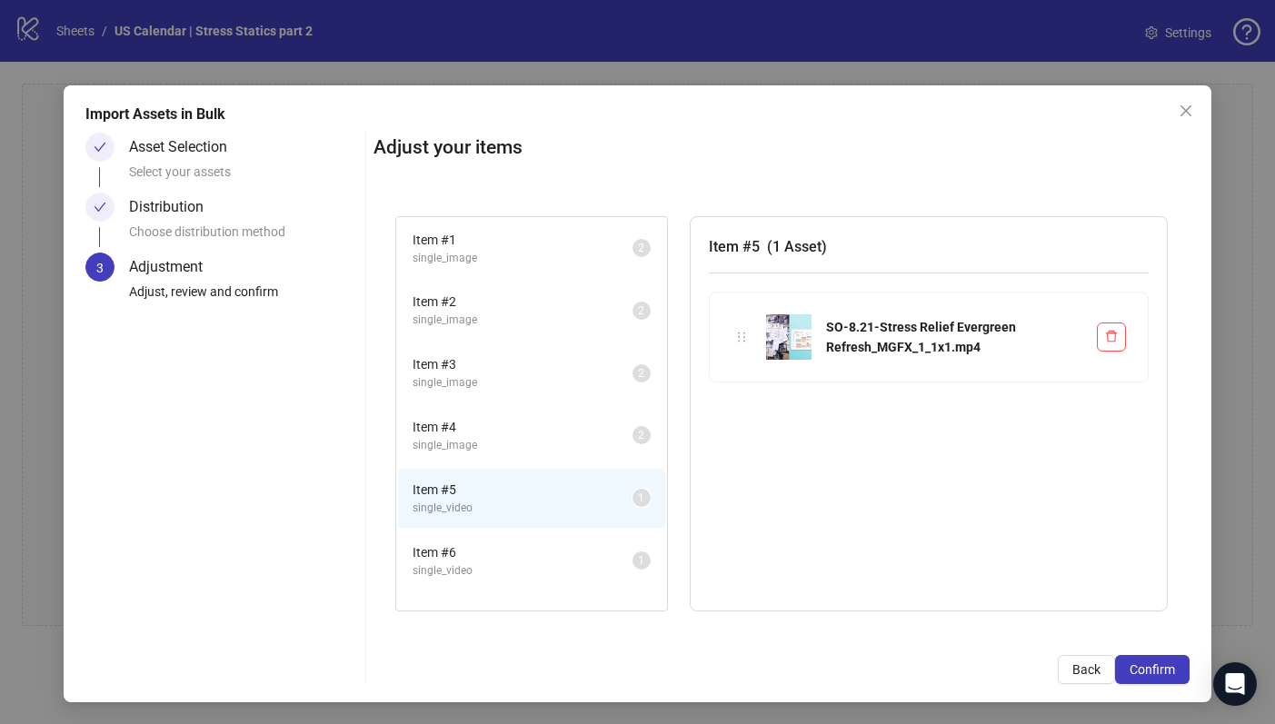
click at [484, 549] on span "Item # 6" at bounding box center [523, 553] width 220 height 20
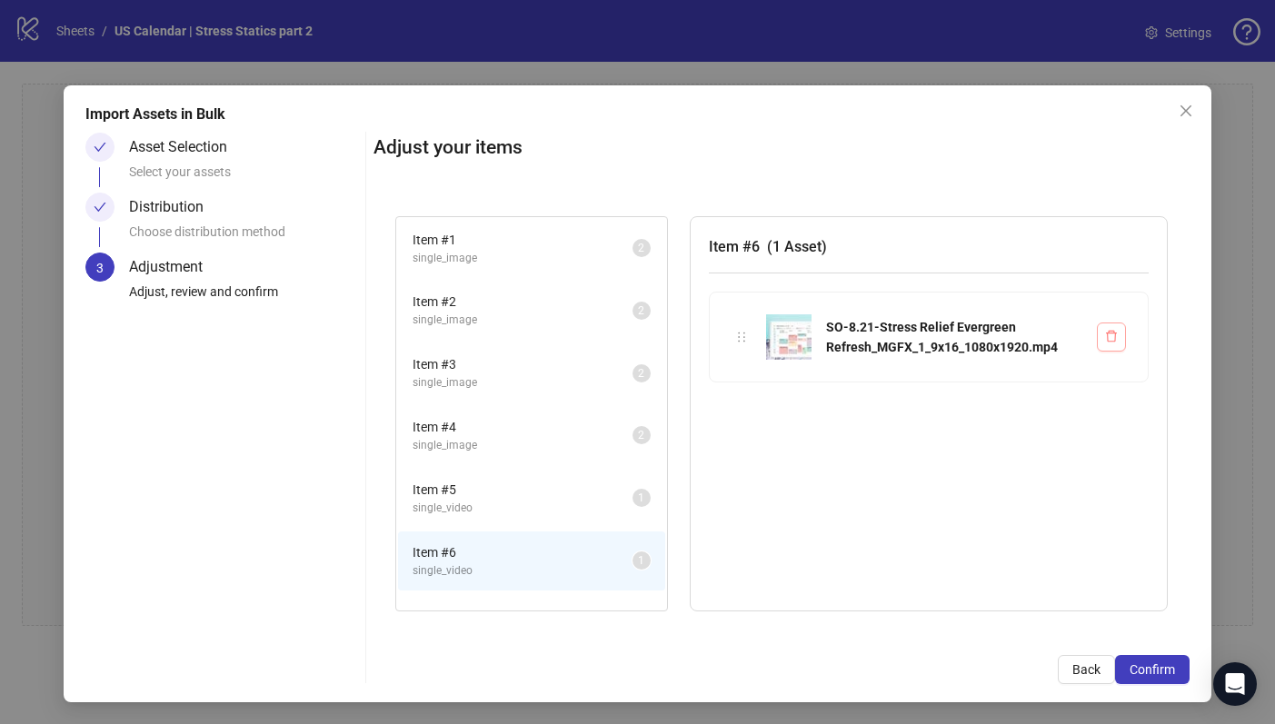
click at [1106, 340] on icon "delete" at bounding box center [1111, 337] width 11 height 12
click at [598, 514] on span "single_video" at bounding box center [523, 508] width 220 height 17
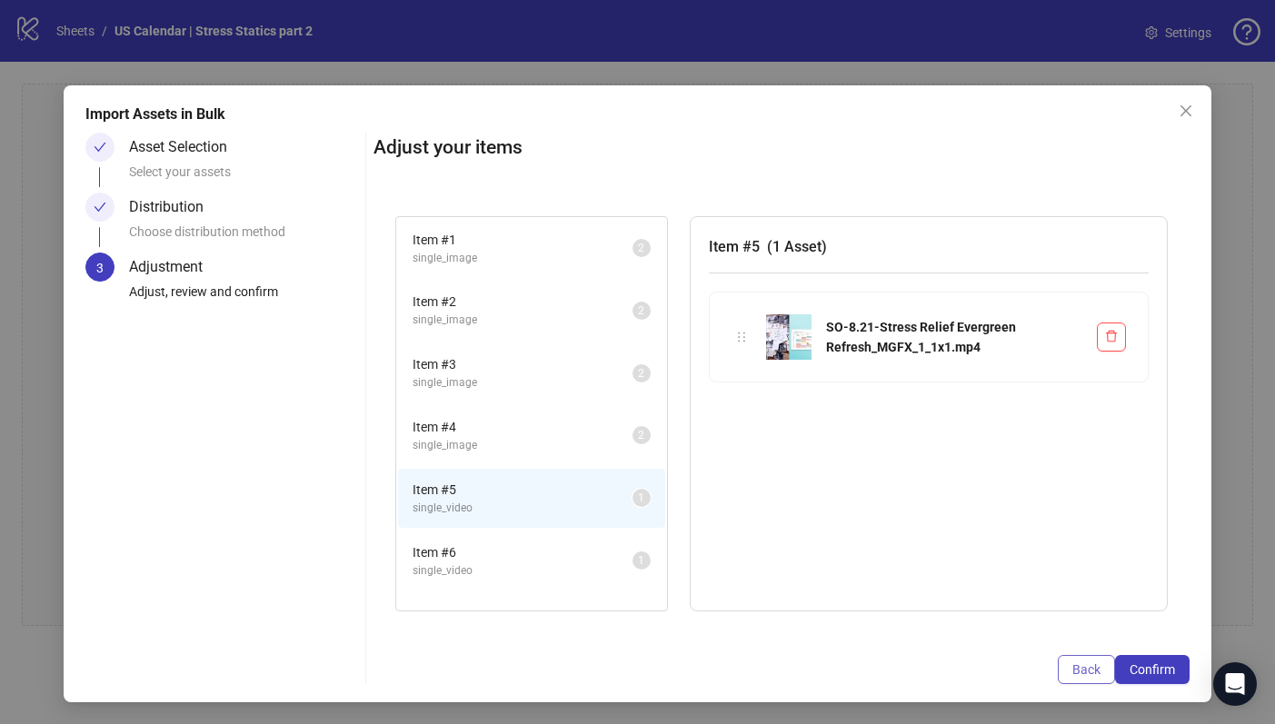
click at [1079, 667] on span "Back" at bounding box center [1087, 670] width 28 height 15
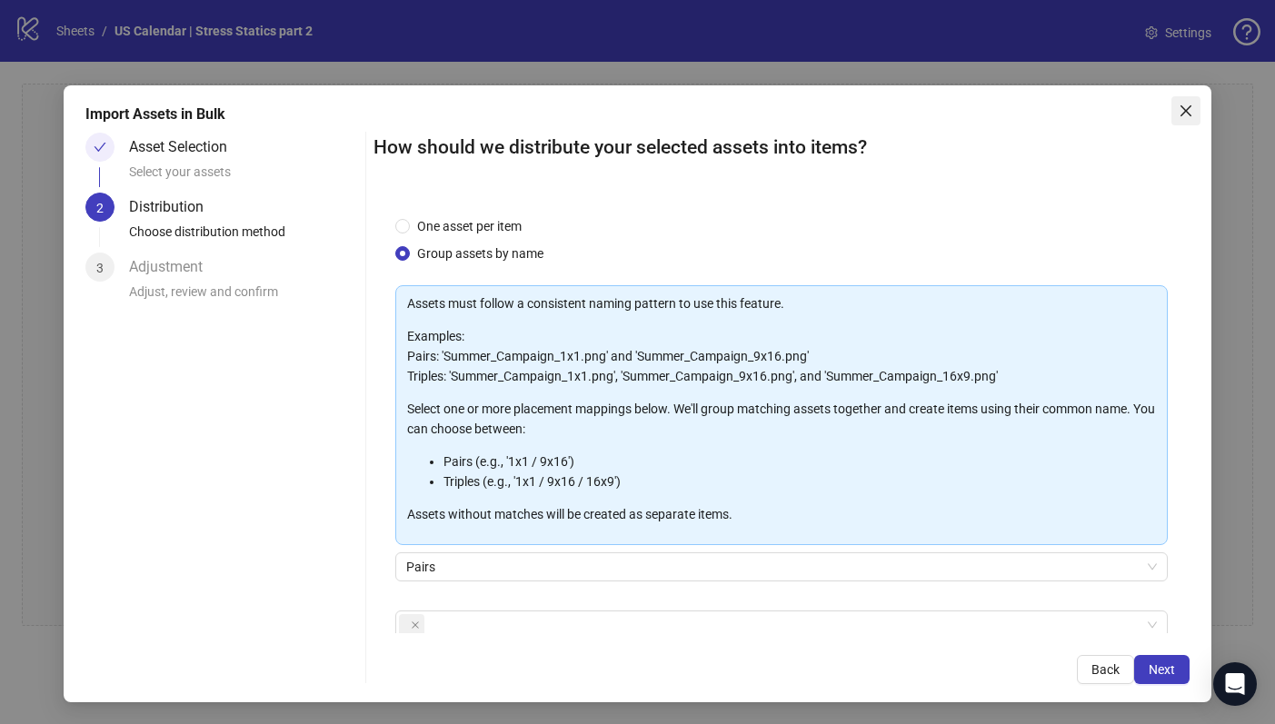
click at [1179, 108] on icon "close" at bounding box center [1186, 111] width 15 height 15
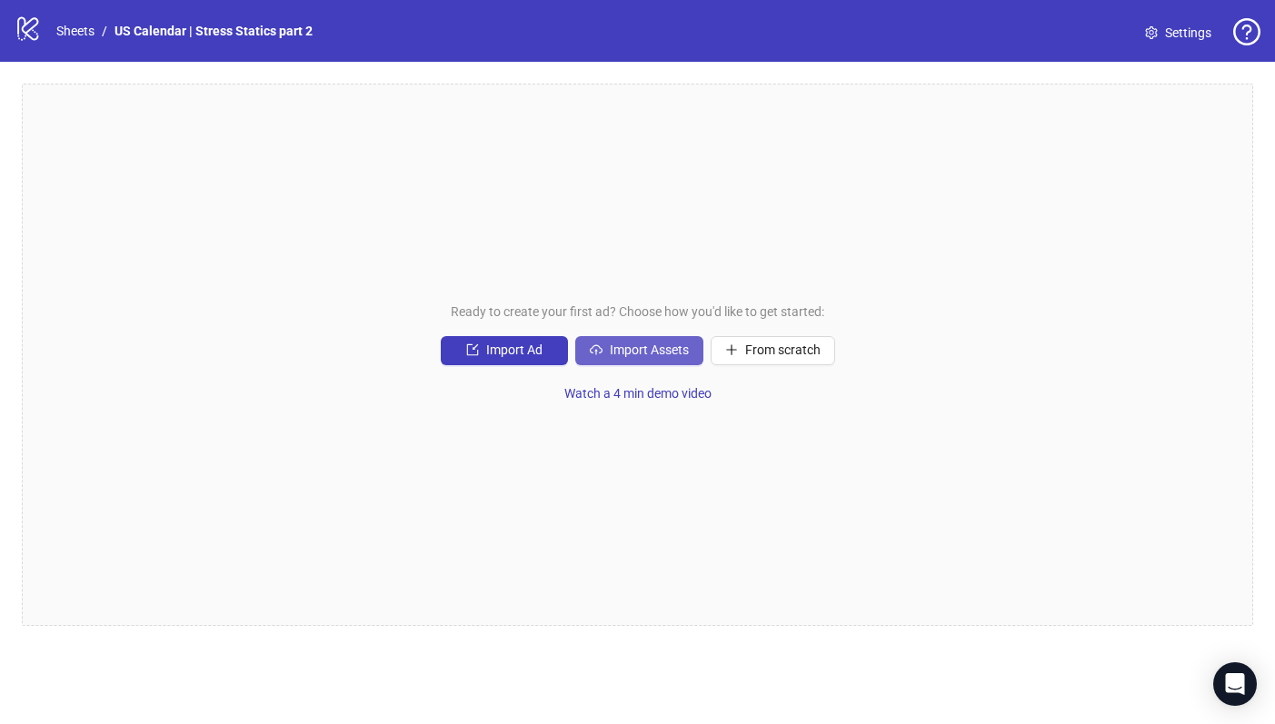
click at [615, 357] on span "Import Assets" at bounding box center [649, 350] width 79 height 15
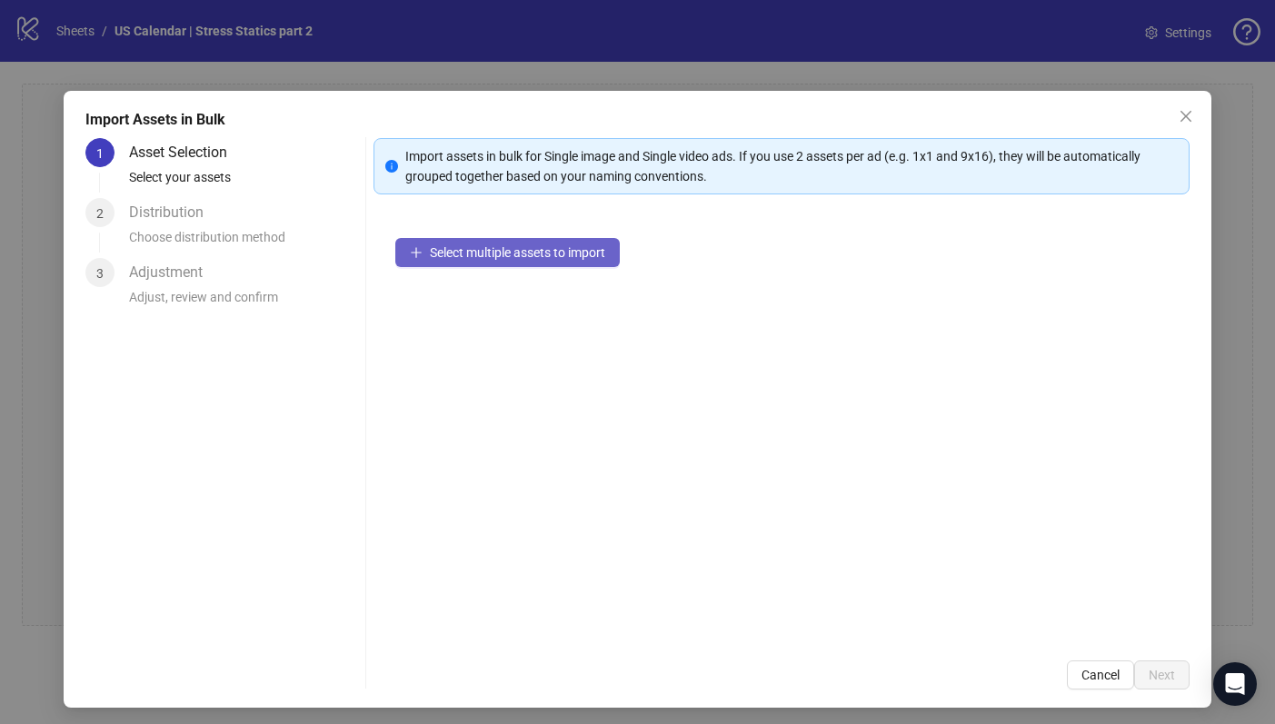
click at [553, 247] on span "Select multiple assets to import" at bounding box center [517, 252] width 175 height 15
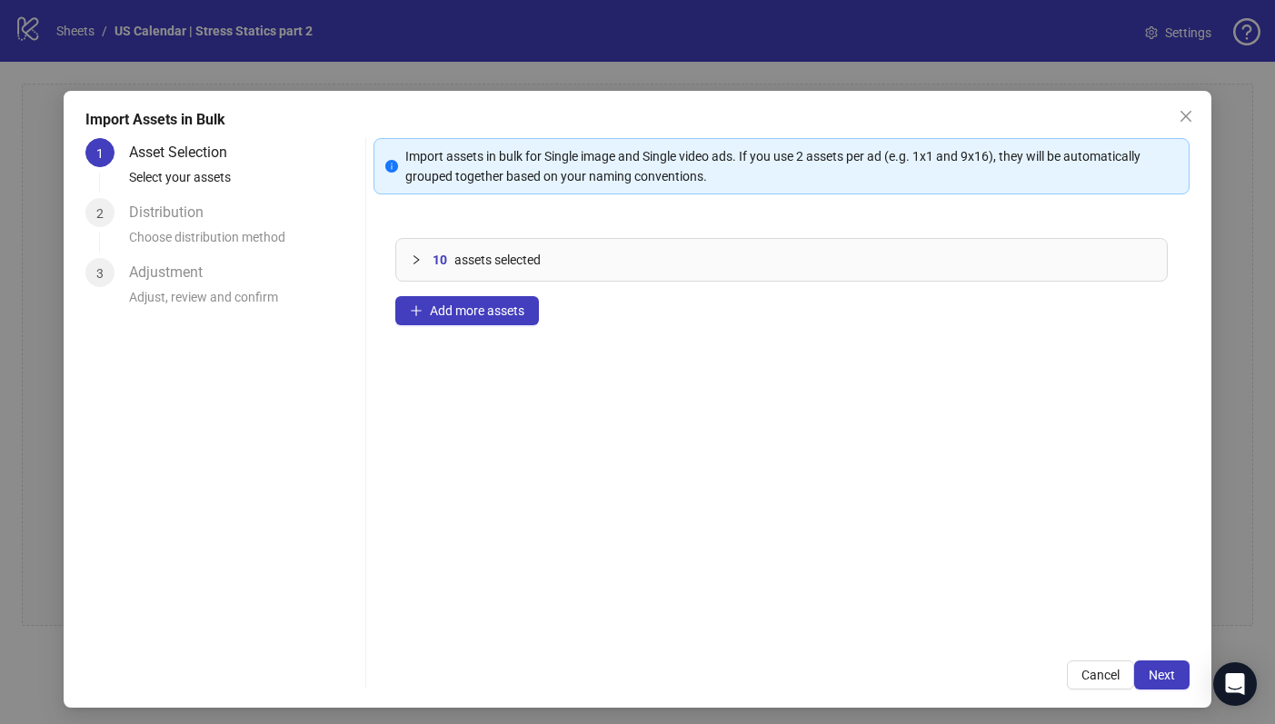
click at [833, 474] on div "10 assets selected Add more assets" at bounding box center [782, 427] width 816 height 423
click at [1157, 675] on span "Next" at bounding box center [1162, 675] width 26 height 15
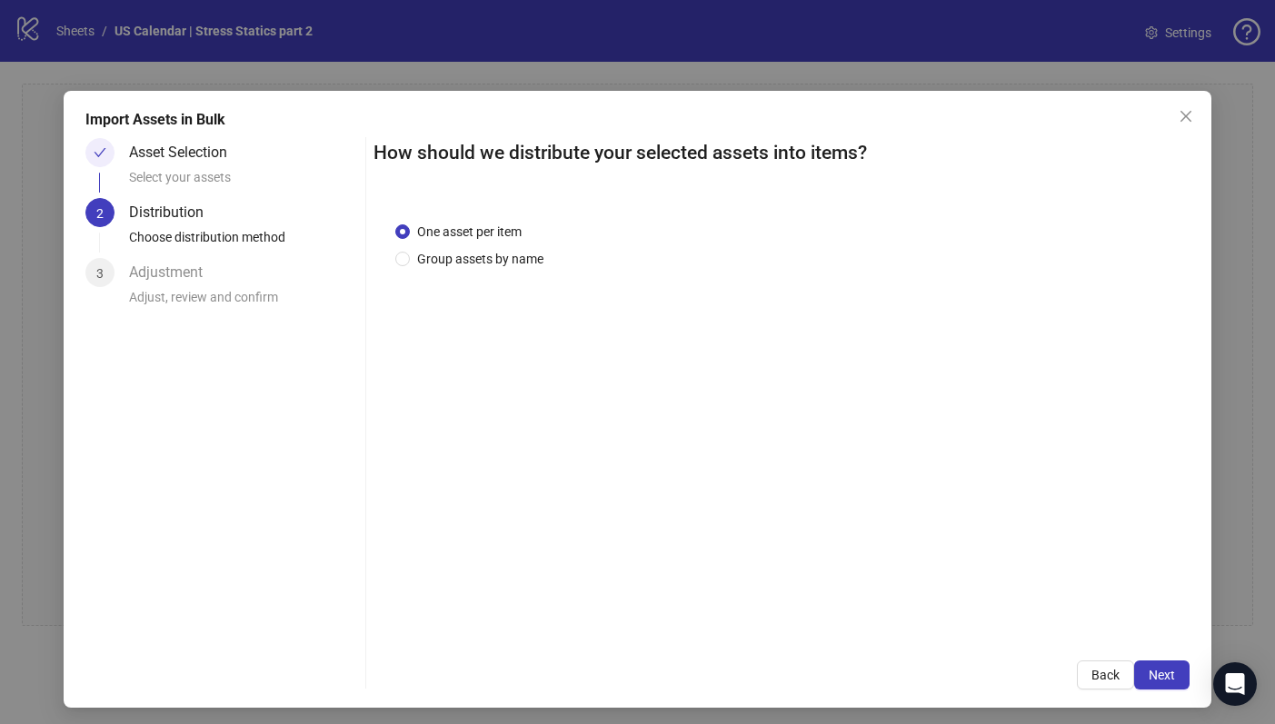
click at [721, 410] on div "One asset per item Group assets by name" at bounding box center [782, 420] width 816 height 440
click at [514, 265] on span "Group assets by name" at bounding box center [480, 259] width 141 height 20
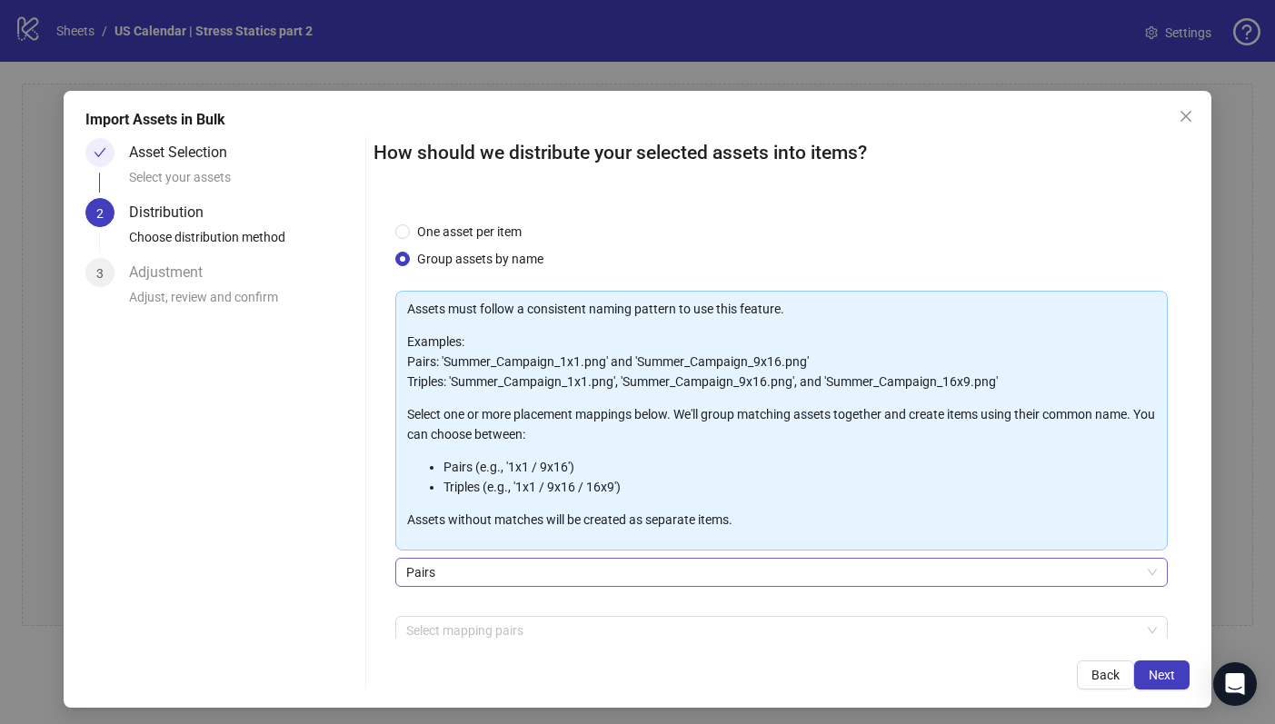
scroll to position [93, 0]
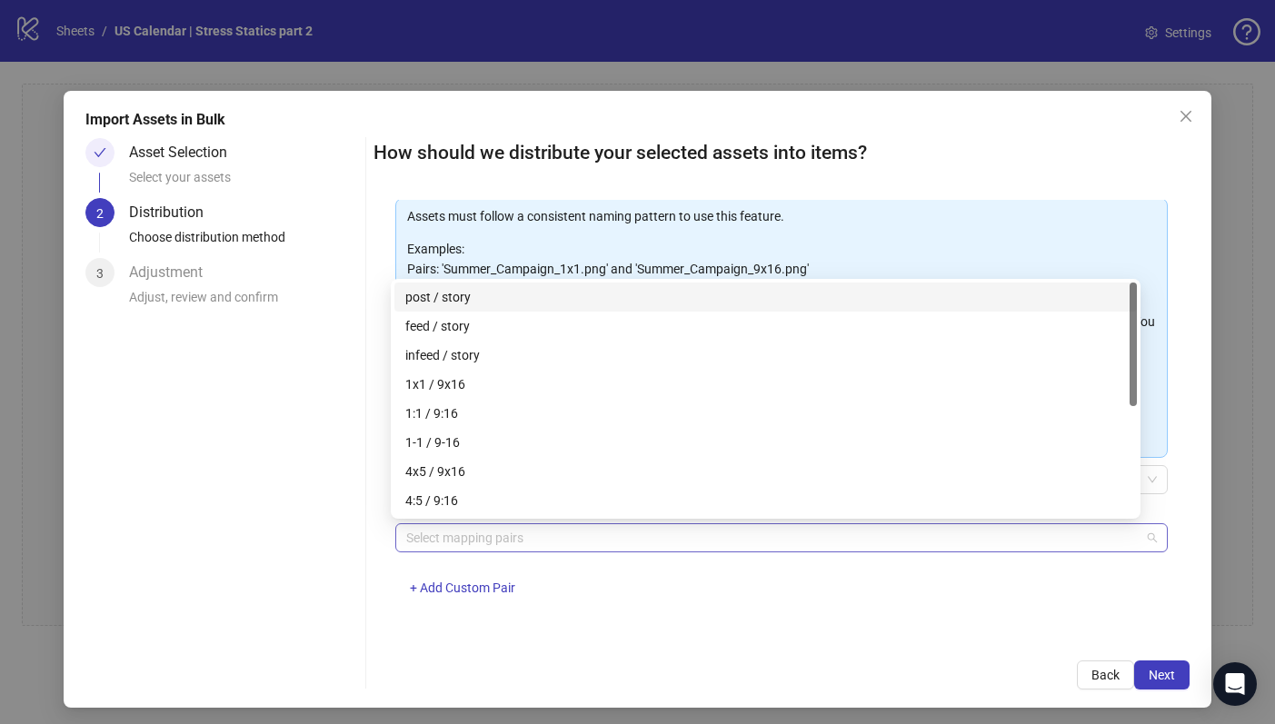
click at [547, 544] on div at bounding box center [772, 537] width 746 height 25
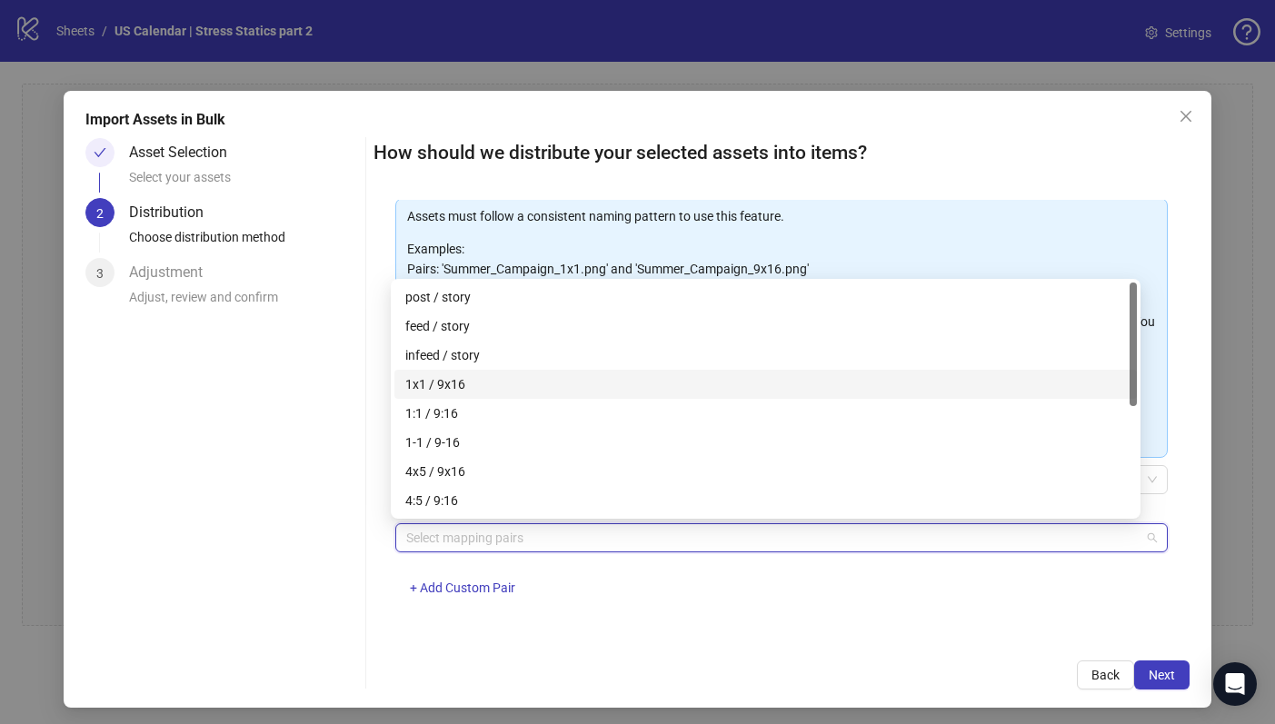
click at [573, 391] on div "1x1 / 9x16" at bounding box center [765, 384] width 721 height 20
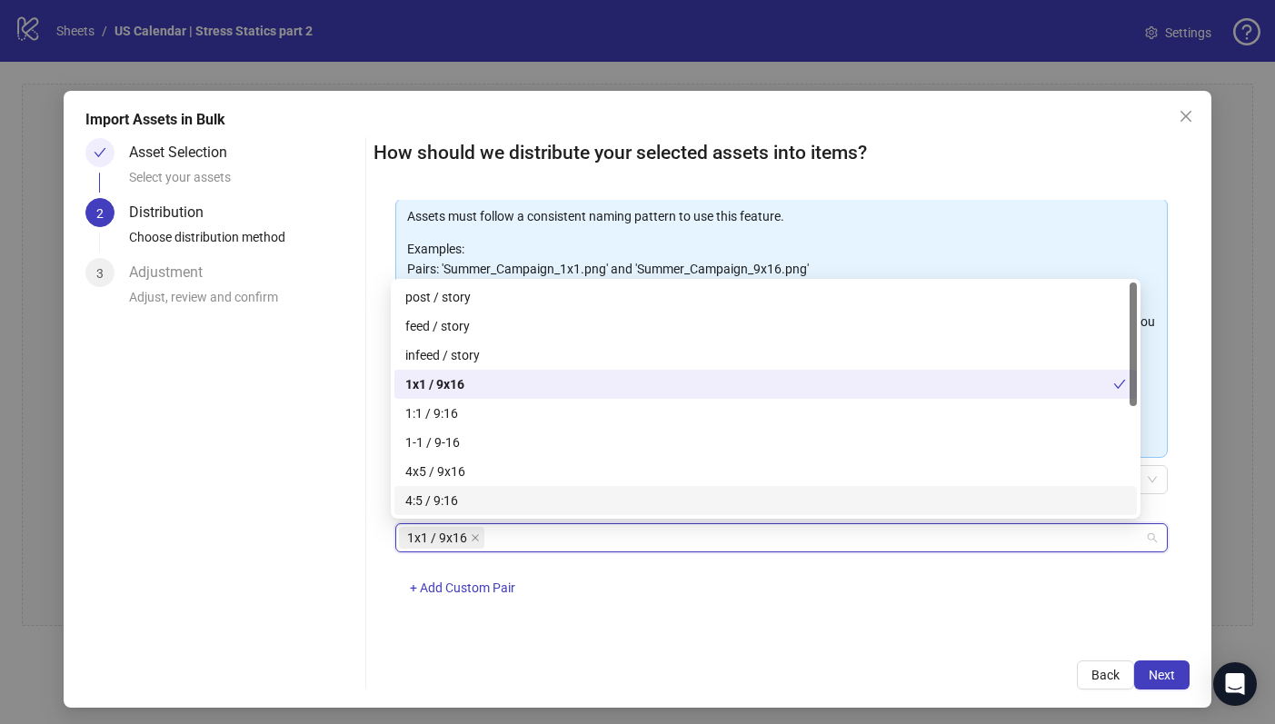
click at [747, 610] on div "1x1 / 9x16 + Add Custom Pair" at bounding box center [781, 571] width 773 height 95
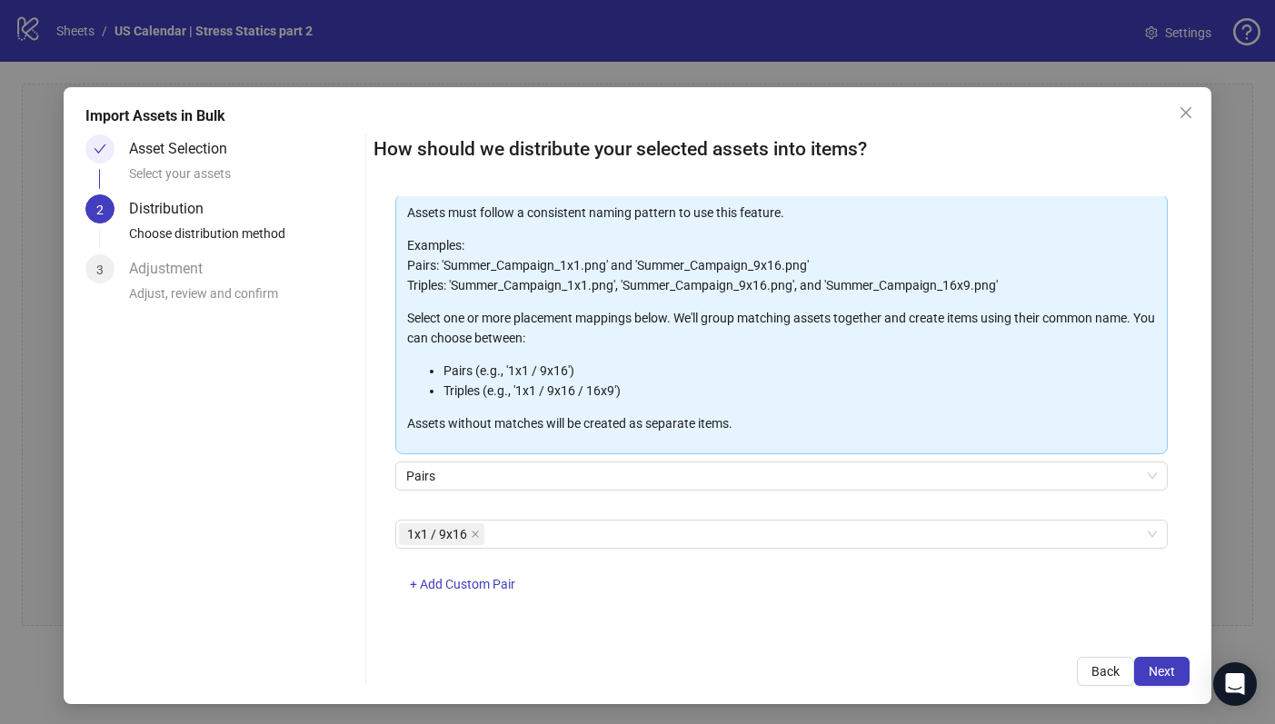
scroll to position [5, 0]
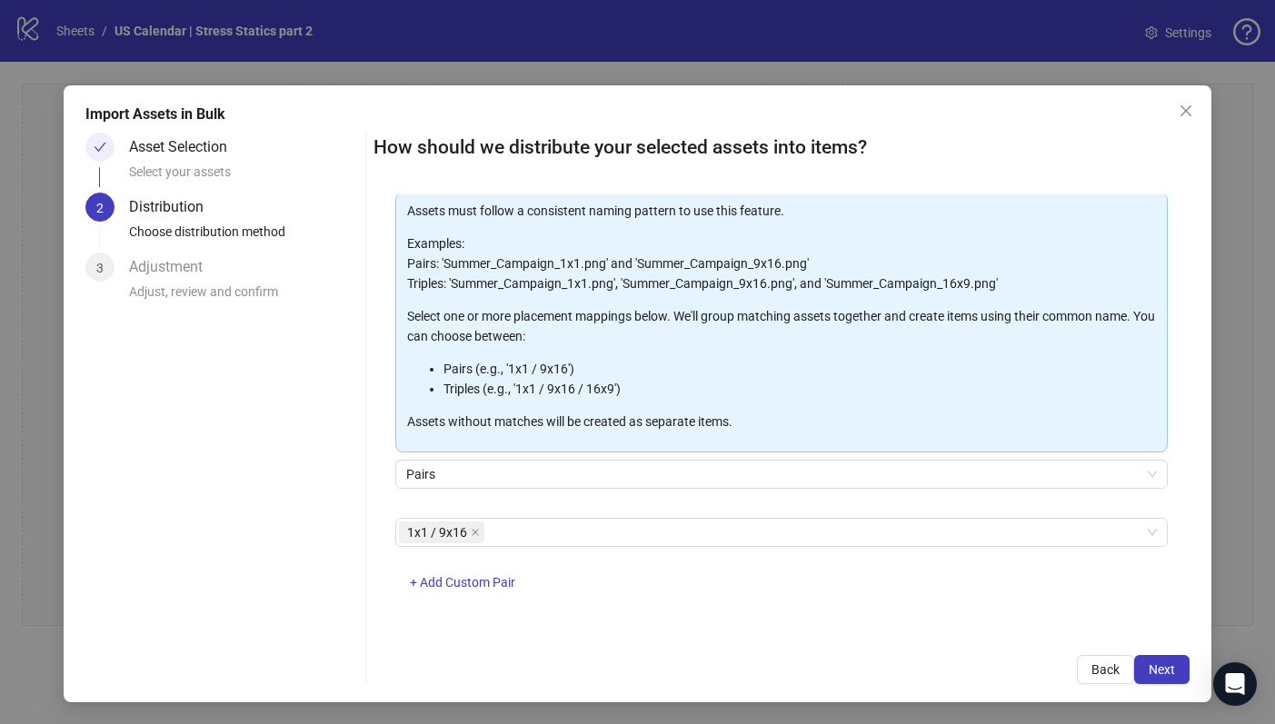
click at [1173, 686] on div "Import Assets in Bulk Asset Selection Select your assets 2 Distribution Choose …" at bounding box center [638, 393] width 1148 height 617
click at [1161, 681] on button "Next" at bounding box center [1161, 669] width 55 height 29
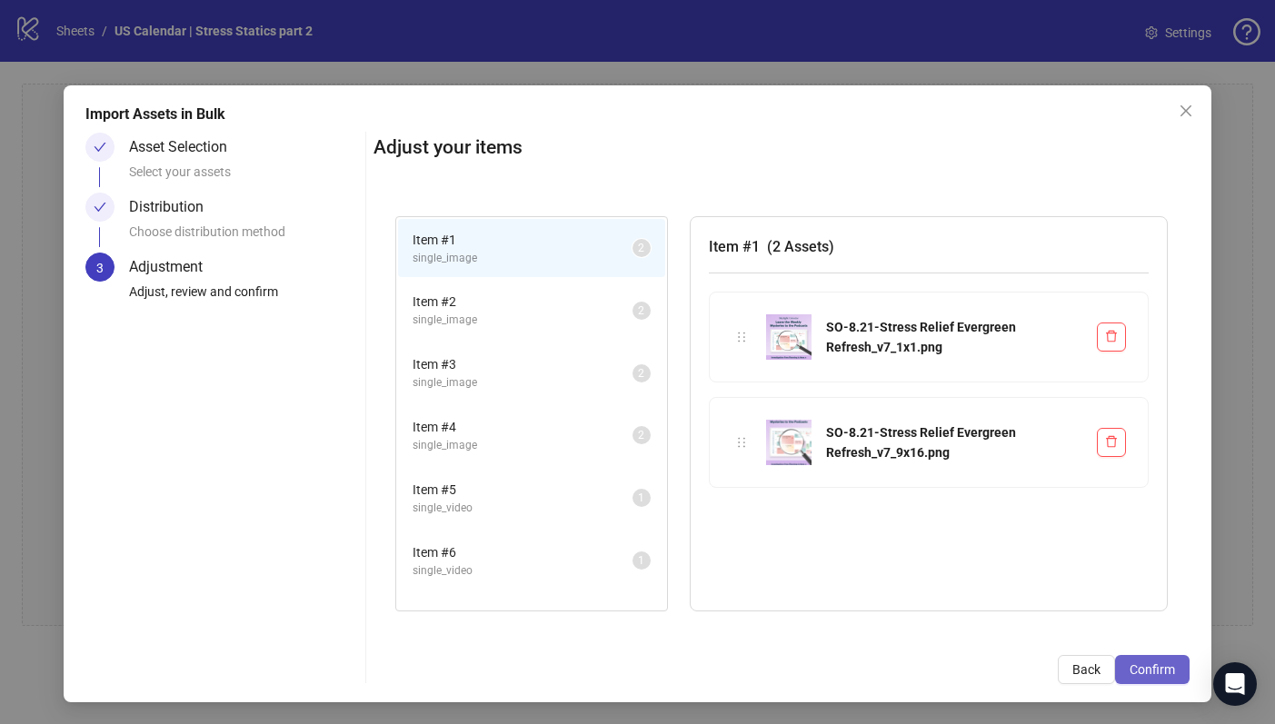
click at [1153, 676] on span "Confirm" at bounding box center [1152, 670] width 45 height 15
